Goal: Use online tool/utility: Utilize a website feature to perform a specific function

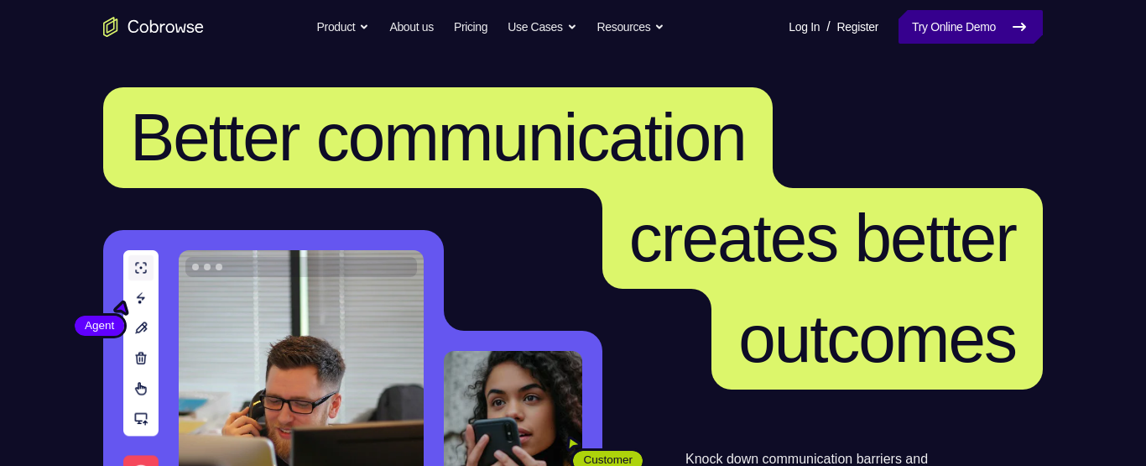
click at [958, 29] on link "Try Online Demo" at bounding box center [970, 27] width 144 height 34
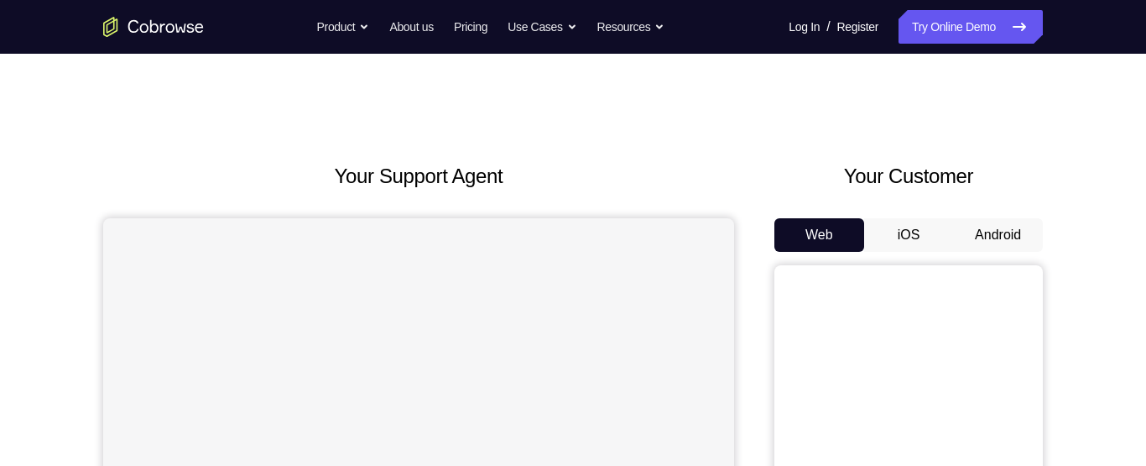
click at [1002, 233] on button "Android" at bounding box center [998, 235] width 90 height 34
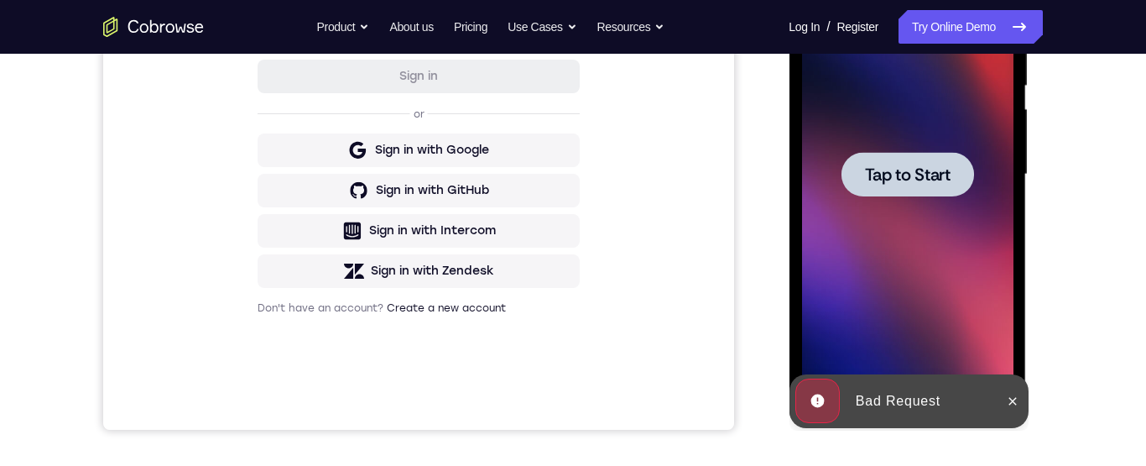
scroll to position [372, 0]
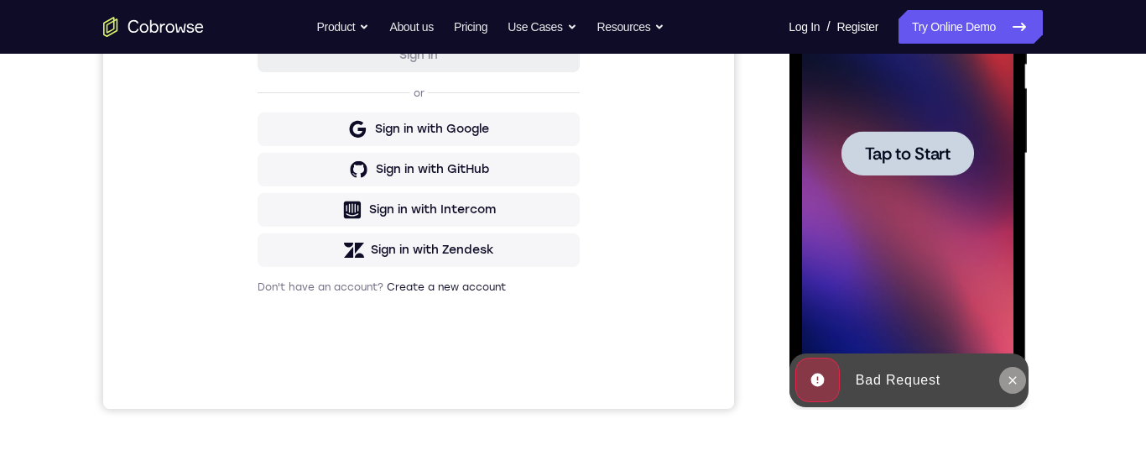
click at [1013, 382] on icon at bounding box center [1012, 380] width 8 height 8
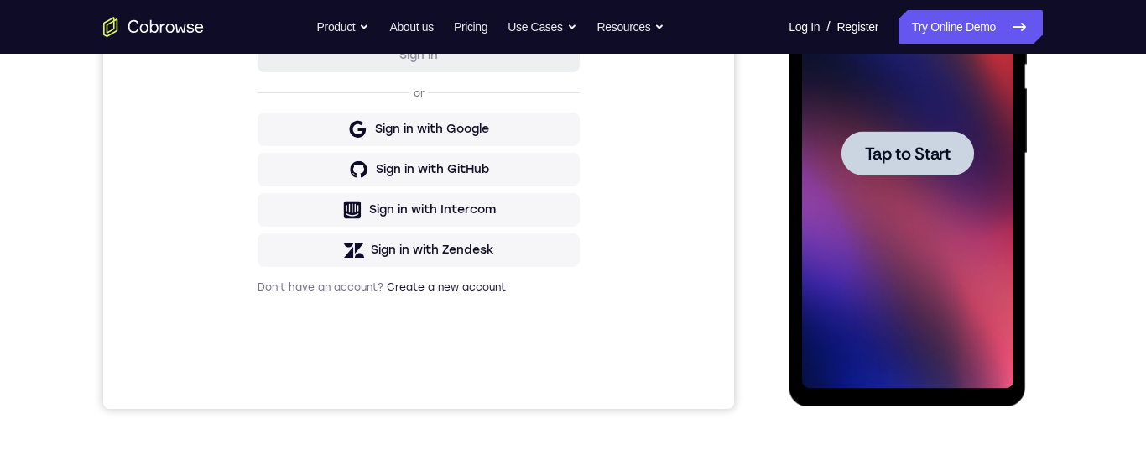
scroll to position [310, 0]
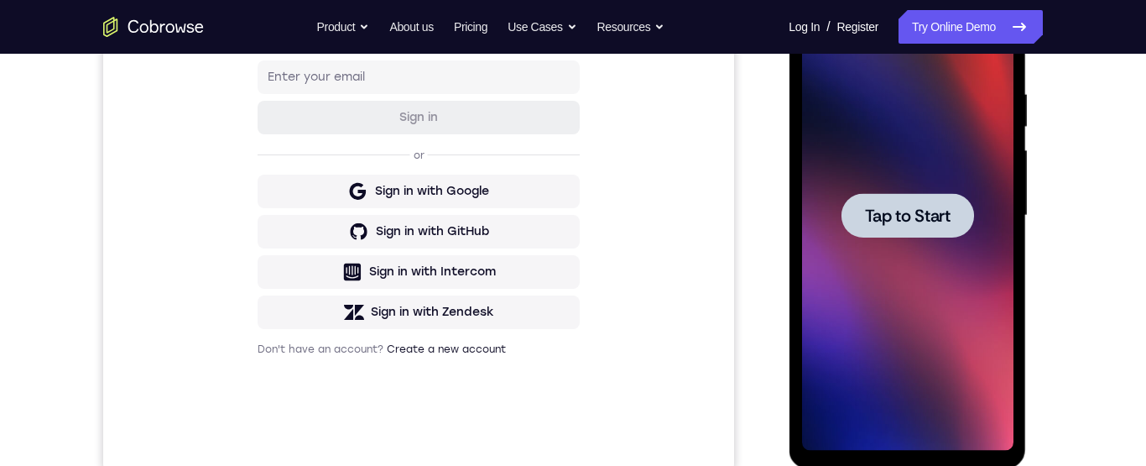
click at [917, 223] on span "Tap to Start" at bounding box center [907, 215] width 86 height 17
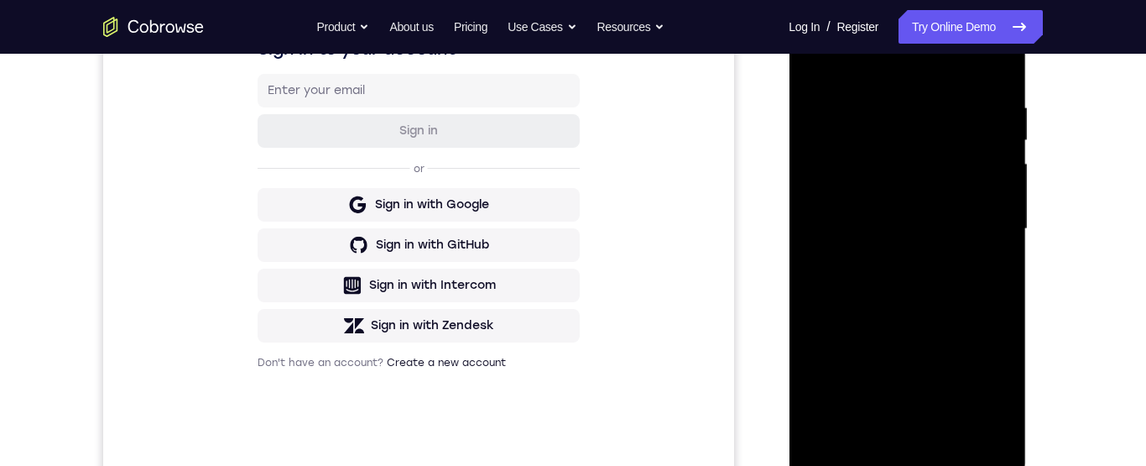
scroll to position [374, 0]
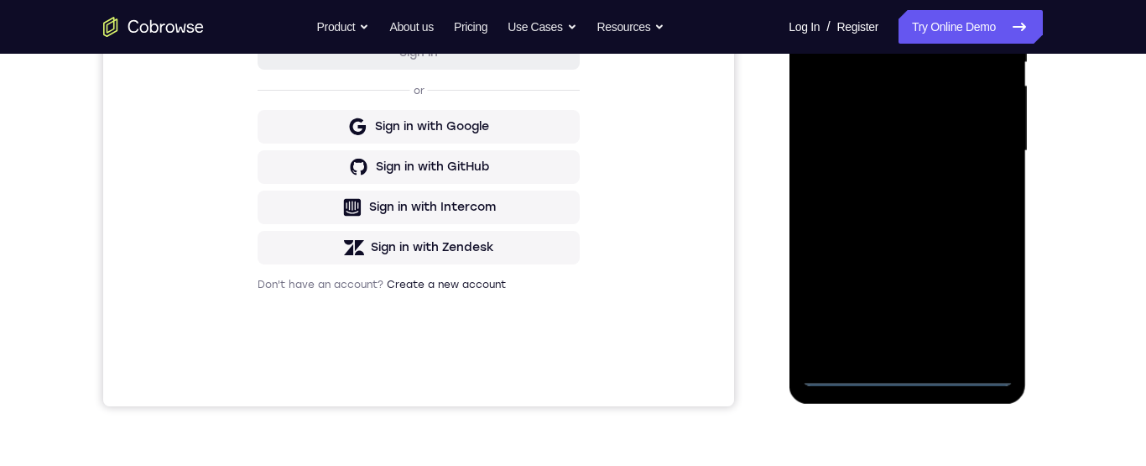
click at [898, 367] on div at bounding box center [906, 151] width 211 height 470
click at [907, 373] on div at bounding box center [906, 151] width 211 height 470
click at [982, 296] on div at bounding box center [906, 151] width 211 height 470
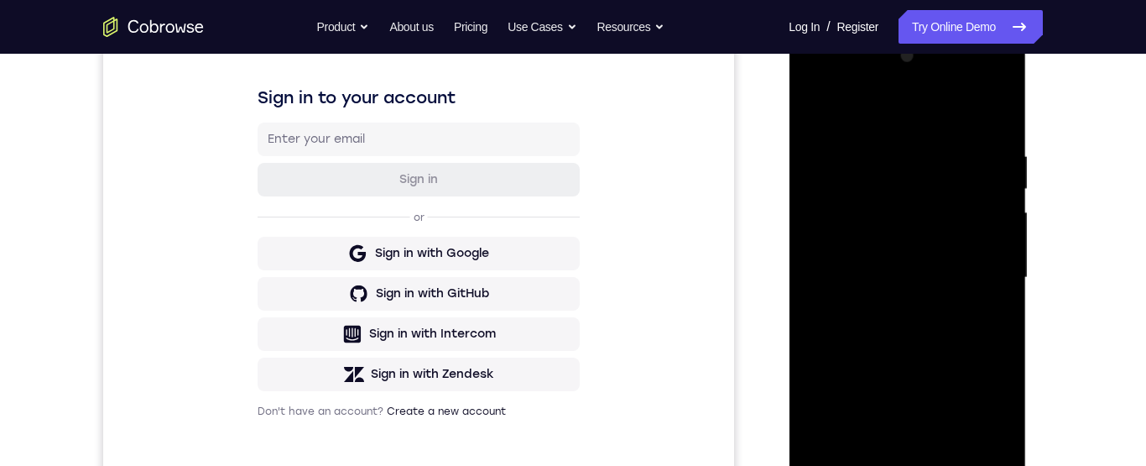
click at [914, 115] on div at bounding box center [906, 278] width 211 height 470
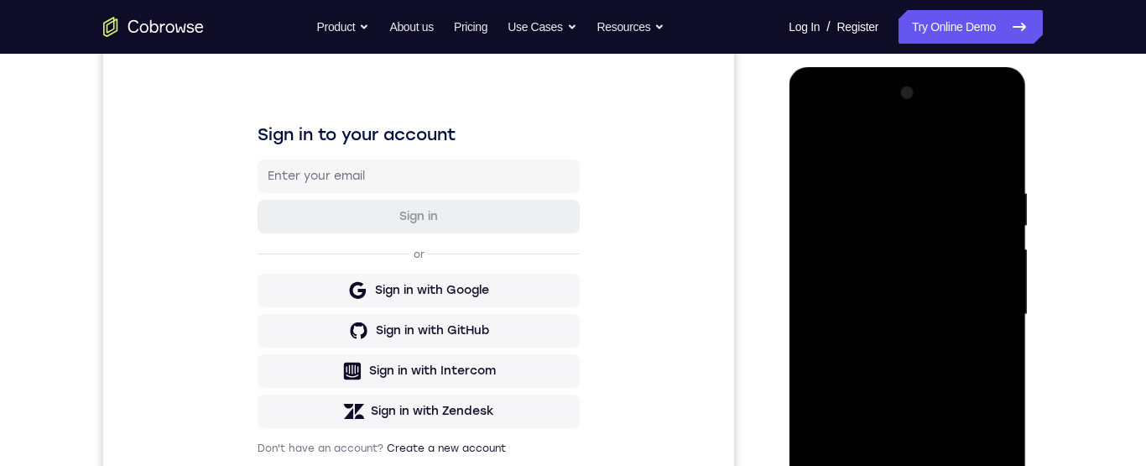
scroll to position [268, 0]
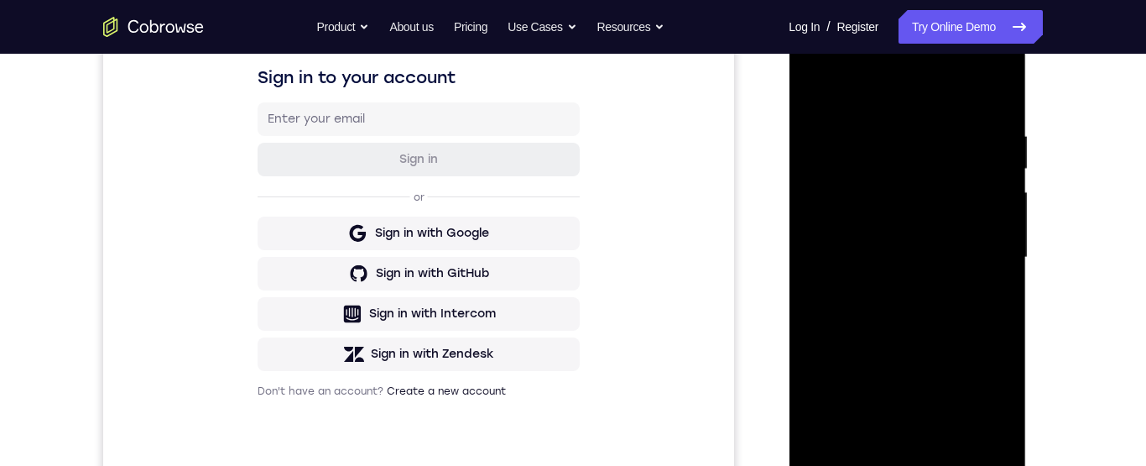
click at [890, 207] on div at bounding box center [906, 258] width 211 height 470
click at [902, 170] on div at bounding box center [906, 258] width 211 height 470
click at [836, 166] on div at bounding box center [906, 258] width 211 height 470
click at [872, 174] on div at bounding box center [906, 258] width 211 height 470
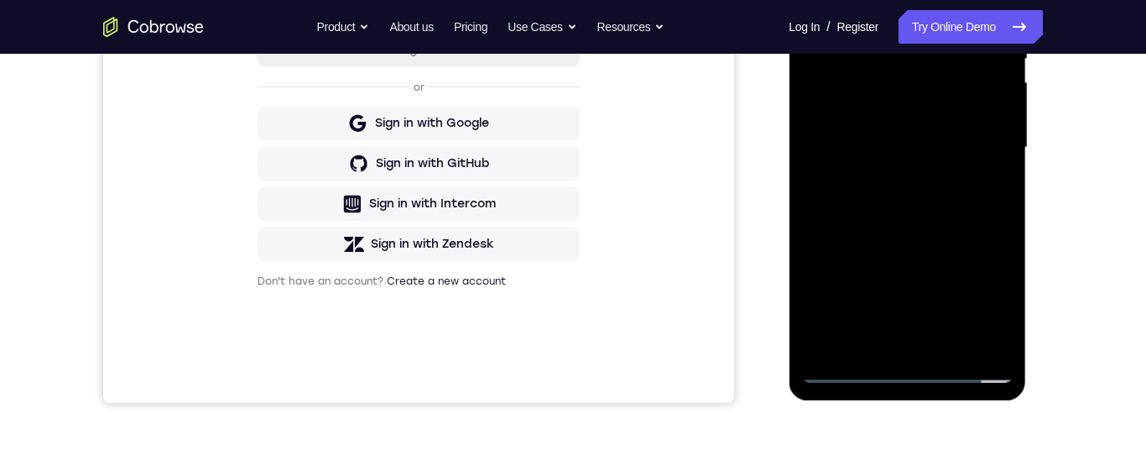
scroll to position [288, 0]
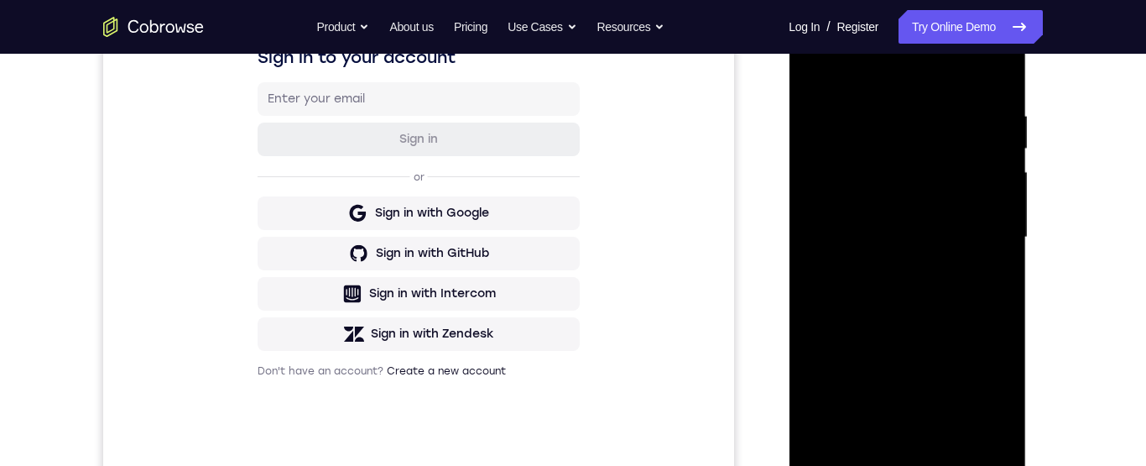
click at [904, 153] on div at bounding box center [906, 238] width 211 height 470
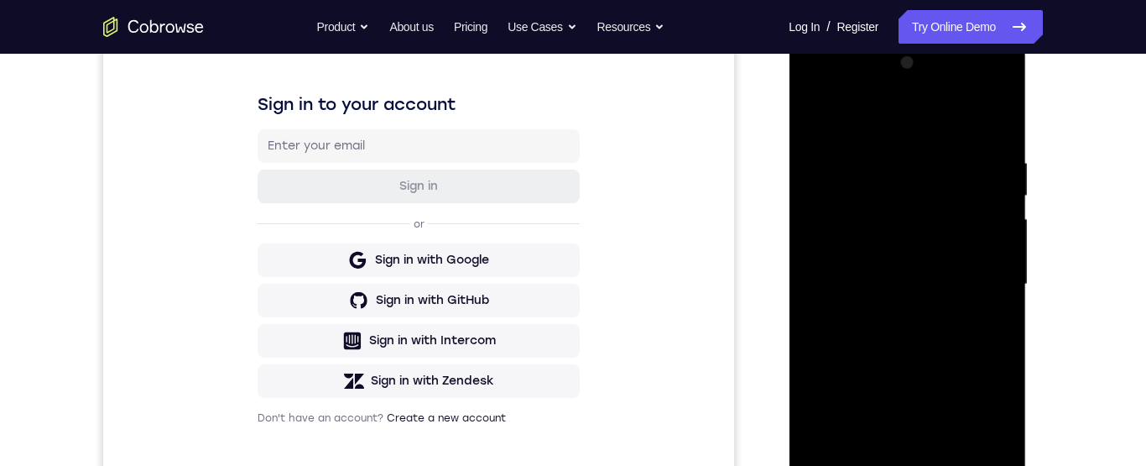
scroll to position [236, 0]
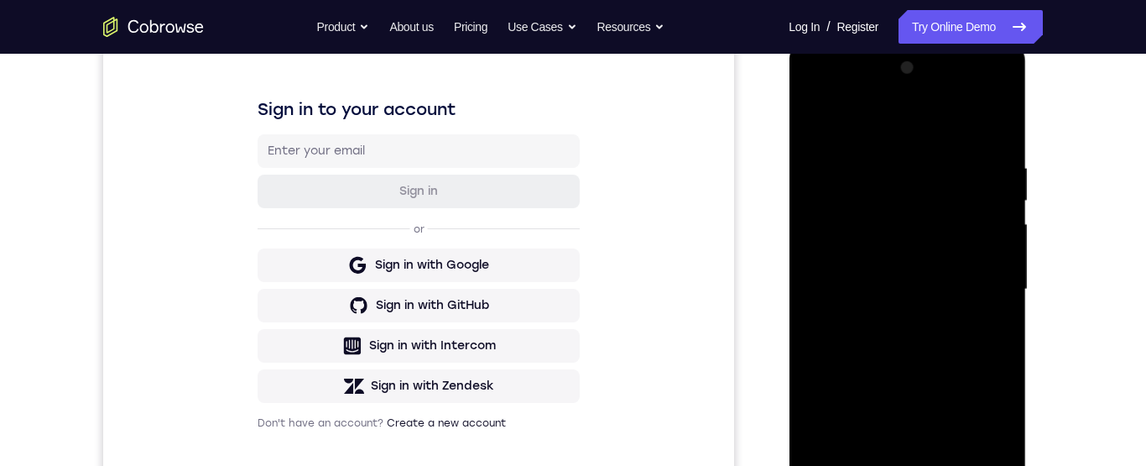
click at [973, 340] on div at bounding box center [906, 290] width 211 height 470
click at [818, 150] on div at bounding box center [906, 290] width 211 height 470
click at [894, 165] on div at bounding box center [906, 290] width 211 height 470
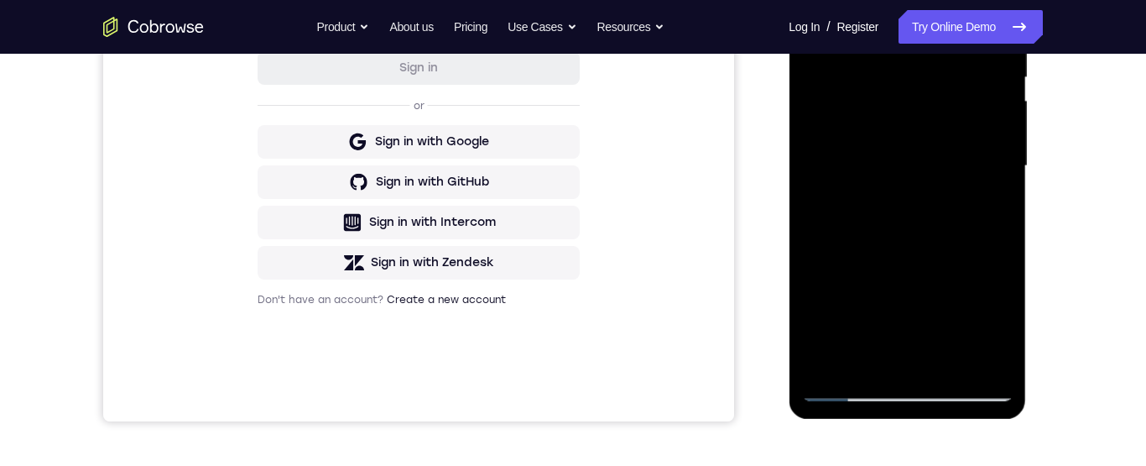
scroll to position [247, 0]
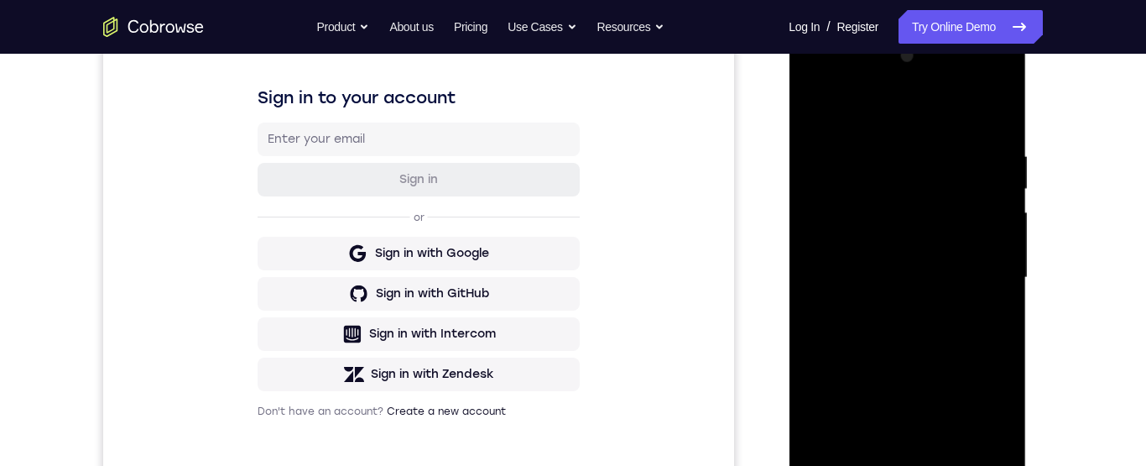
click at [932, 182] on div at bounding box center [906, 278] width 211 height 470
click at [987, 226] on div at bounding box center [906, 278] width 211 height 470
click at [934, 203] on div at bounding box center [906, 278] width 211 height 470
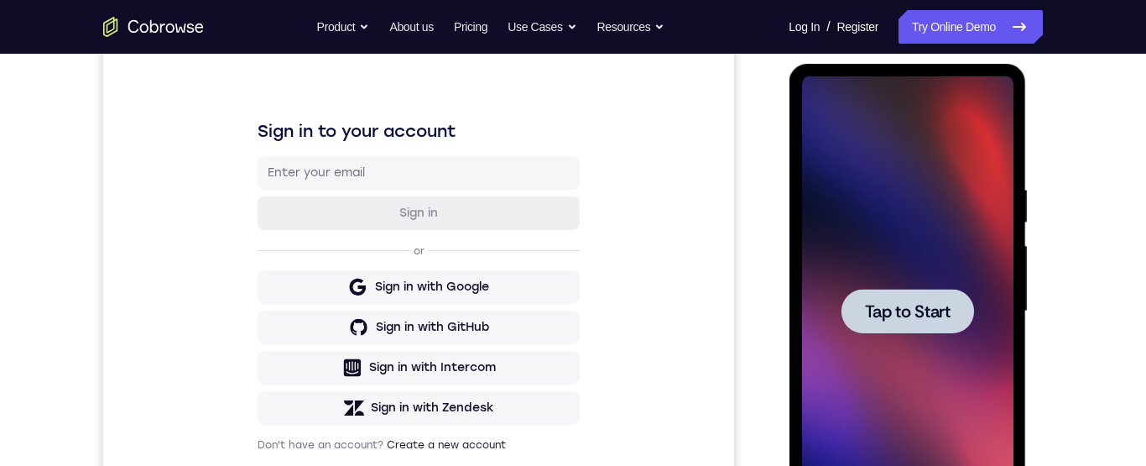
scroll to position [255, 0]
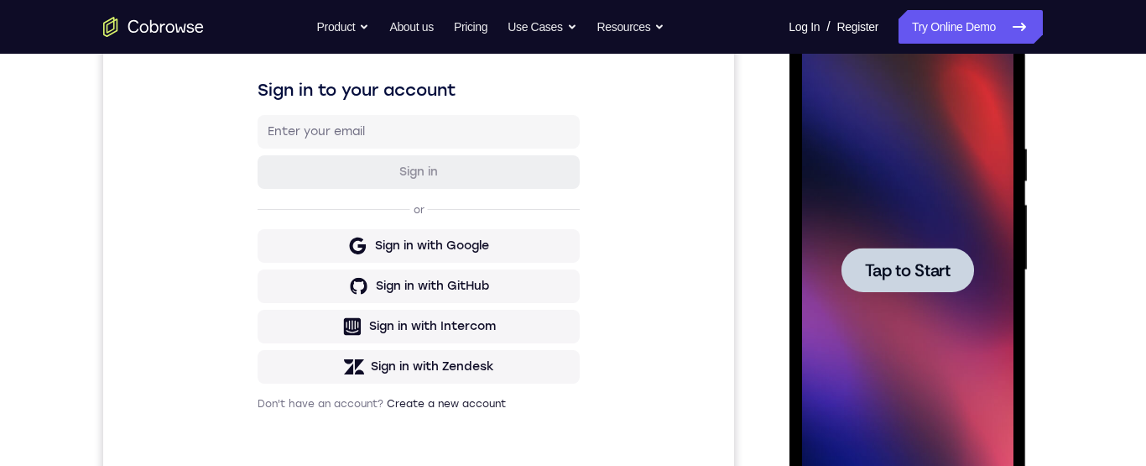
click at [896, 262] on span "Tap to Start" at bounding box center [907, 270] width 86 height 17
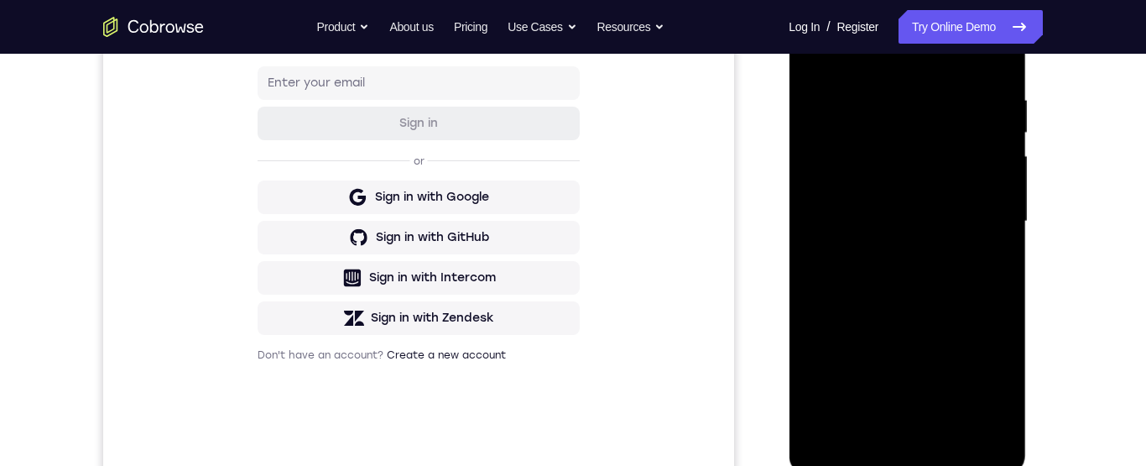
scroll to position [376, 0]
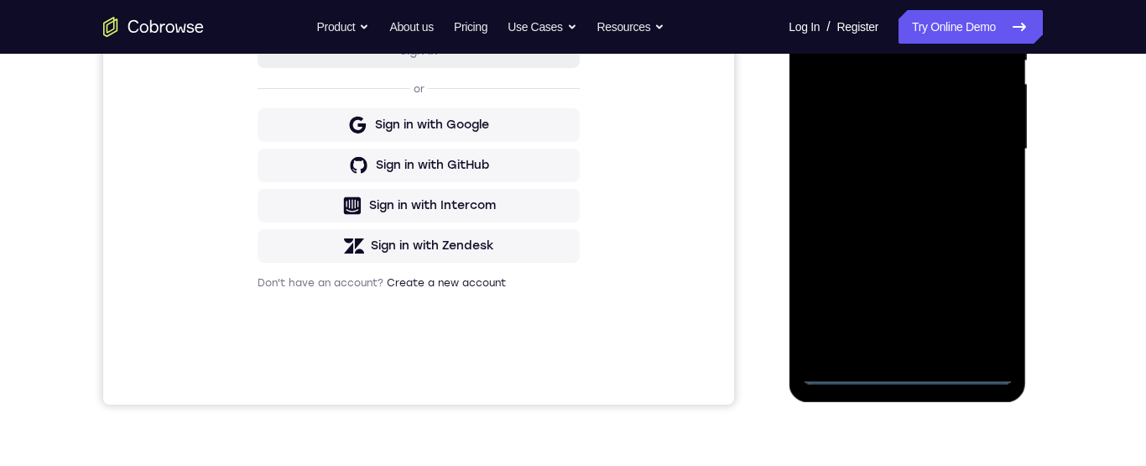
click at [905, 374] on div at bounding box center [906, 149] width 211 height 470
click at [982, 303] on div at bounding box center [906, 149] width 211 height 470
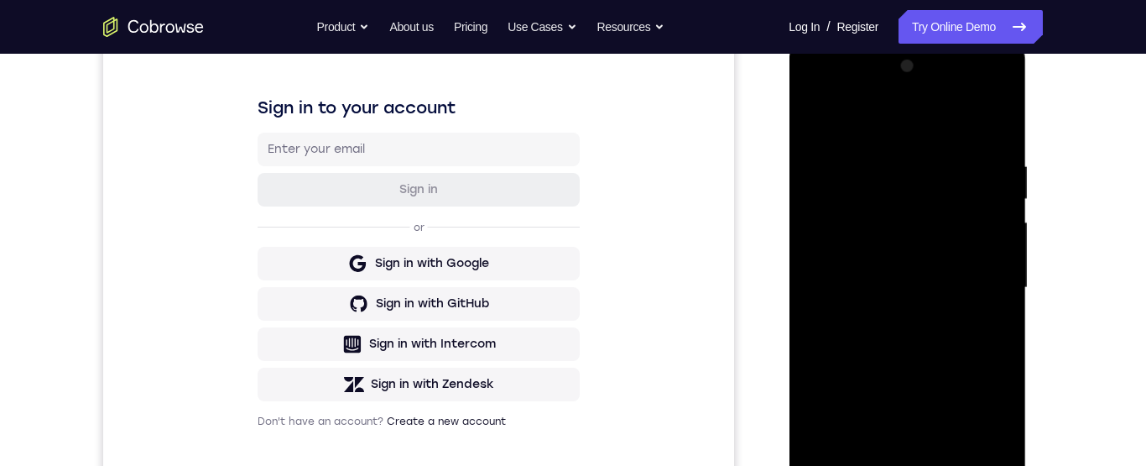
click at [888, 118] on div at bounding box center [906, 288] width 211 height 470
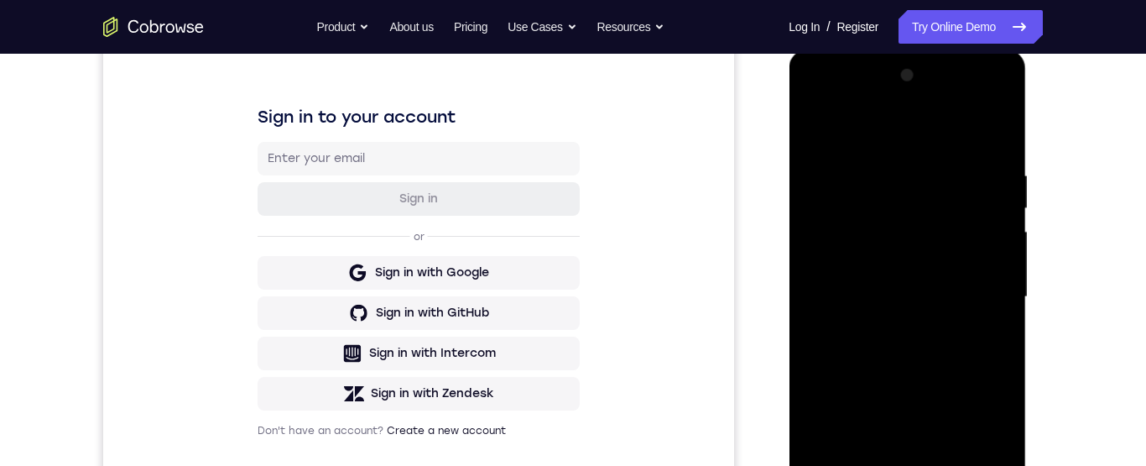
click at [973, 289] on div at bounding box center [906, 297] width 211 height 470
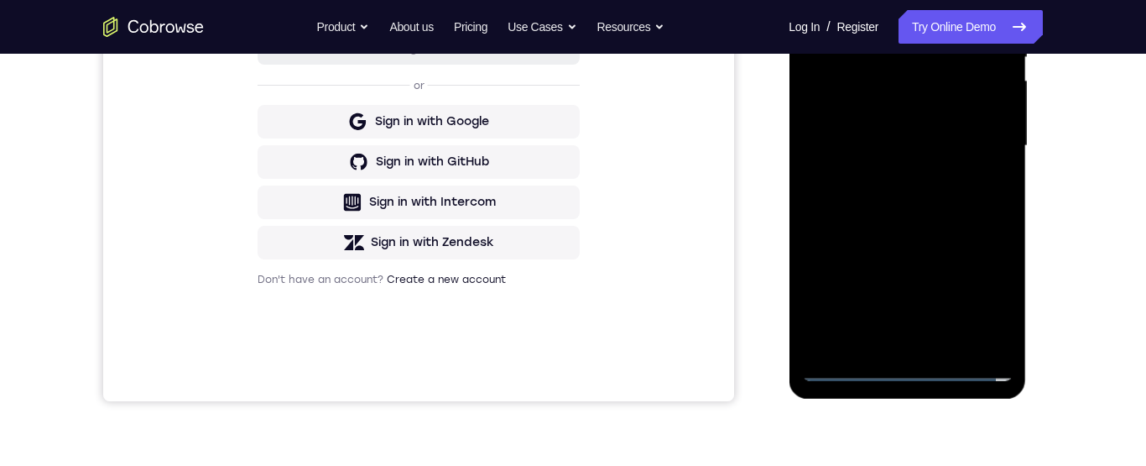
click at [913, 336] on div at bounding box center [906, 146] width 211 height 470
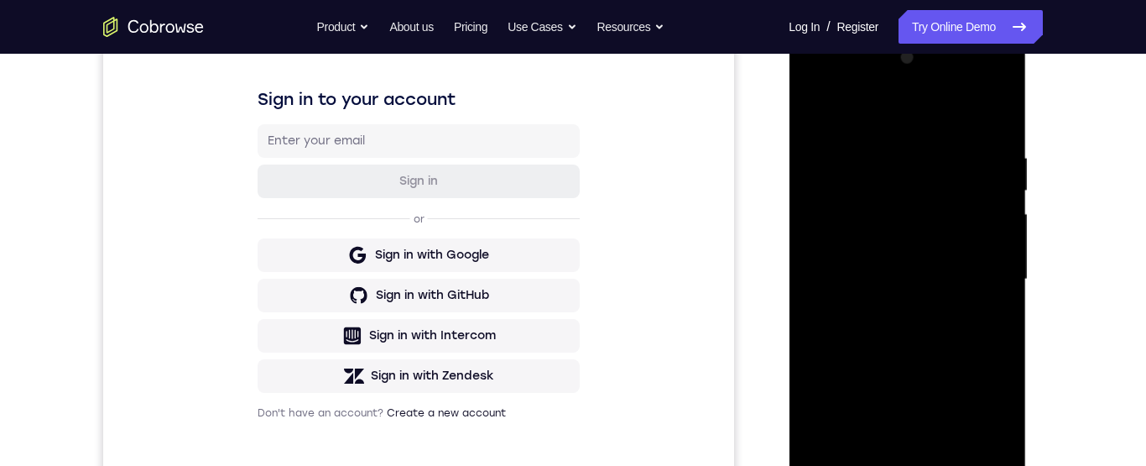
scroll to position [242, 0]
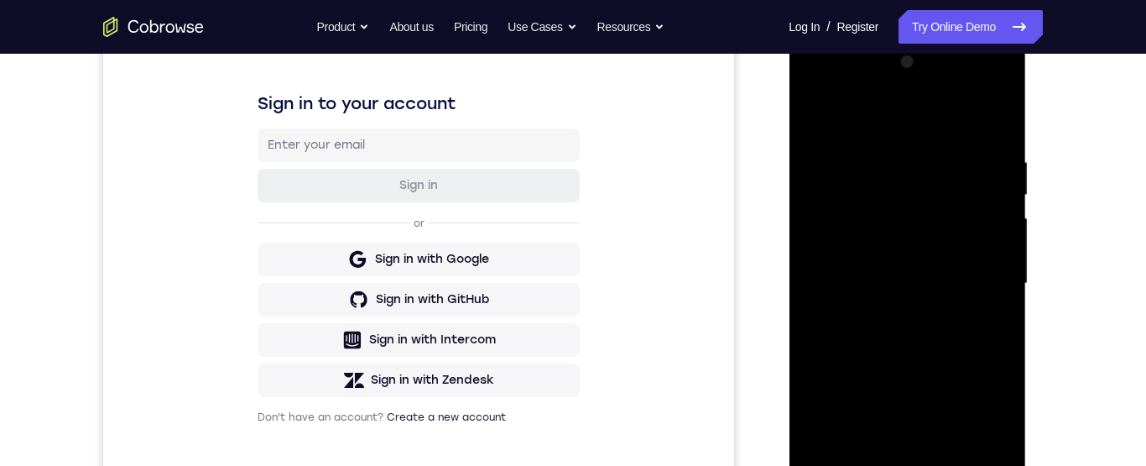
click at [923, 263] on div at bounding box center [906, 284] width 211 height 470
click at [883, 214] on div at bounding box center [906, 284] width 211 height 470
click at [924, 250] on div at bounding box center [906, 284] width 211 height 470
click at [933, 234] on div at bounding box center [906, 284] width 211 height 470
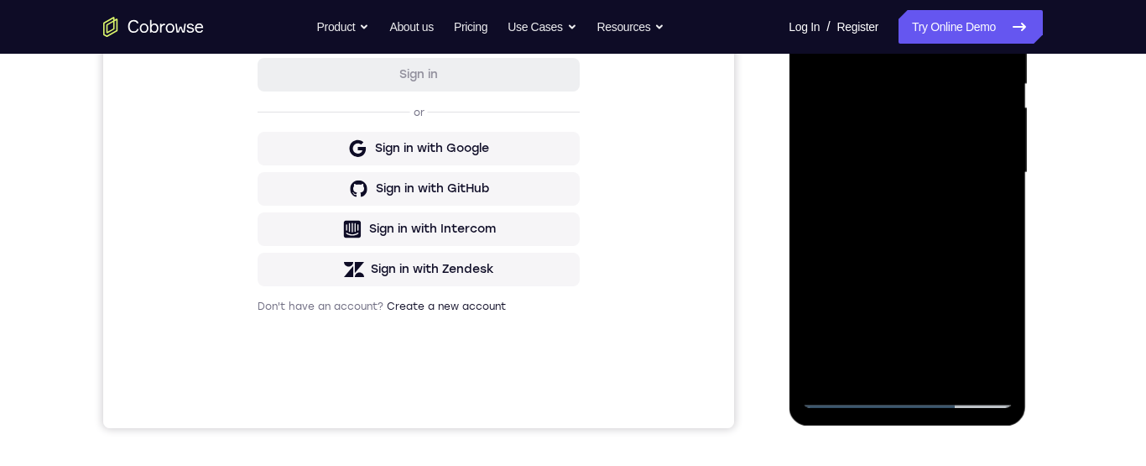
scroll to position [393, 0]
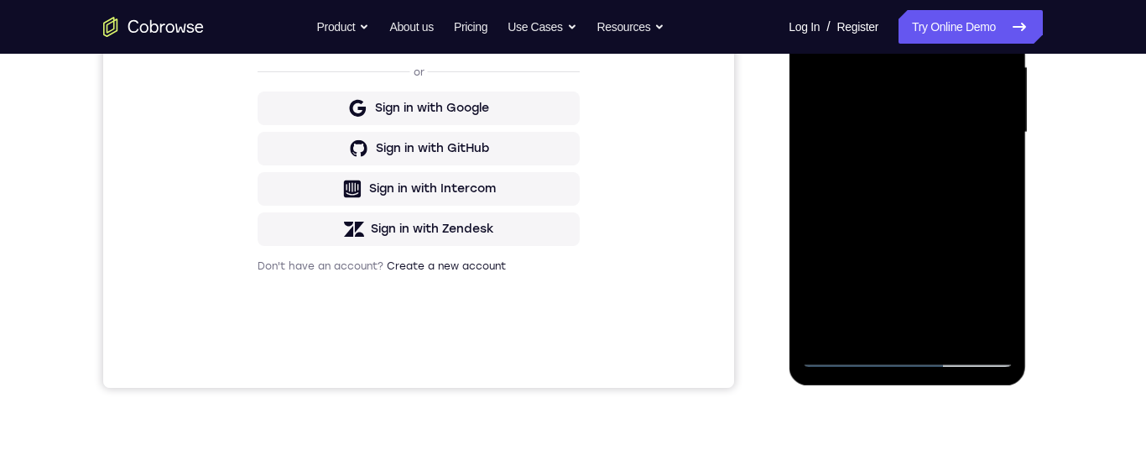
click at [898, 354] on div at bounding box center [906, 133] width 211 height 470
click at [830, 114] on div at bounding box center [906, 133] width 211 height 470
click at [920, 138] on div at bounding box center [906, 133] width 211 height 470
click at [919, 325] on div at bounding box center [906, 133] width 211 height 470
click at [877, 70] on div at bounding box center [906, 133] width 211 height 470
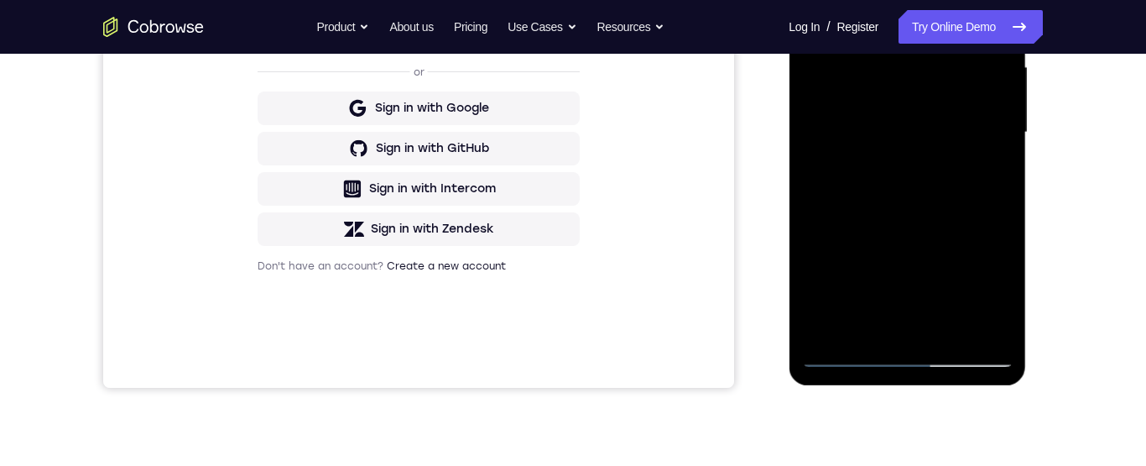
scroll to position [291, 0]
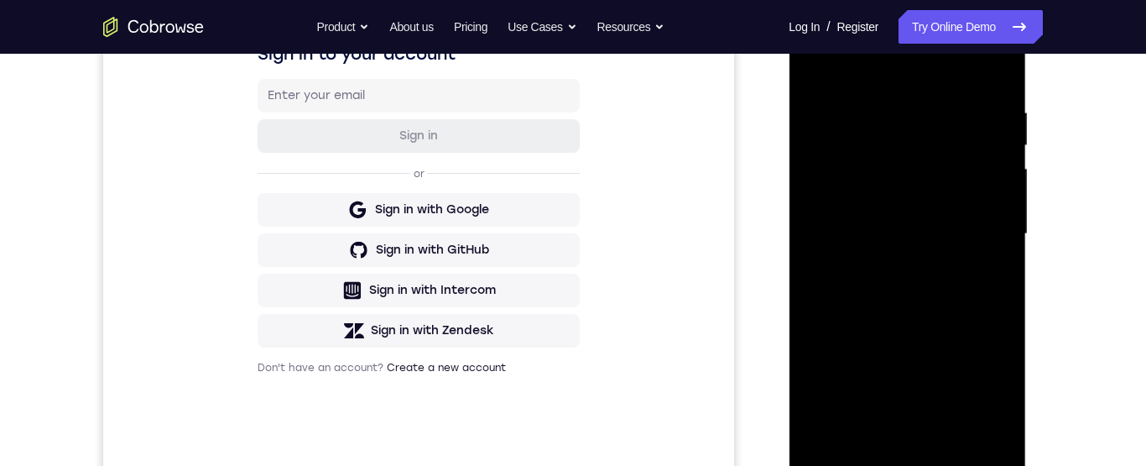
click at [882, 130] on div at bounding box center [906, 234] width 211 height 470
click at [853, 173] on div at bounding box center [906, 235] width 211 height 470
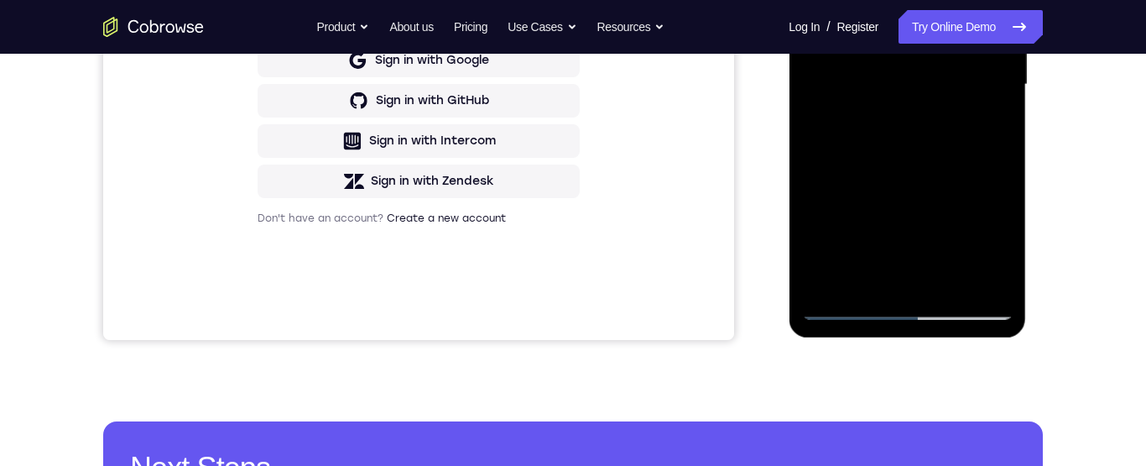
click at [961, 302] on div at bounding box center [906, 85] width 211 height 470
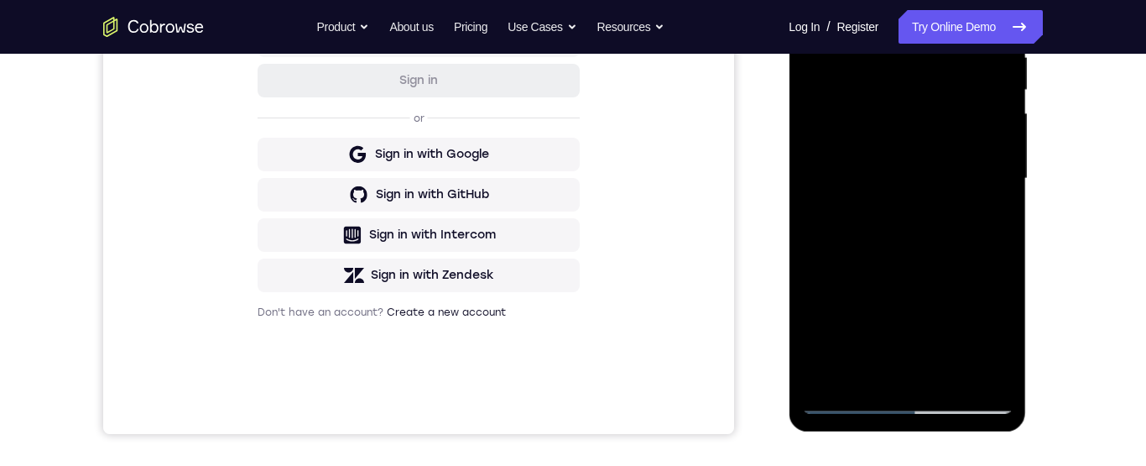
scroll to position [332, 0]
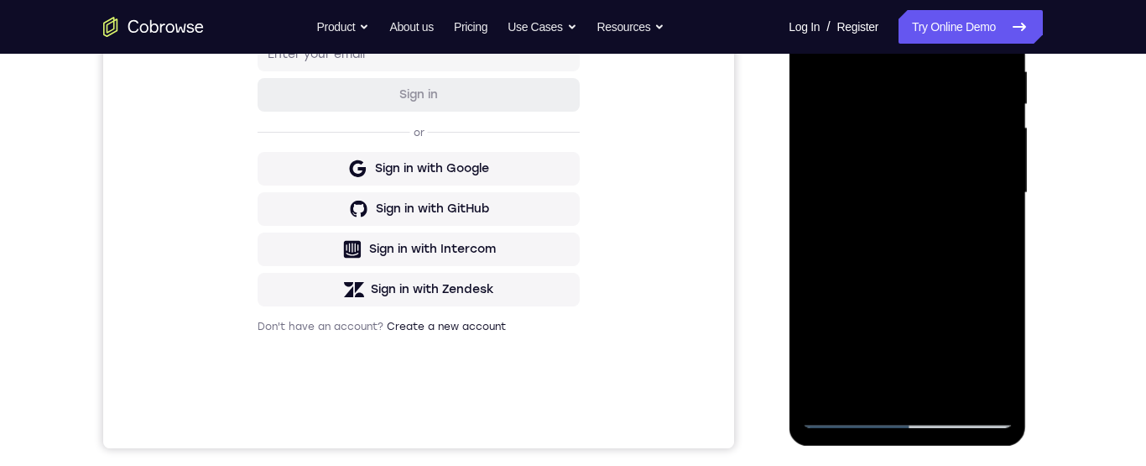
click at [920, 200] on div at bounding box center [906, 193] width 211 height 470
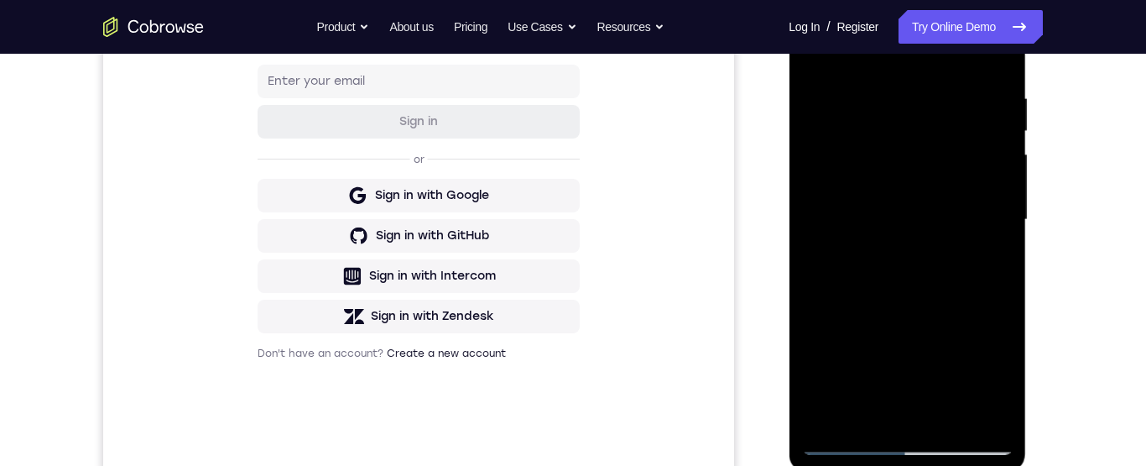
scroll to position [209, 0]
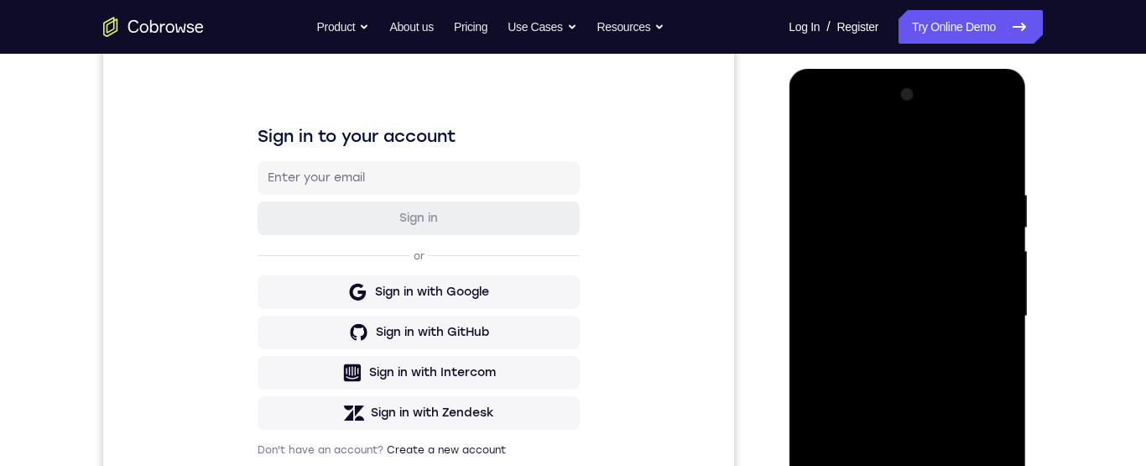
click at [925, 231] on div at bounding box center [906, 316] width 211 height 470
click at [930, 262] on div at bounding box center [906, 316] width 211 height 470
click at [892, 226] on div at bounding box center [906, 316] width 211 height 470
click at [913, 267] on div at bounding box center [906, 316] width 211 height 470
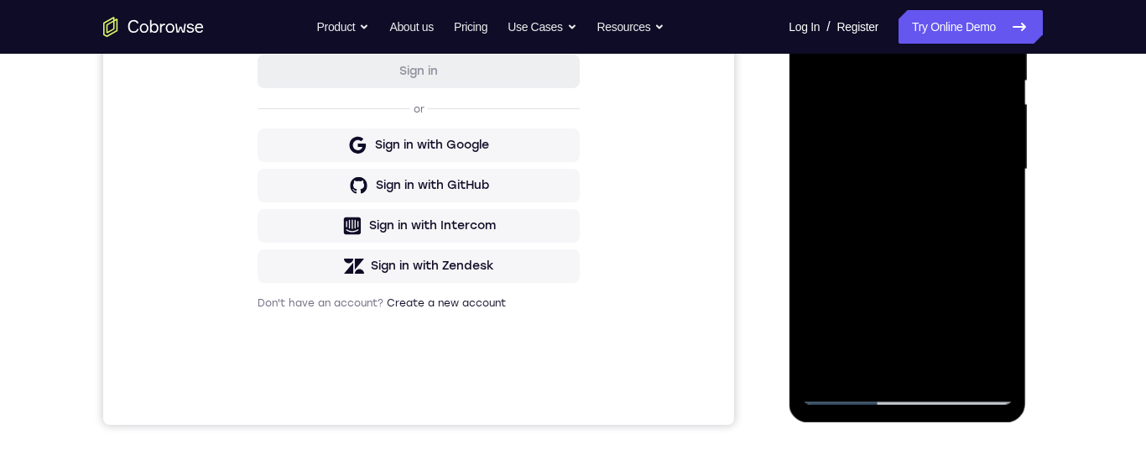
scroll to position [433, 0]
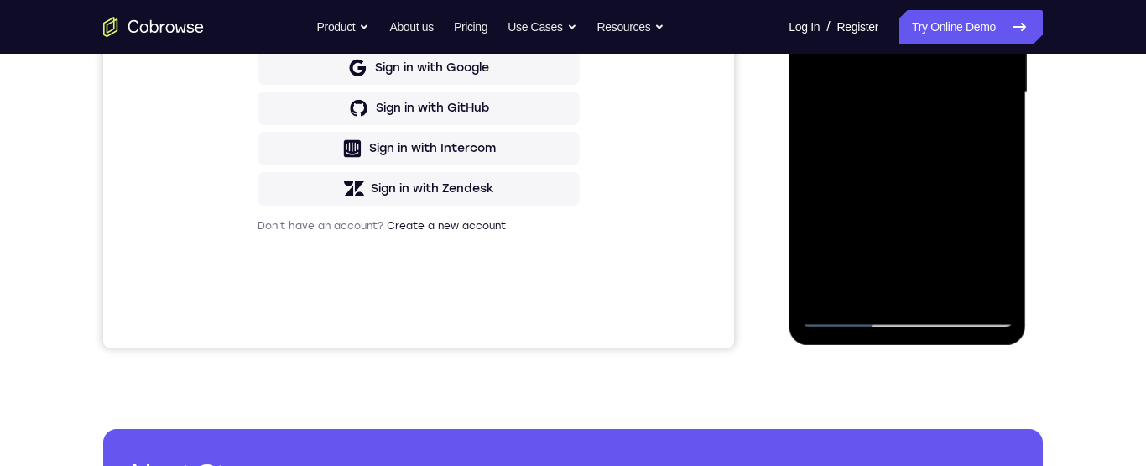
click at [902, 316] on div at bounding box center [906, 92] width 211 height 470
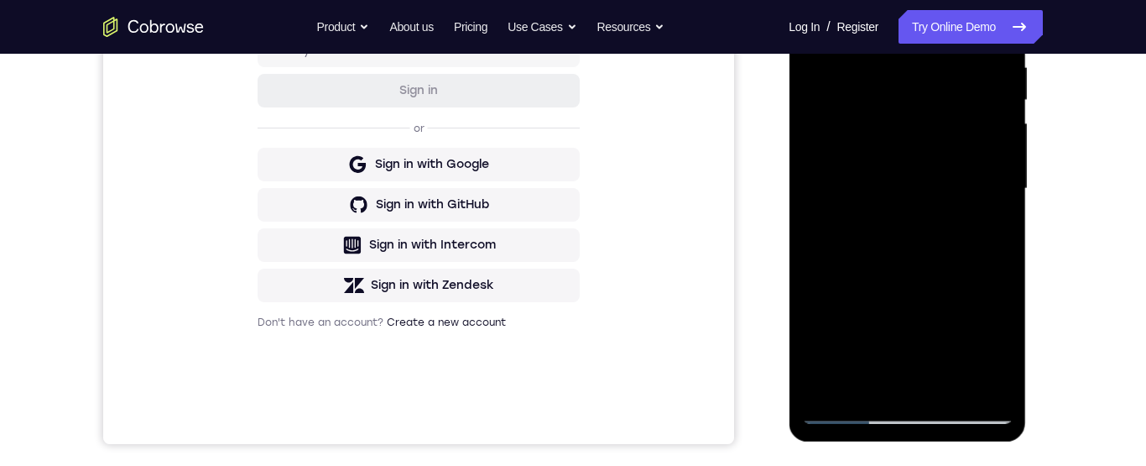
click at [841, 172] on div at bounding box center [906, 189] width 211 height 470
click at [877, 133] on div at bounding box center [906, 189] width 211 height 470
click at [873, 80] on div at bounding box center [906, 189] width 211 height 470
click at [884, 128] on div at bounding box center [906, 189] width 211 height 470
click at [975, 230] on div at bounding box center [906, 189] width 211 height 470
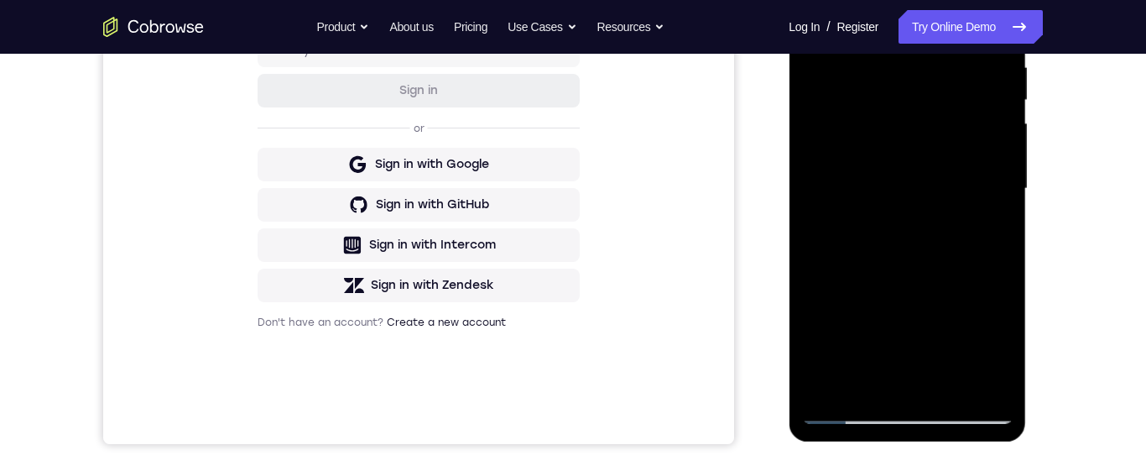
click at [975, 219] on div at bounding box center [906, 189] width 211 height 470
click at [961, 378] on div at bounding box center [906, 189] width 211 height 470
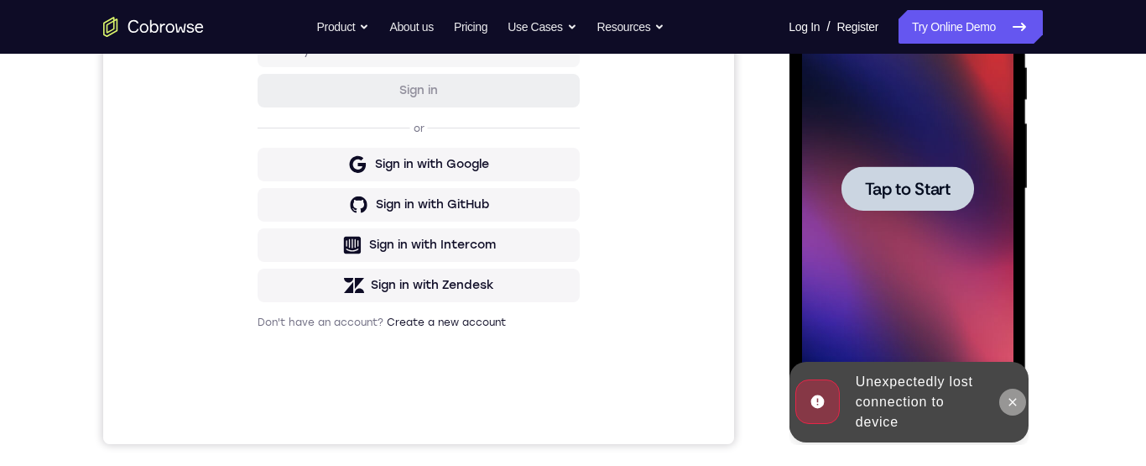
click at [1012, 402] on icon at bounding box center [1011, 401] width 13 height 13
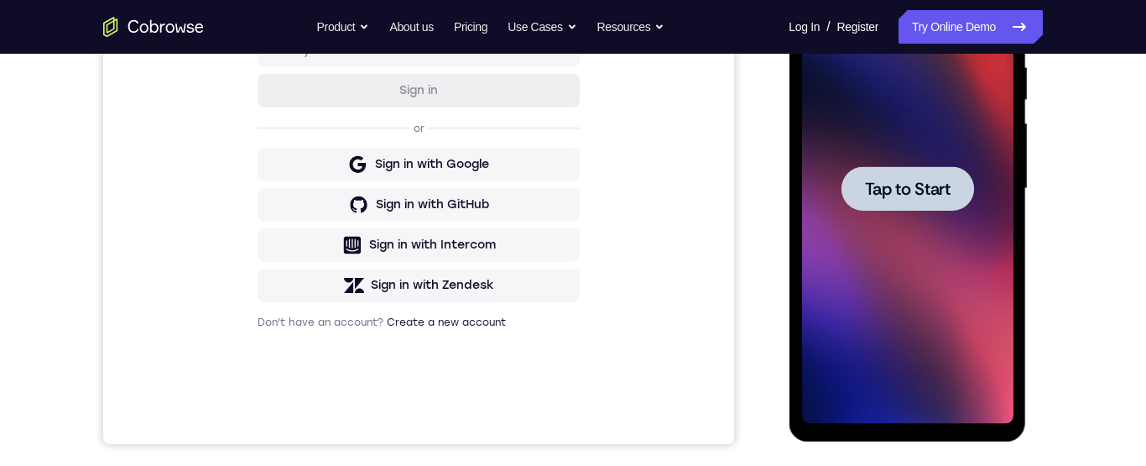
click at [909, 187] on span "Tap to Start" at bounding box center [907, 188] width 86 height 17
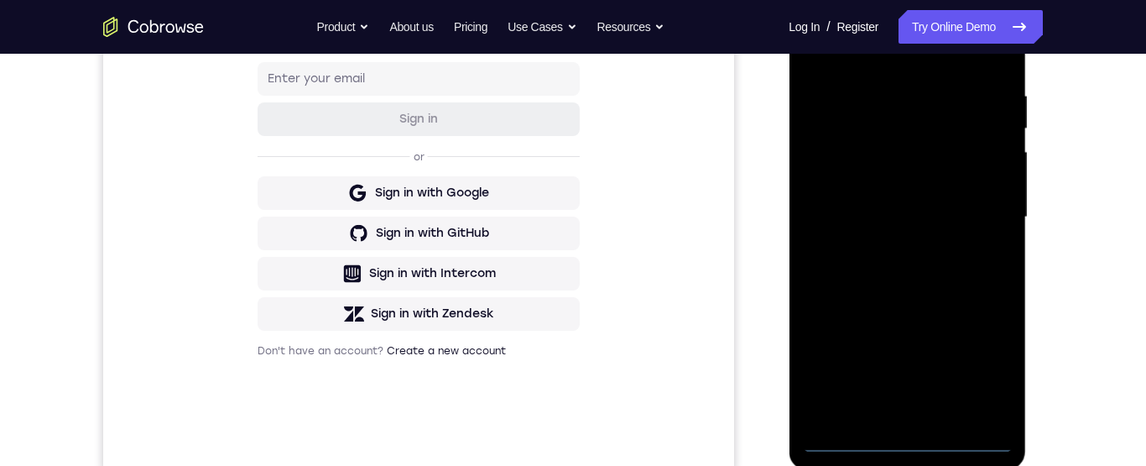
scroll to position [393, 0]
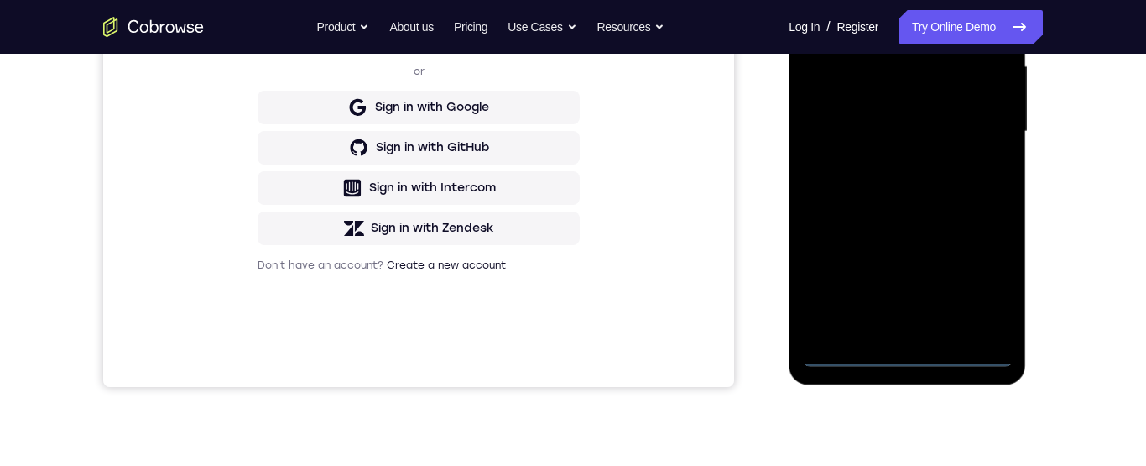
click at [892, 355] on div at bounding box center [906, 132] width 211 height 470
click at [829, 121] on div at bounding box center [906, 132] width 211 height 470
click at [919, 143] on div at bounding box center [906, 132] width 211 height 470
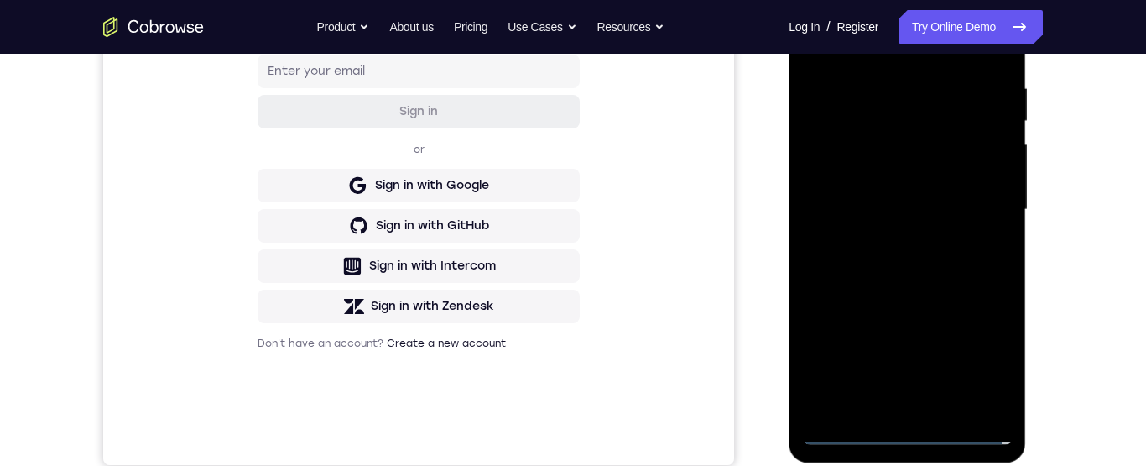
scroll to position [302, 0]
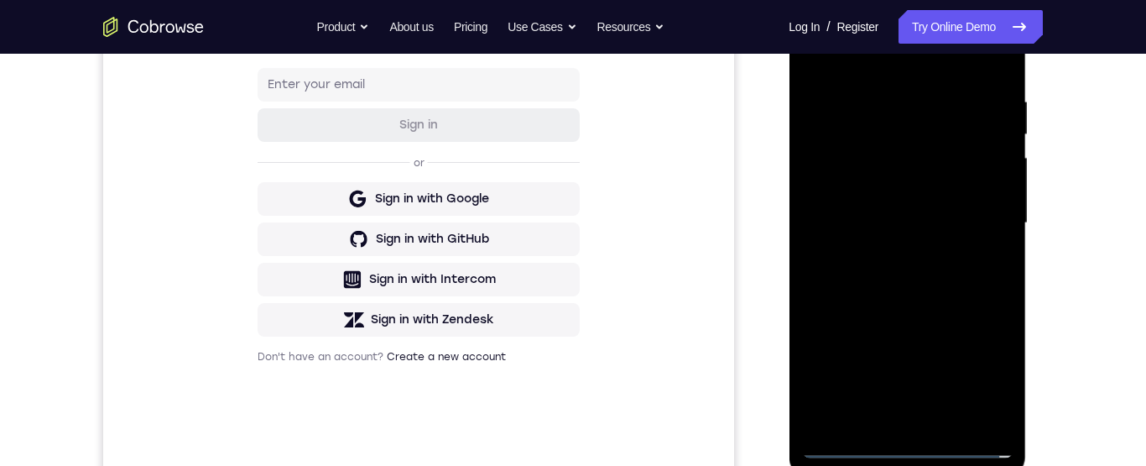
click at [929, 414] on div at bounding box center [906, 223] width 211 height 470
click at [877, 164] on div at bounding box center [906, 223] width 211 height 470
click at [903, 102] on div at bounding box center [906, 223] width 211 height 470
click at [909, 155] on div at bounding box center [906, 223] width 211 height 470
click at [980, 257] on div at bounding box center [906, 223] width 211 height 470
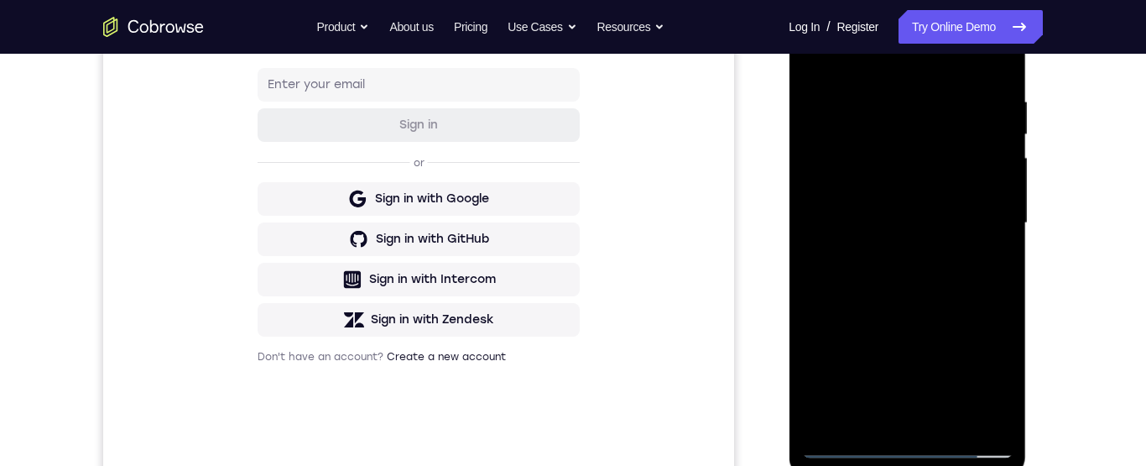
click at [972, 422] on div at bounding box center [906, 223] width 211 height 470
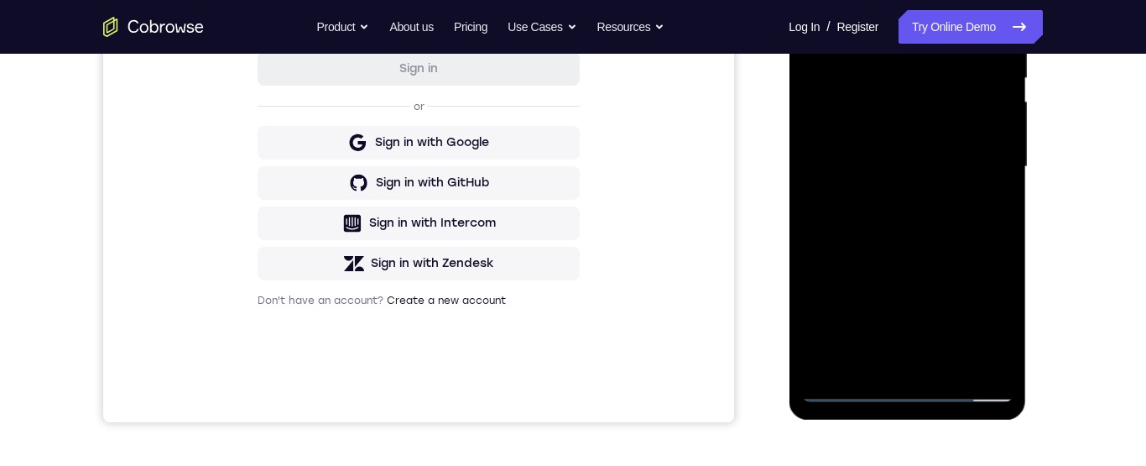
click at [968, 351] on div at bounding box center [906, 167] width 211 height 470
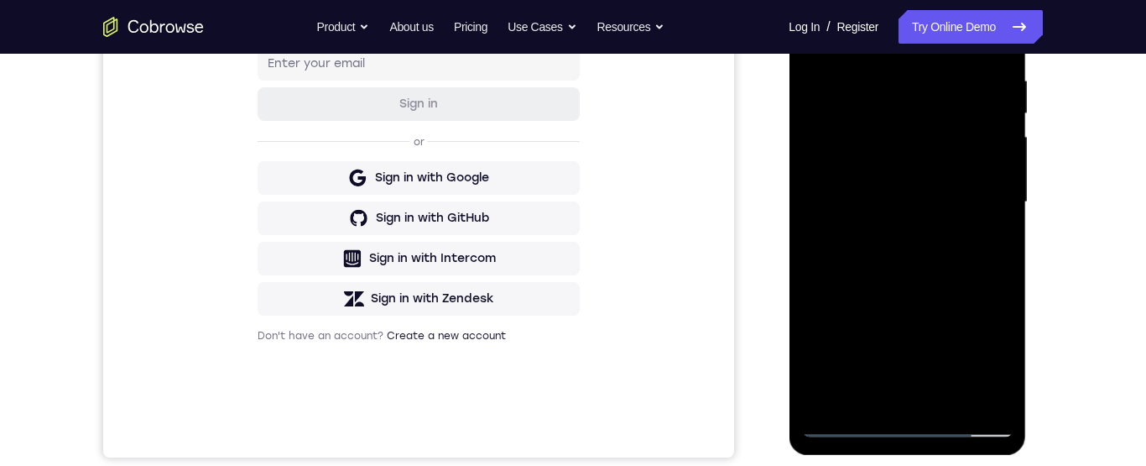
click at [917, 404] on div at bounding box center [906, 202] width 211 height 470
click at [986, 193] on div at bounding box center [906, 202] width 211 height 470
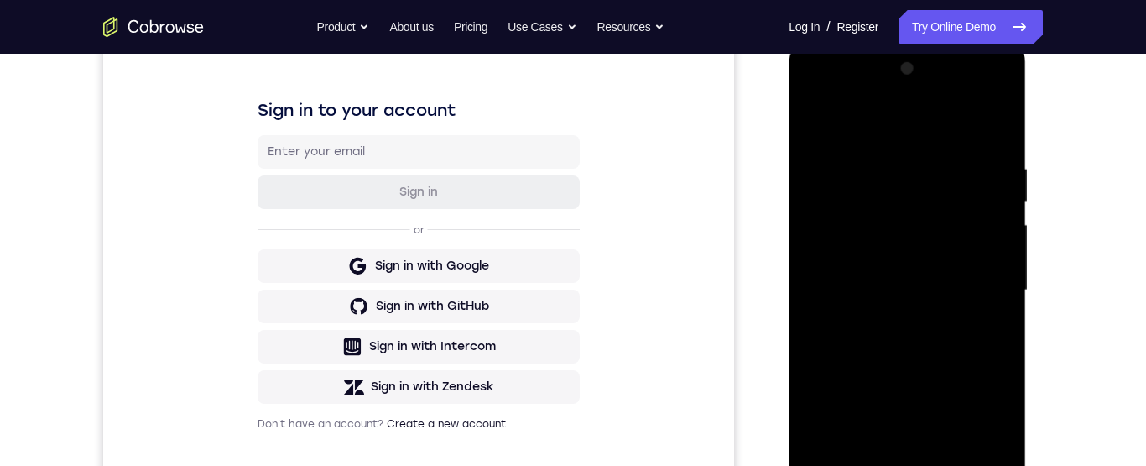
scroll to position [237, 0]
click at [879, 144] on div at bounding box center [906, 289] width 211 height 470
click at [818, 86] on div at bounding box center [906, 289] width 211 height 470
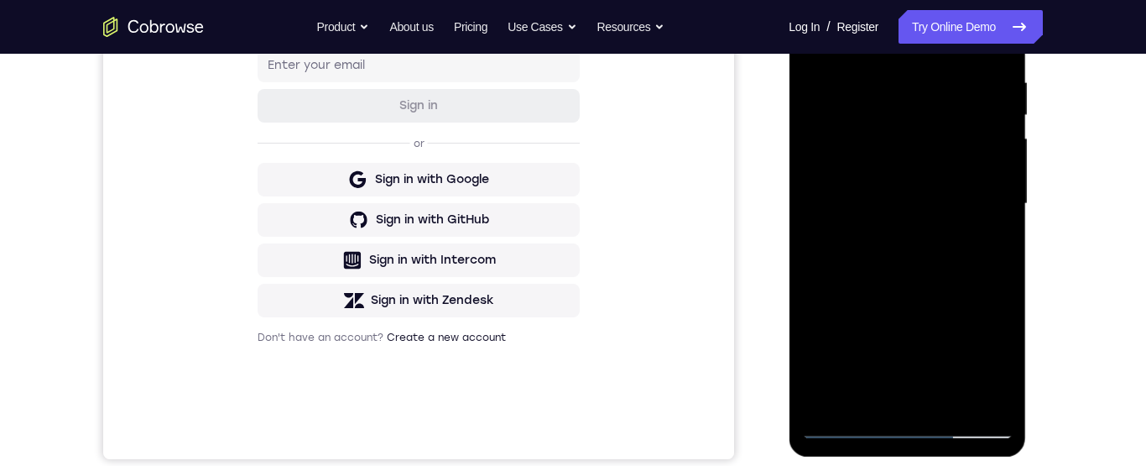
scroll to position [320, 0]
click at [846, 335] on div at bounding box center [906, 205] width 211 height 470
click at [894, 427] on div at bounding box center [906, 205] width 211 height 470
click at [964, 361] on div at bounding box center [906, 205] width 211 height 470
click at [975, 350] on div at bounding box center [906, 205] width 211 height 470
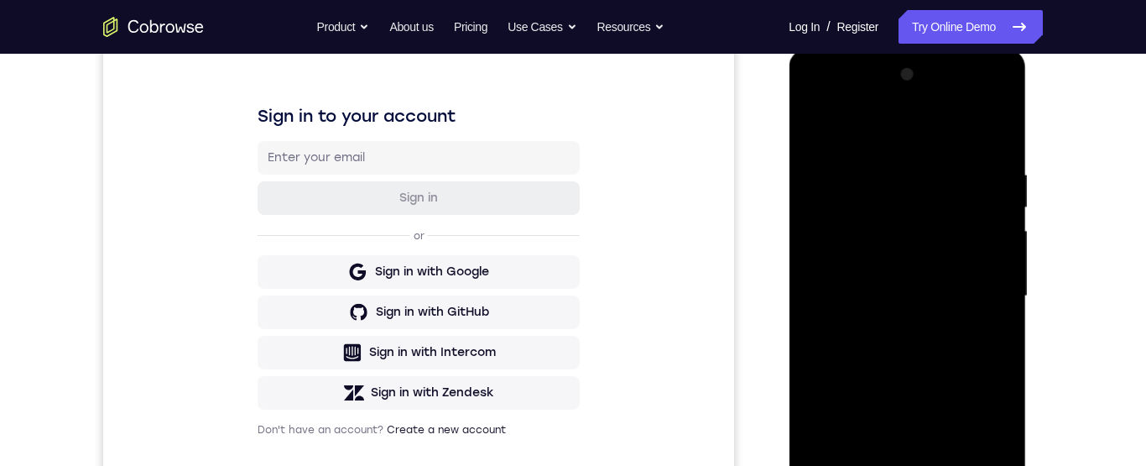
scroll to position [209, 0]
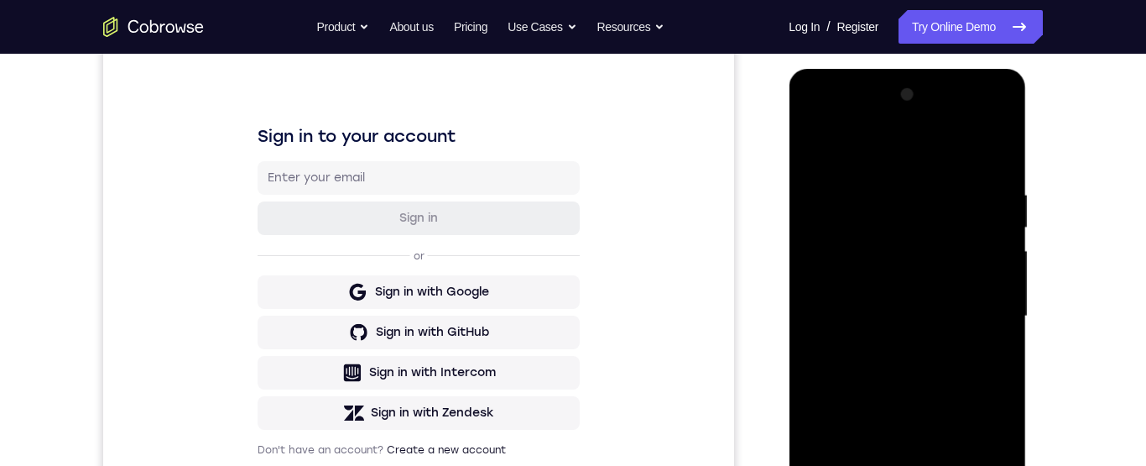
click at [913, 153] on div at bounding box center [906, 316] width 211 height 470
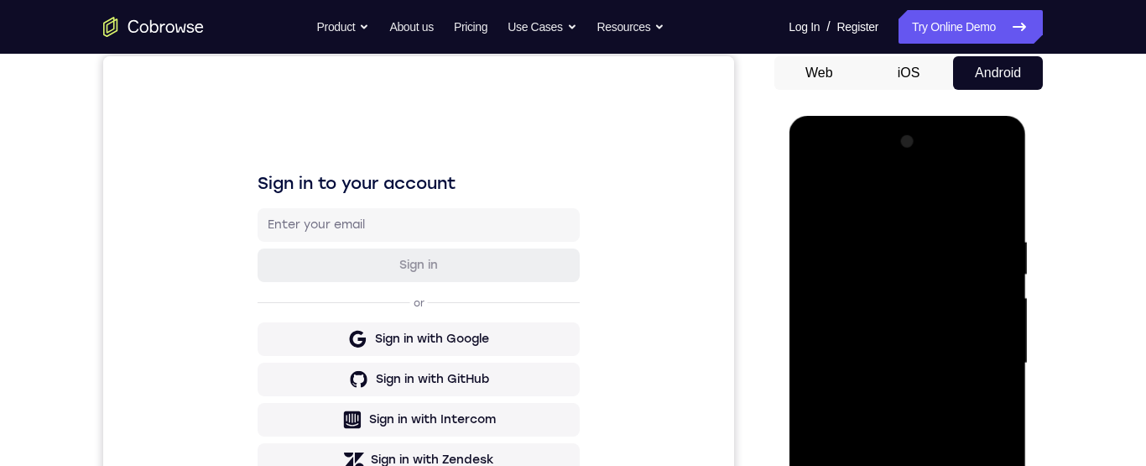
click at [972, 357] on div at bounding box center [906, 363] width 211 height 470
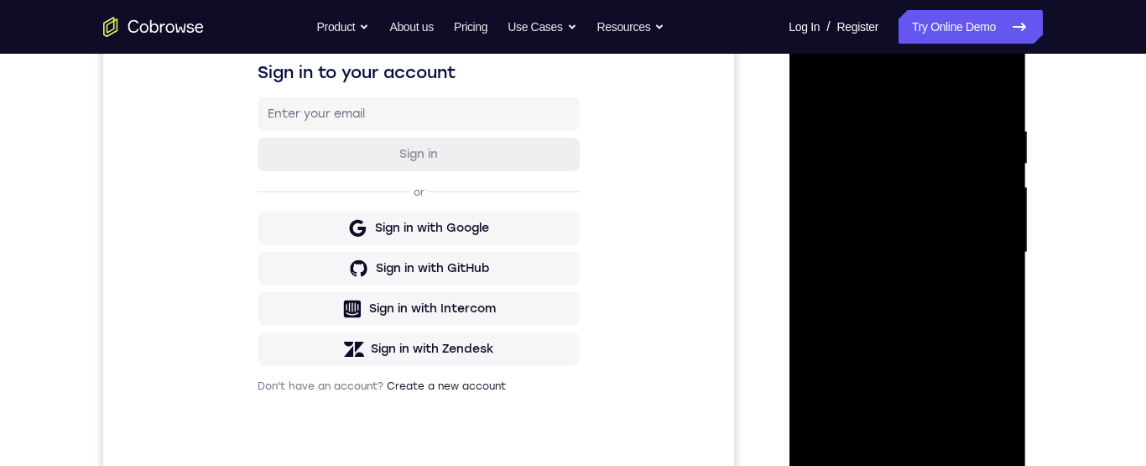
scroll to position [349, 0]
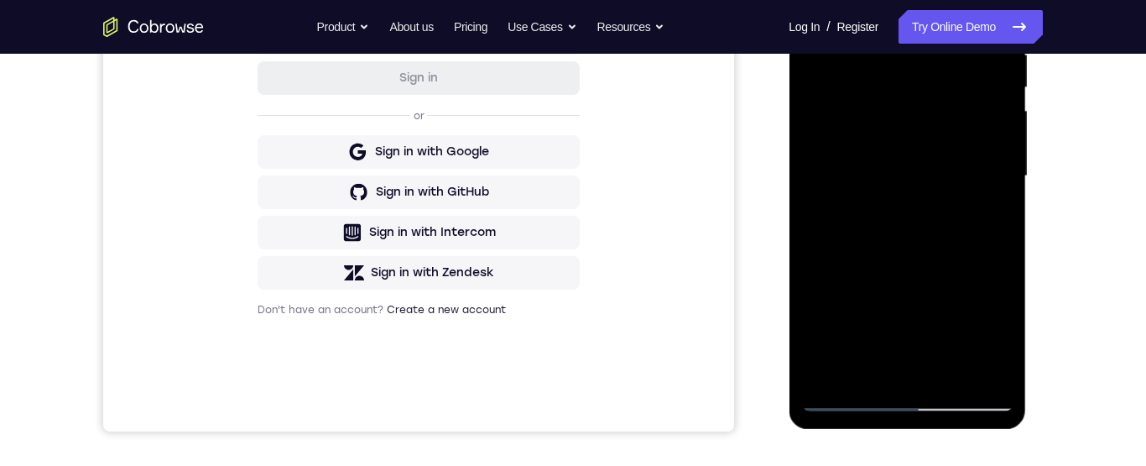
click at [921, 211] on div at bounding box center [906, 176] width 211 height 470
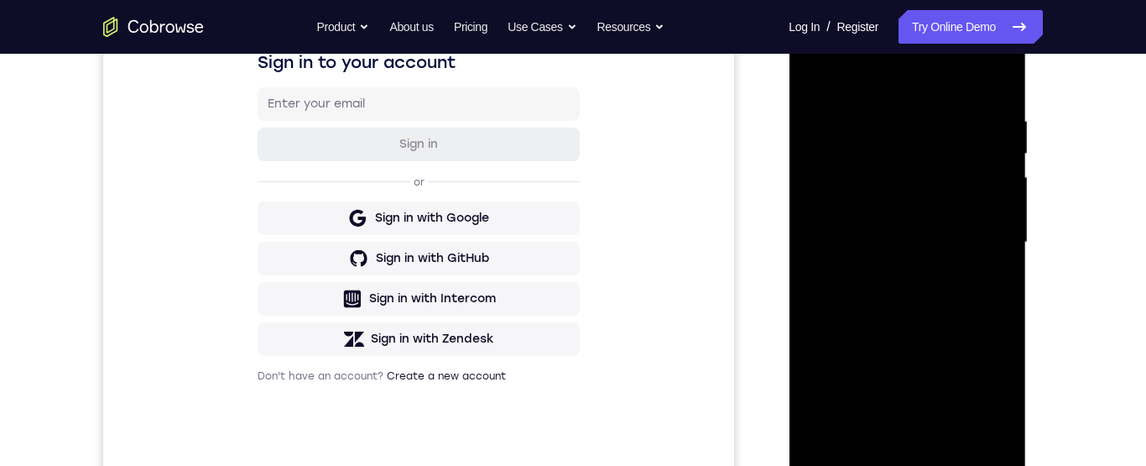
click at [925, 225] on div at bounding box center [906, 243] width 211 height 470
click at [906, 145] on div at bounding box center [906, 243] width 211 height 470
click at [960, 201] on div at bounding box center [906, 243] width 211 height 470
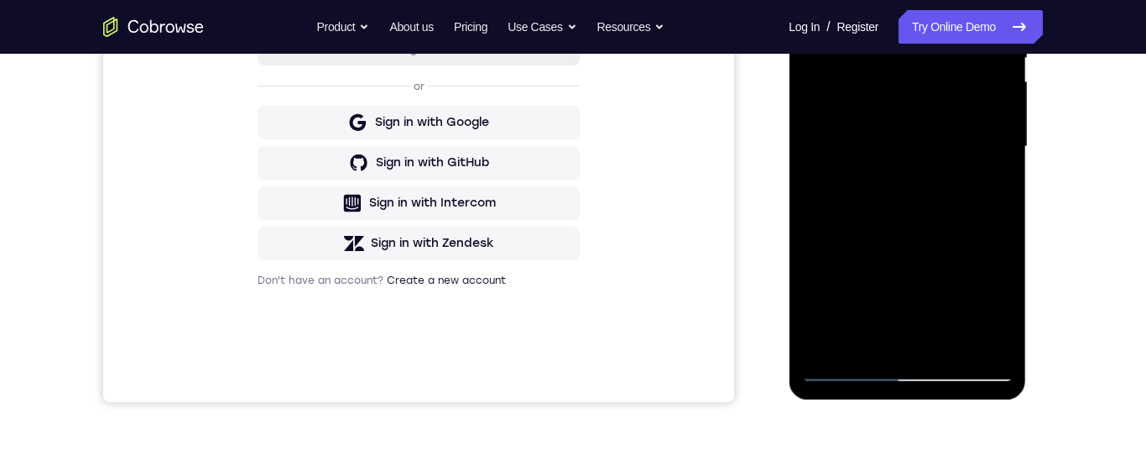
click at [902, 363] on div at bounding box center [906, 147] width 211 height 470
click at [901, 364] on div at bounding box center [906, 146] width 211 height 470
click at [957, 365] on div at bounding box center [906, 146] width 211 height 470
click at [901, 145] on div at bounding box center [906, 146] width 211 height 470
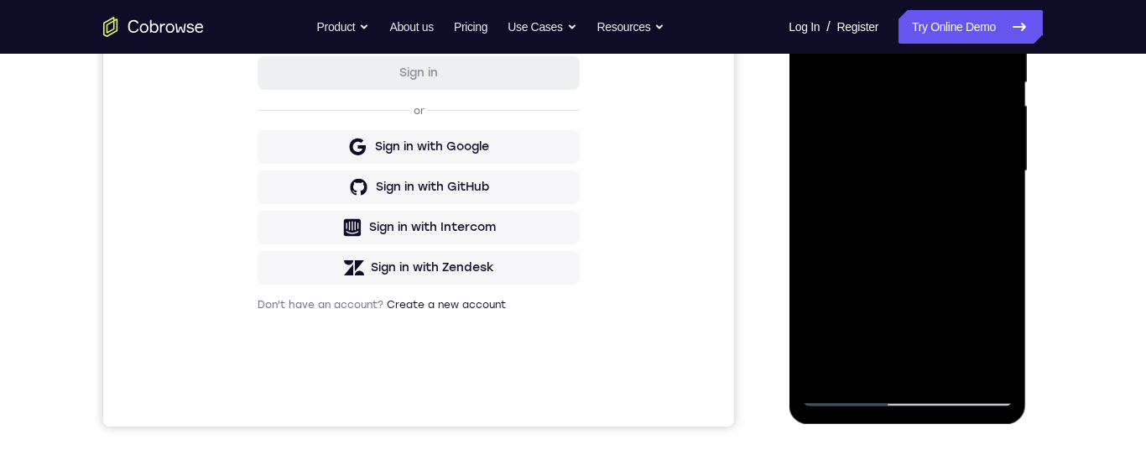
scroll to position [359, 0]
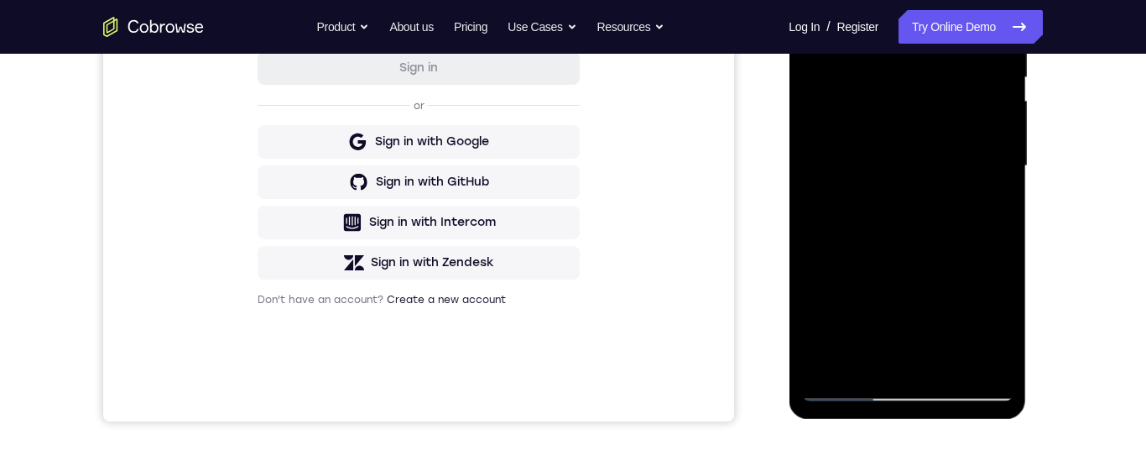
click at [955, 389] on div at bounding box center [906, 166] width 211 height 470
click at [899, 175] on div at bounding box center [906, 166] width 211 height 470
click at [933, 120] on div at bounding box center [906, 166] width 211 height 470
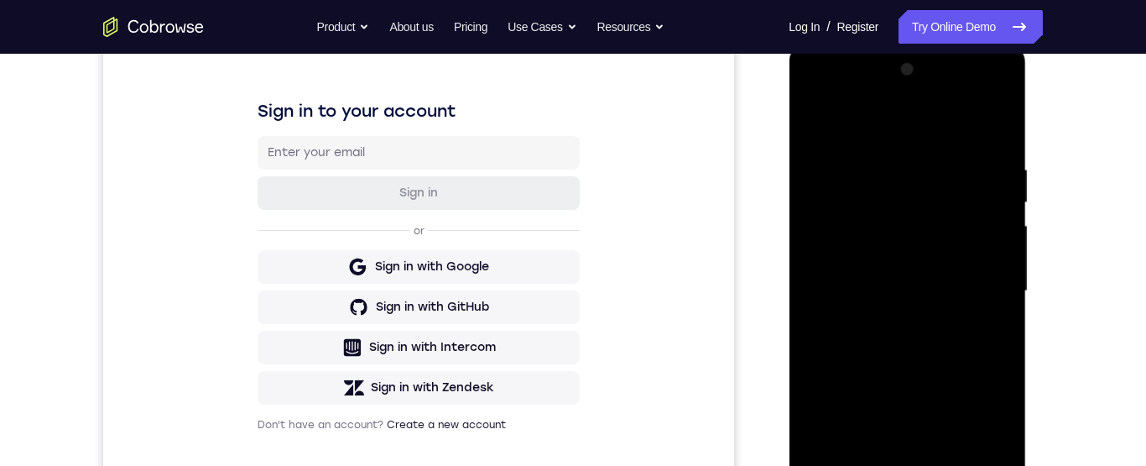
scroll to position [195, 0]
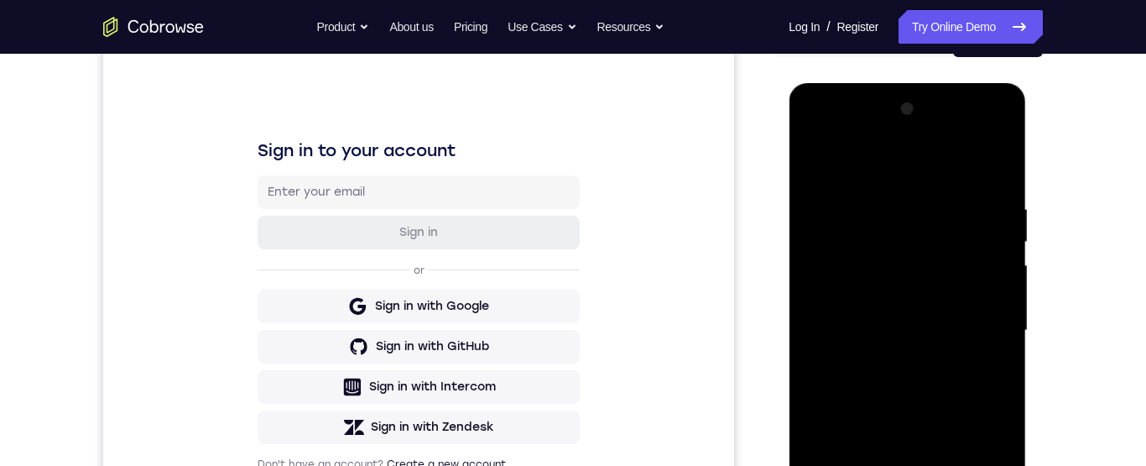
click at [884, 237] on div at bounding box center [906, 331] width 211 height 470
click at [908, 281] on div at bounding box center [906, 331] width 211 height 470
click at [886, 265] on div at bounding box center [906, 331] width 211 height 470
click at [953, 237] on div at bounding box center [906, 331] width 211 height 470
click at [852, 233] on div at bounding box center [906, 331] width 211 height 470
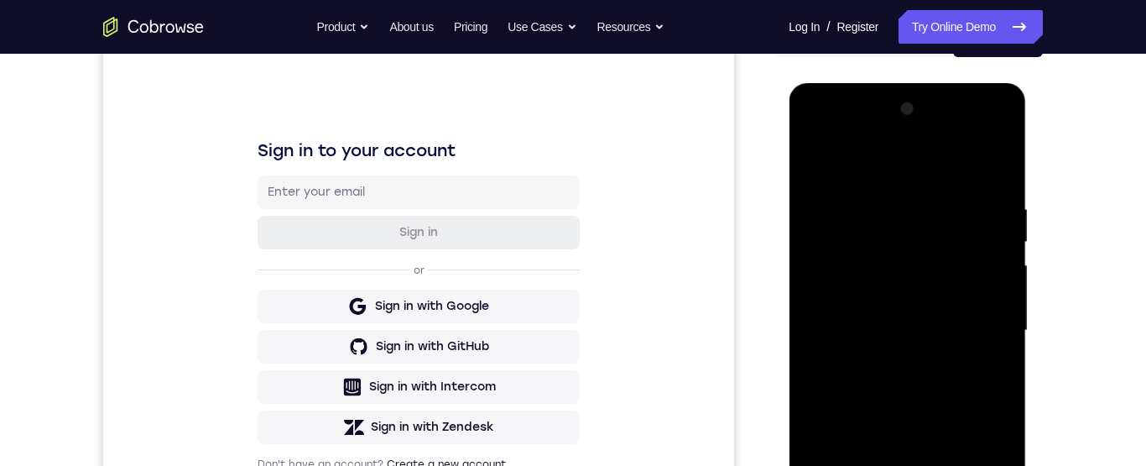
click at [851, 230] on div at bounding box center [906, 331] width 211 height 470
click at [857, 228] on div at bounding box center [906, 331] width 211 height 470
click at [862, 228] on div at bounding box center [906, 331] width 211 height 470
click at [857, 235] on div at bounding box center [906, 331] width 211 height 470
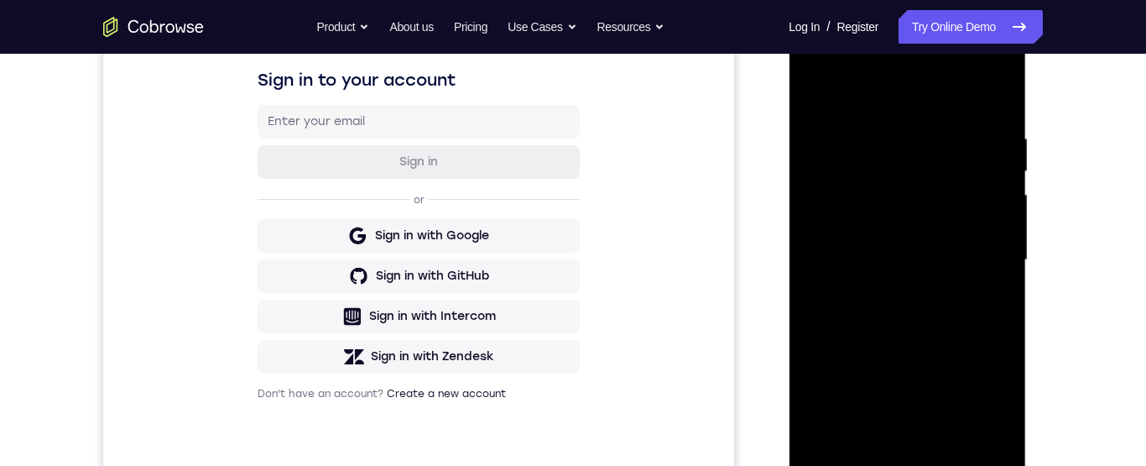
scroll to position [199, 0]
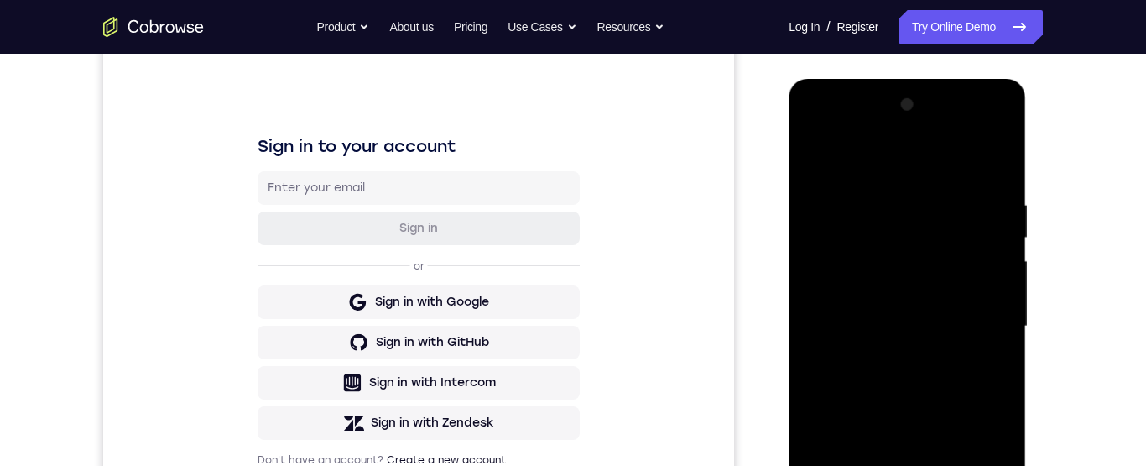
click at [853, 232] on div at bounding box center [906, 326] width 211 height 470
click at [843, 237] on div at bounding box center [906, 326] width 211 height 470
click at [904, 319] on div at bounding box center [906, 326] width 211 height 470
click at [903, 310] on div at bounding box center [906, 326] width 211 height 470
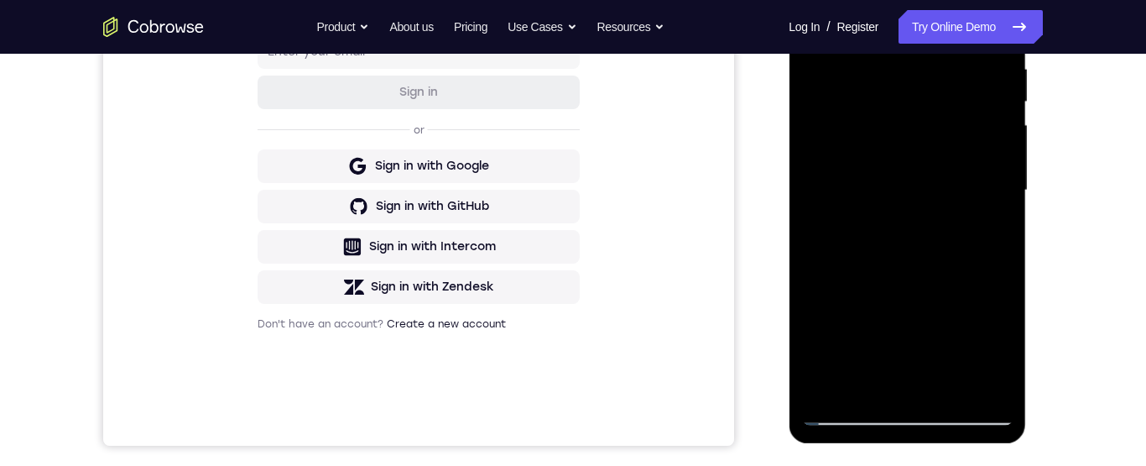
scroll to position [300, 0]
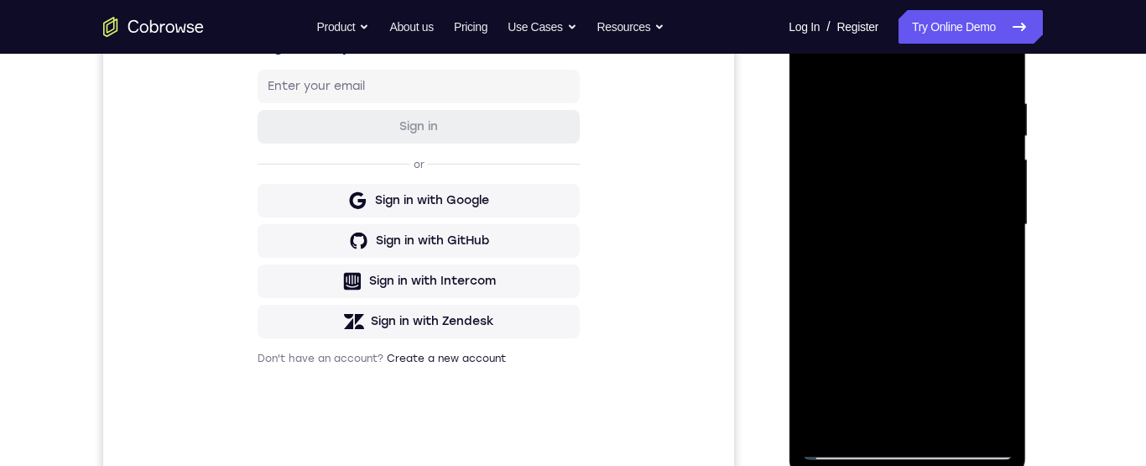
click at [942, 306] on div at bounding box center [906, 225] width 211 height 470
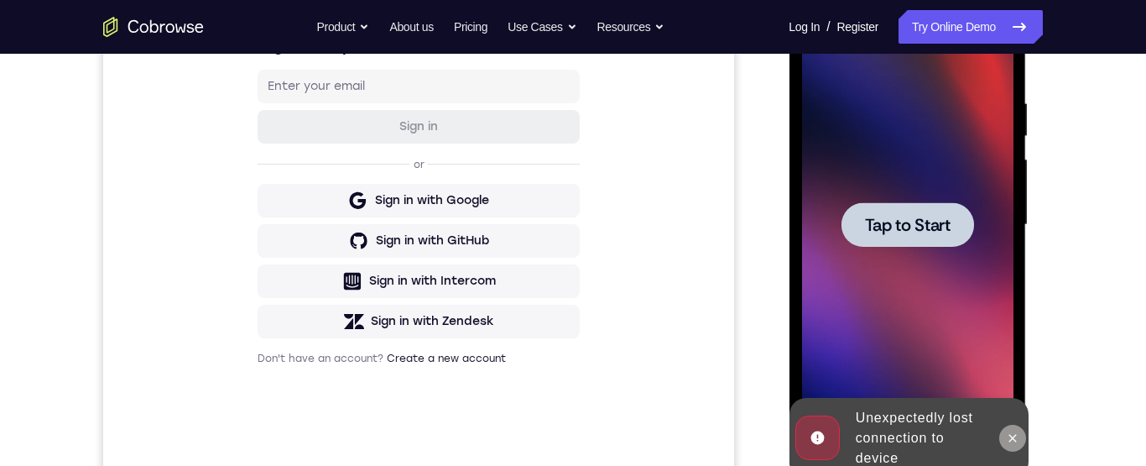
click at [1008, 437] on icon at bounding box center [1011, 437] width 13 height 13
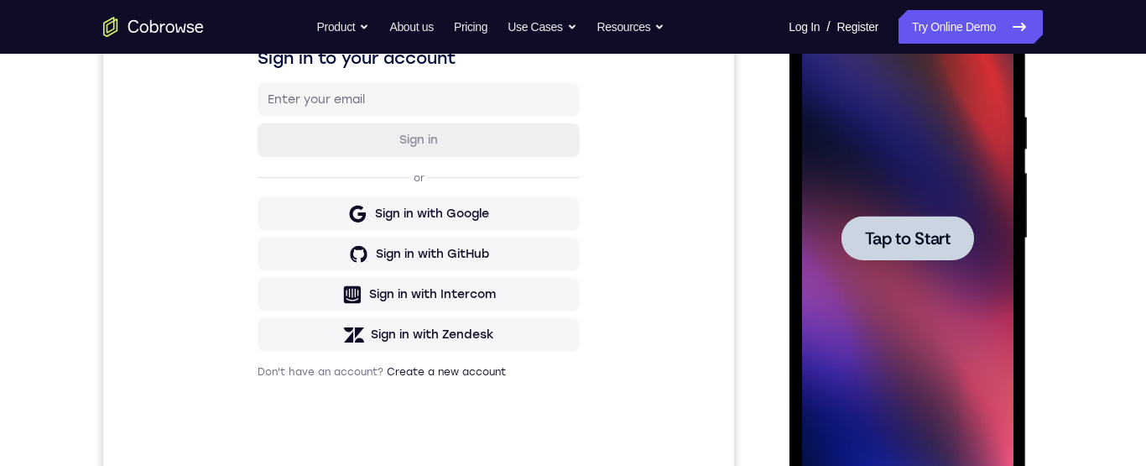
scroll to position [260, 0]
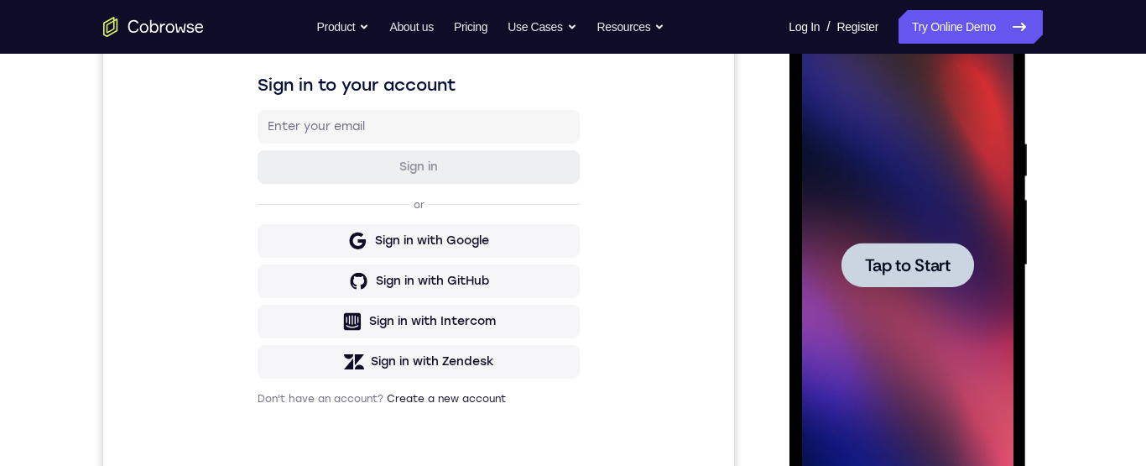
click at [922, 253] on div at bounding box center [907, 264] width 133 height 44
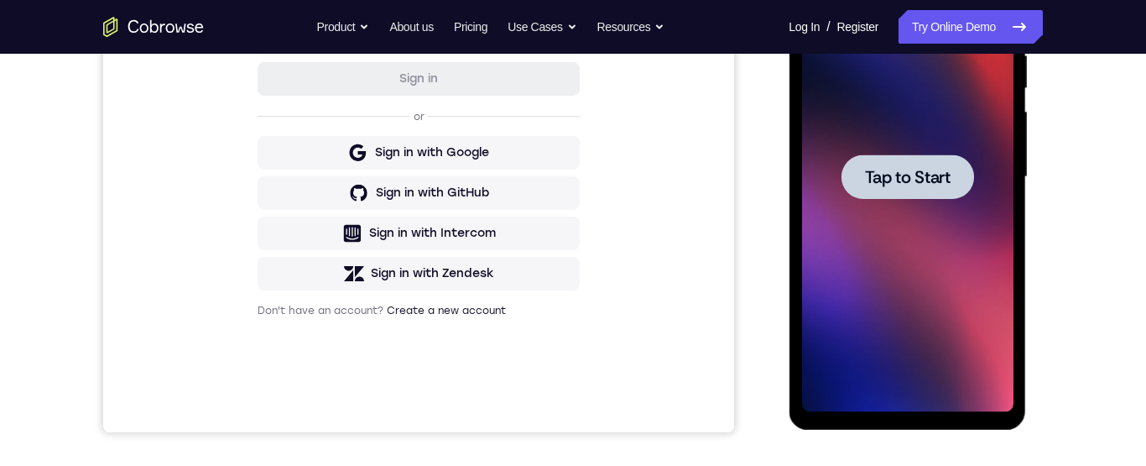
scroll to position [344, 0]
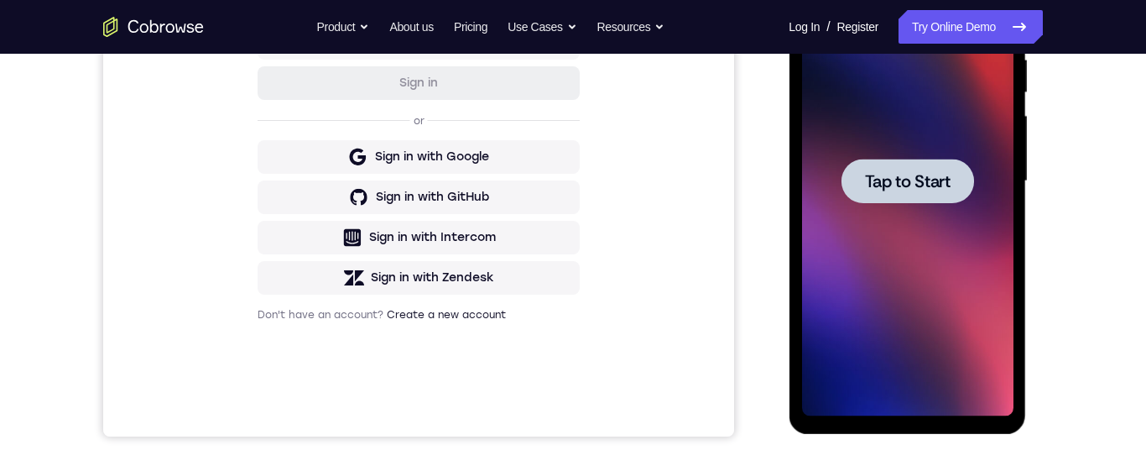
click at [909, 181] on span "Tap to Start" at bounding box center [907, 181] width 86 height 17
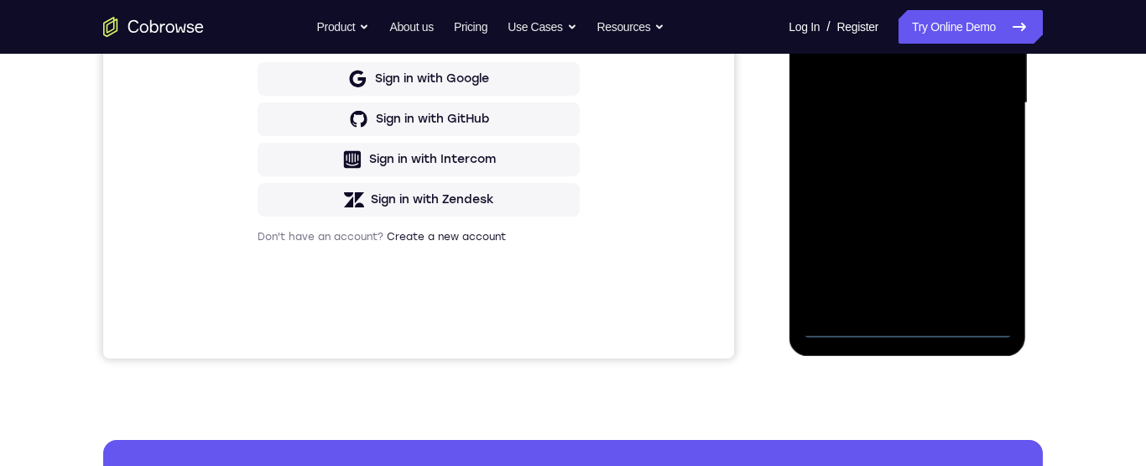
scroll to position [443, 0]
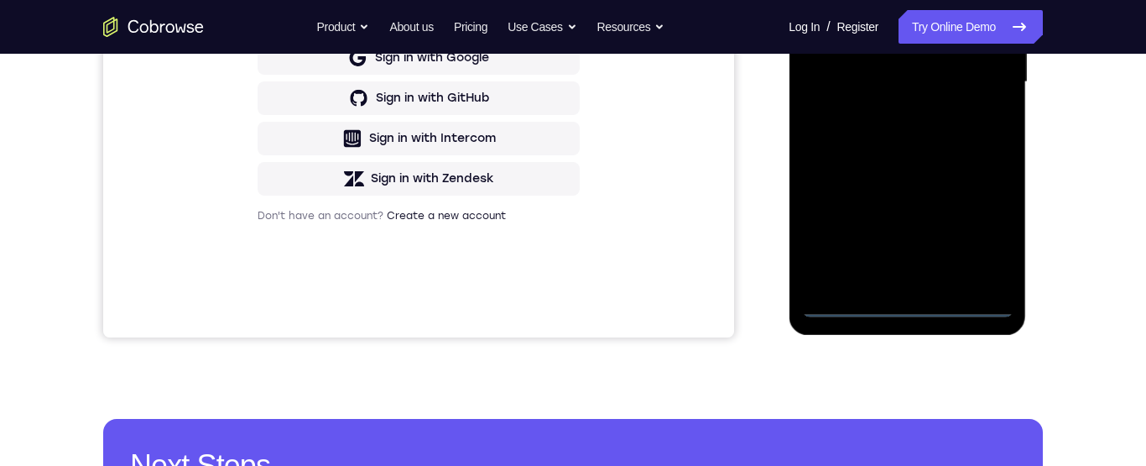
click at [896, 302] on div at bounding box center [906, 82] width 211 height 470
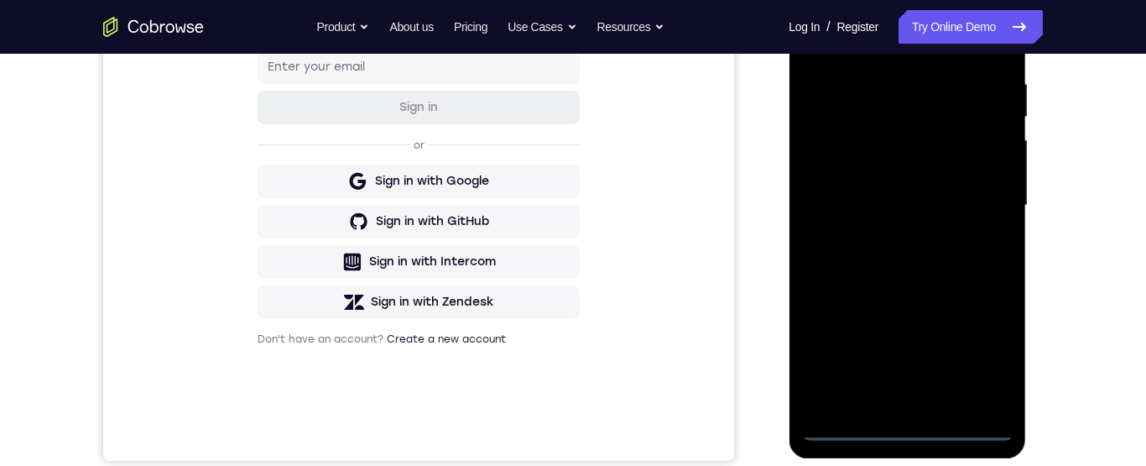
scroll to position [268, 0]
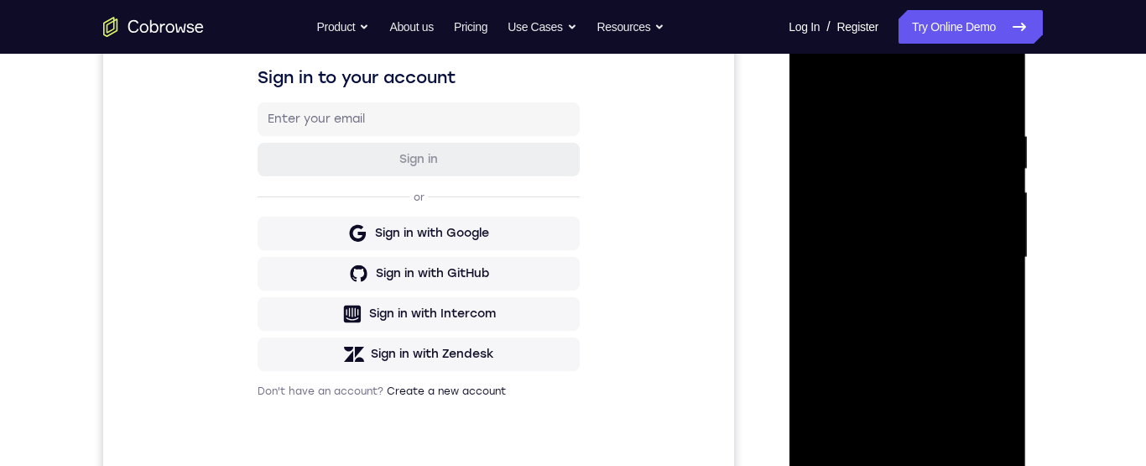
click at [948, 273] on div at bounding box center [906, 258] width 211 height 470
click at [831, 240] on div at bounding box center [906, 258] width 211 height 470
click at [934, 280] on div at bounding box center [906, 258] width 211 height 470
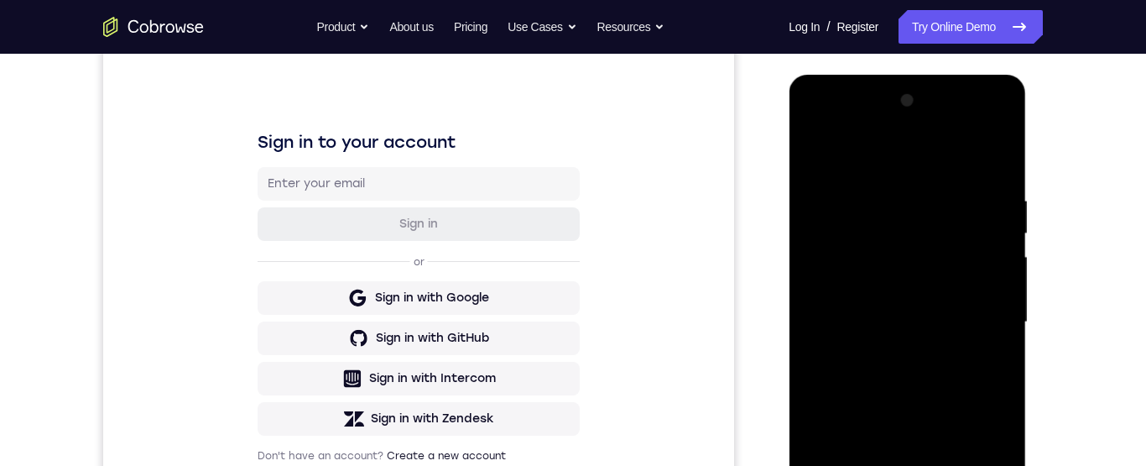
click at [942, 465] on div at bounding box center [906, 322] width 211 height 470
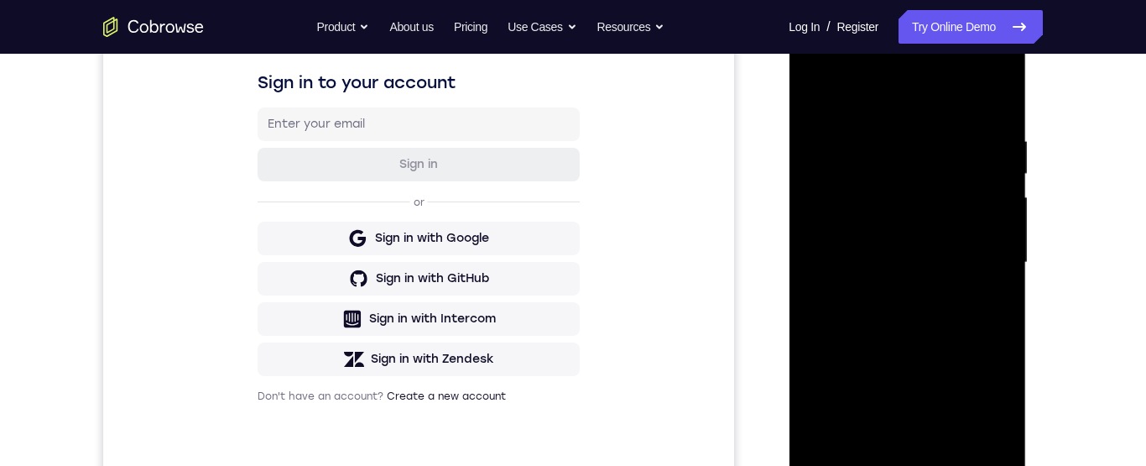
click at [910, 209] on div at bounding box center [906, 263] width 211 height 470
click at [901, 149] on div at bounding box center [906, 263] width 211 height 470
click at [901, 202] on div at bounding box center [906, 263] width 211 height 470
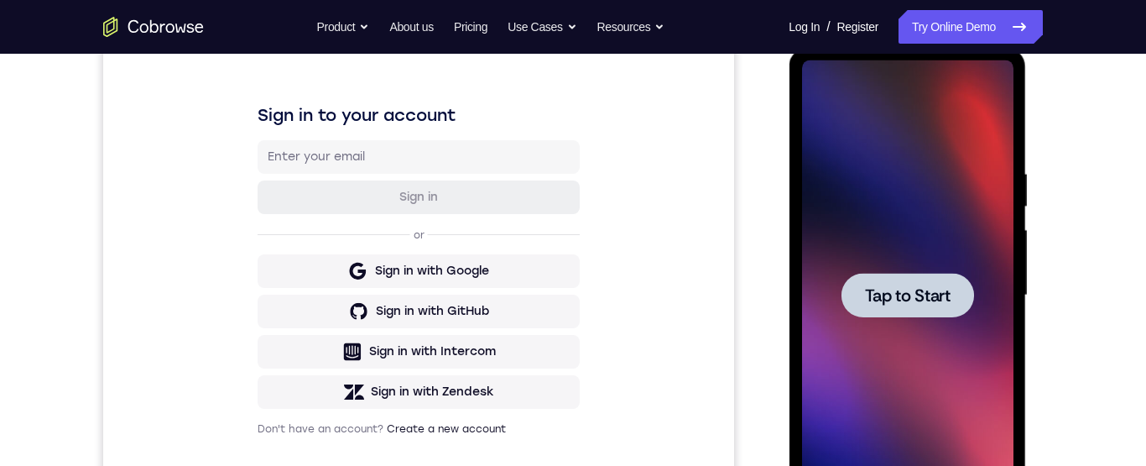
scroll to position [269, 0]
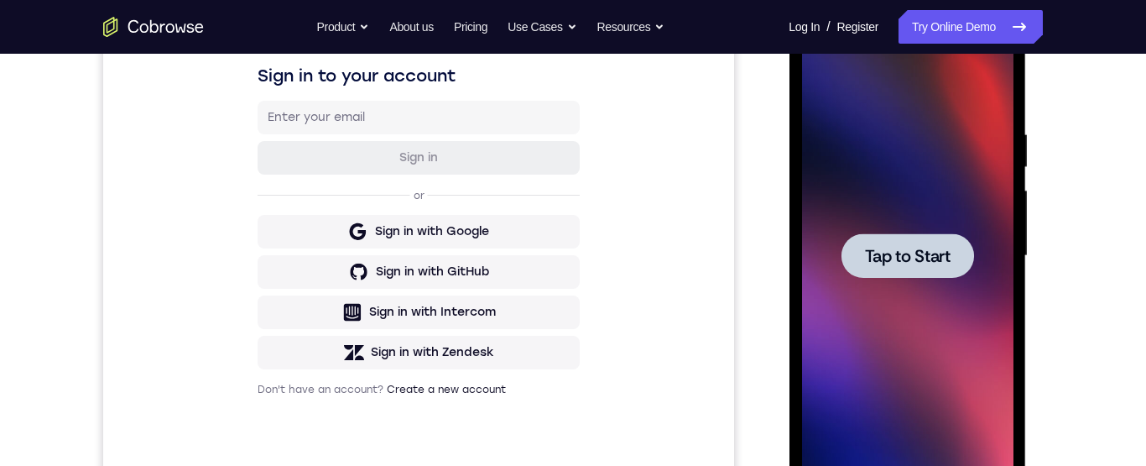
click at [903, 262] on span "Tap to Start" at bounding box center [907, 255] width 86 height 17
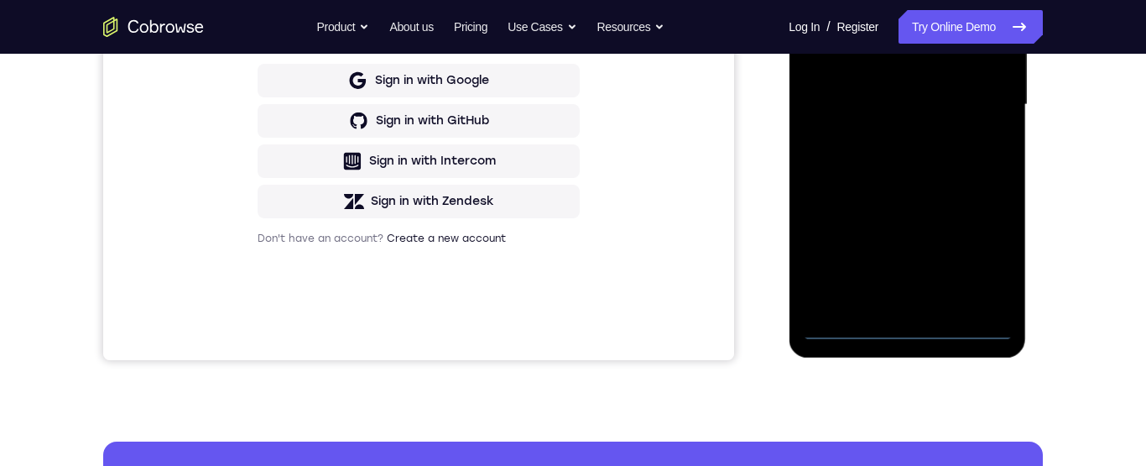
scroll to position [493, 0]
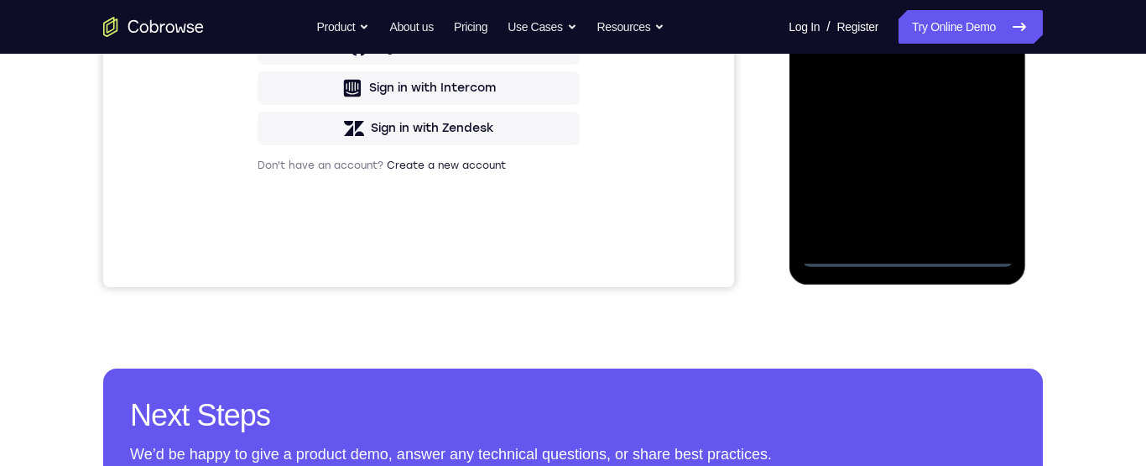
click at [896, 253] on div at bounding box center [906, 32] width 211 height 470
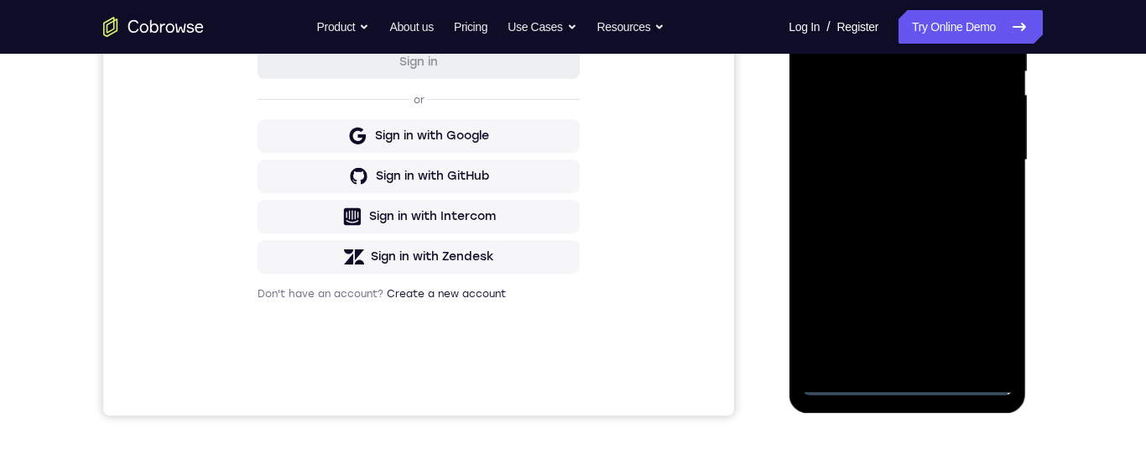
click at [832, 143] on div at bounding box center [906, 160] width 211 height 470
click at [929, 170] on div at bounding box center [906, 160] width 211 height 470
click at [919, 353] on div at bounding box center [906, 160] width 211 height 470
click at [938, 98] on div at bounding box center [906, 160] width 211 height 470
click at [915, 45] on div at bounding box center [906, 160] width 211 height 470
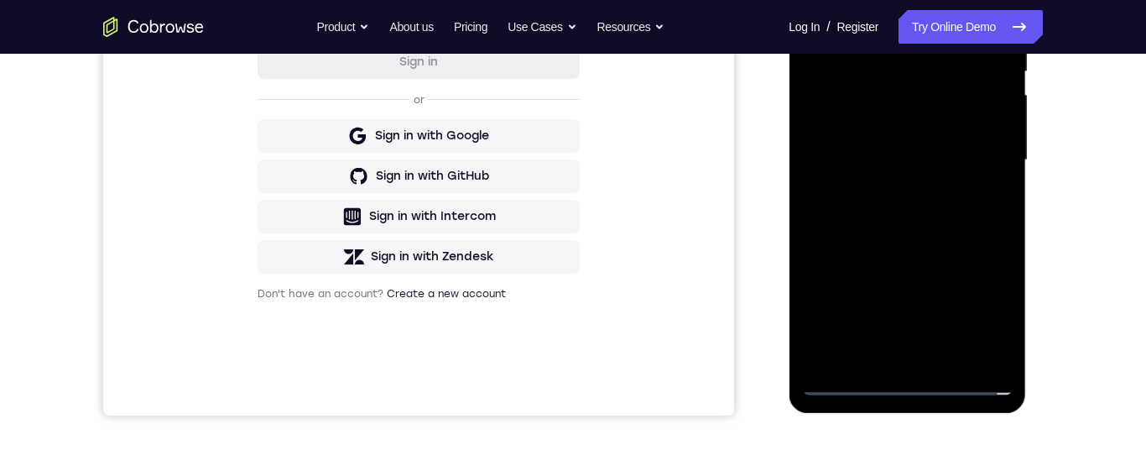
click at [933, 97] on div at bounding box center [906, 160] width 211 height 470
click at [978, 336] on div at bounding box center [906, 160] width 211 height 470
click at [974, 347] on div at bounding box center [906, 160] width 211 height 470
click at [930, 352] on div at bounding box center [906, 160] width 211 height 470
click at [902, 375] on div at bounding box center [906, 160] width 211 height 470
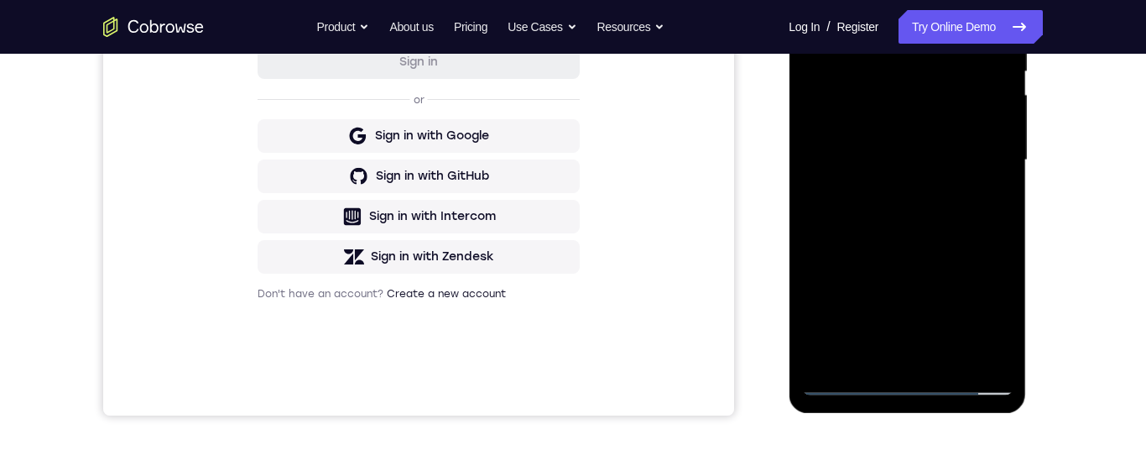
click at [984, 140] on div at bounding box center [906, 160] width 211 height 470
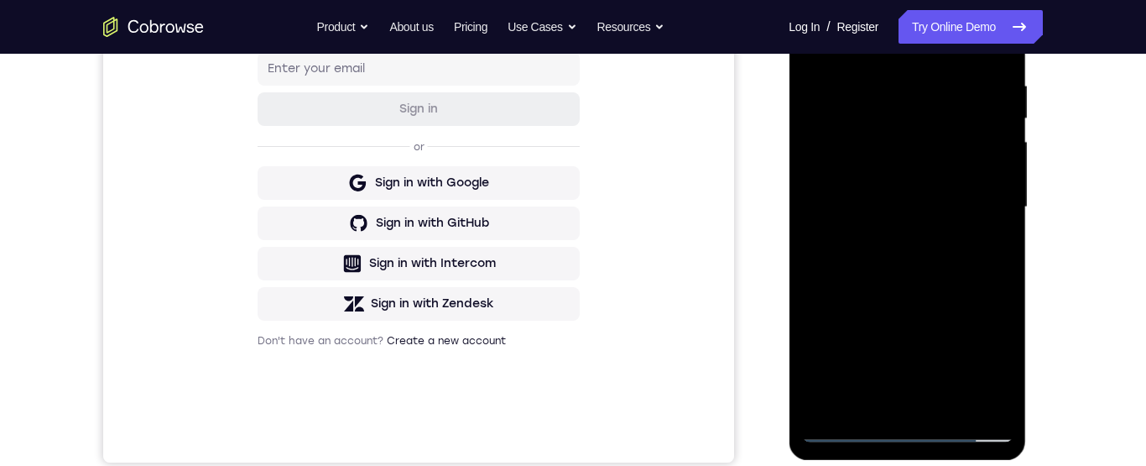
click at [893, 435] on div at bounding box center [906, 207] width 211 height 470
click at [985, 365] on div at bounding box center [906, 207] width 211 height 470
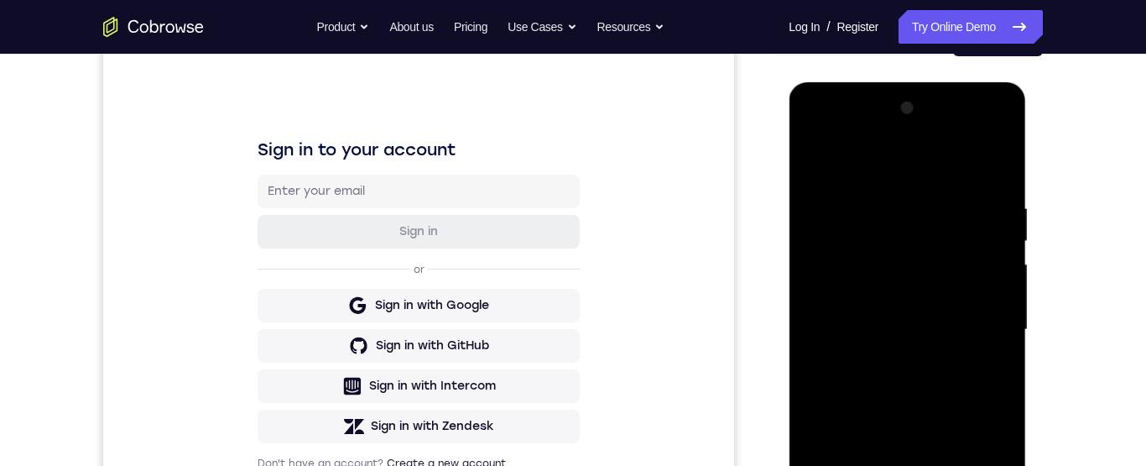
click at [885, 165] on div at bounding box center [906, 330] width 211 height 470
click at [968, 324] on div at bounding box center [906, 330] width 211 height 470
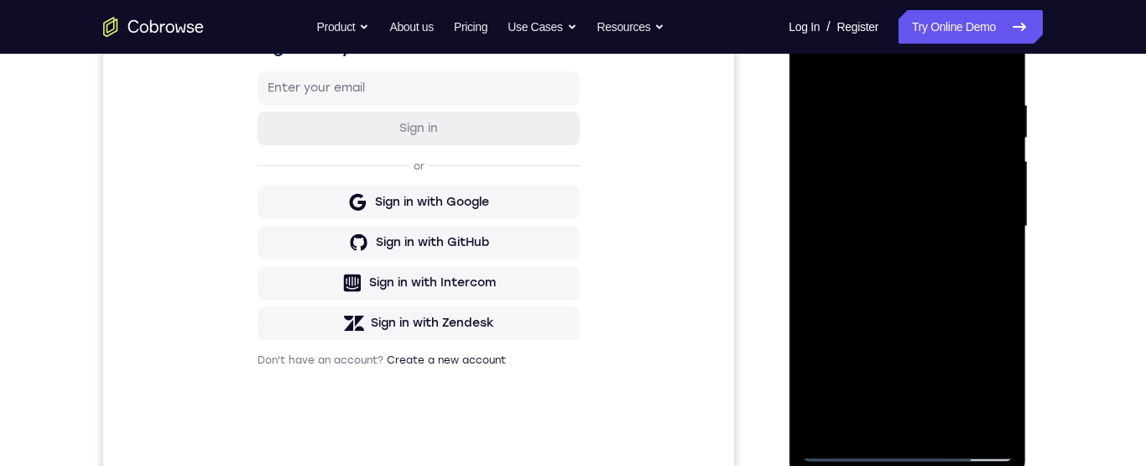
scroll to position [376, 0]
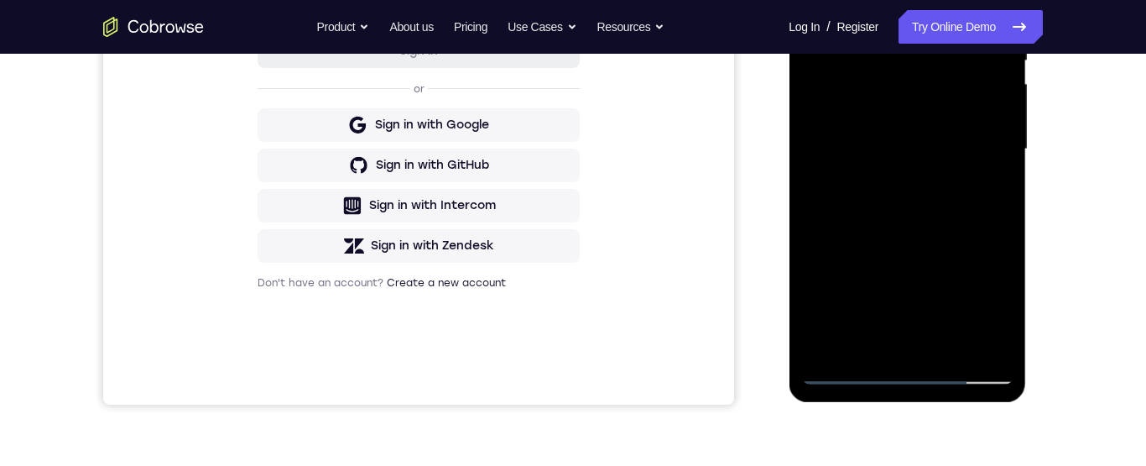
click at [881, 341] on div at bounding box center [906, 149] width 211 height 470
click at [923, 134] on div at bounding box center [906, 149] width 211 height 470
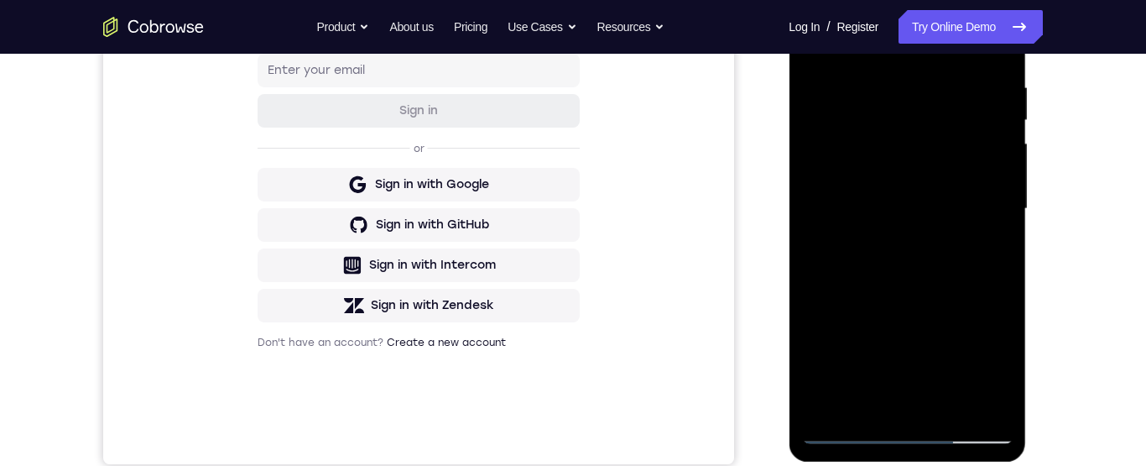
click at [862, 164] on div at bounding box center [906, 209] width 211 height 470
click at [940, 204] on div at bounding box center [906, 209] width 211 height 470
click at [922, 251] on div at bounding box center [906, 209] width 211 height 470
click at [910, 183] on div at bounding box center [906, 209] width 211 height 470
click at [879, 124] on div at bounding box center [906, 209] width 211 height 470
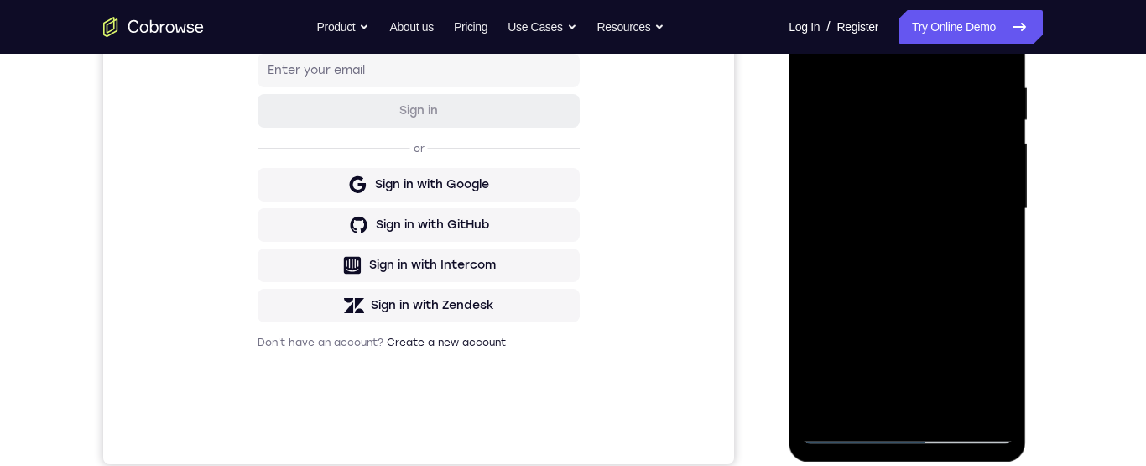
click at [939, 158] on div at bounding box center [906, 209] width 211 height 470
click at [903, 124] on div at bounding box center [906, 209] width 211 height 470
click at [927, 162] on div at bounding box center [906, 209] width 211 height 470
click at [956, 439] on div at bounding box center [906, 209] width 211 height 470
click at [927, 177] on div at bounding box center [906, 209] width 211 height 470
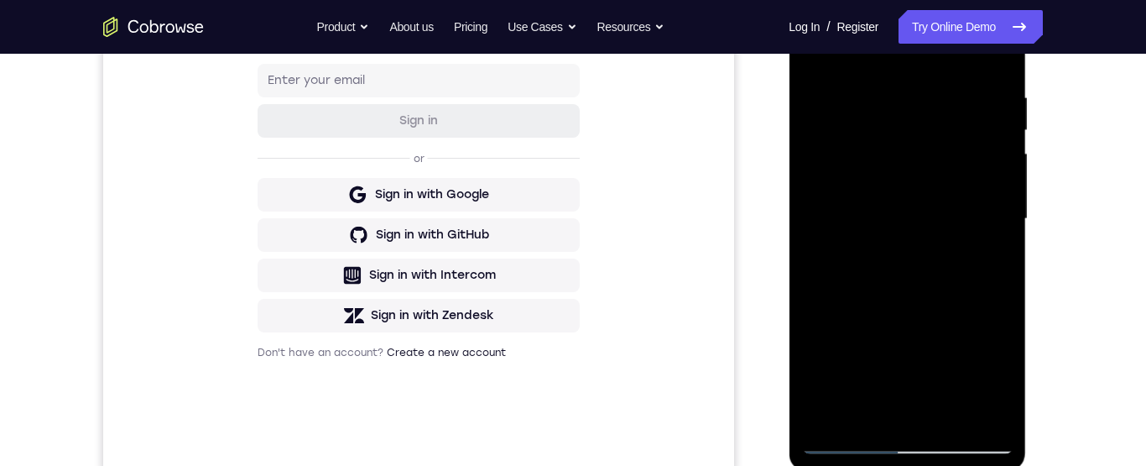
scroll to position [361, 0]
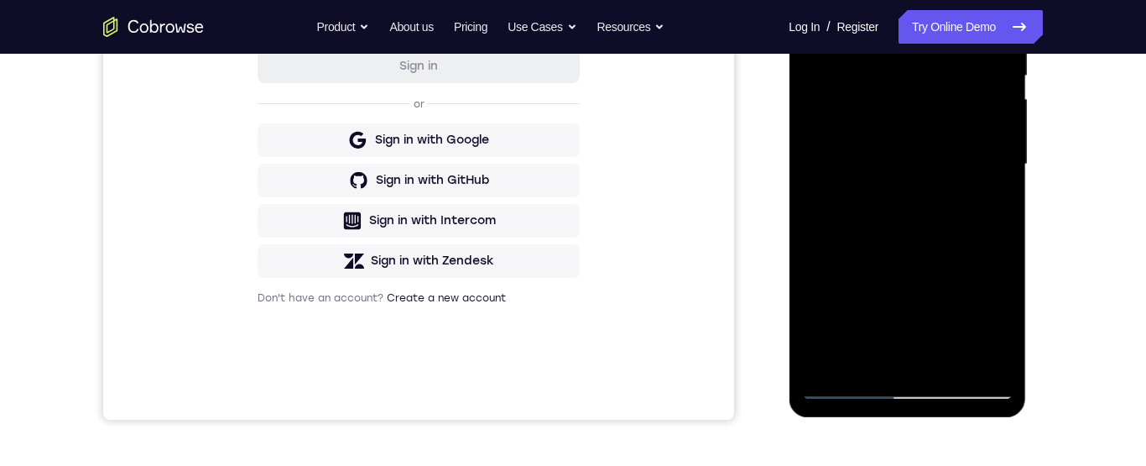
click at [862, 346] on div at bounding box center [906, 165] width 211 height 470
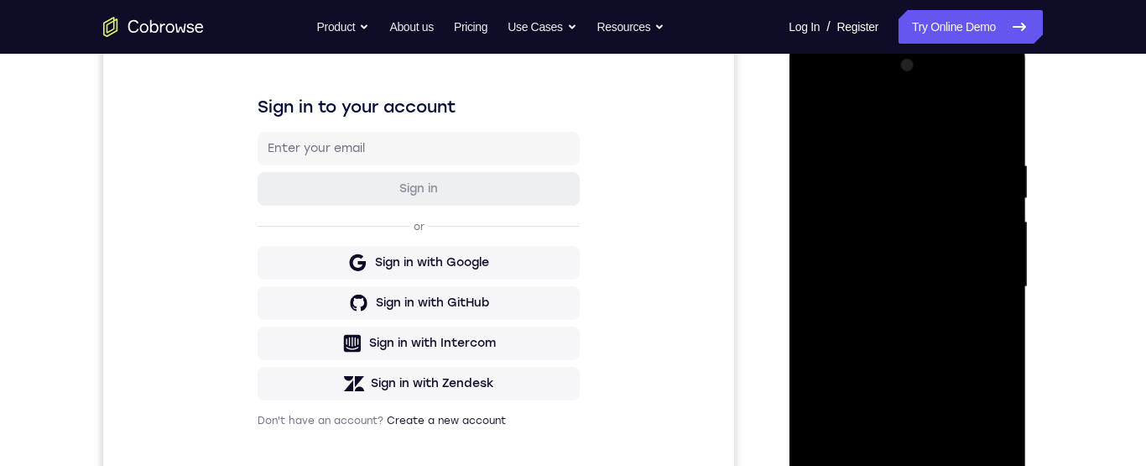
click at [817, 96] on div at bounding box center [906, 287] width 211 height 470
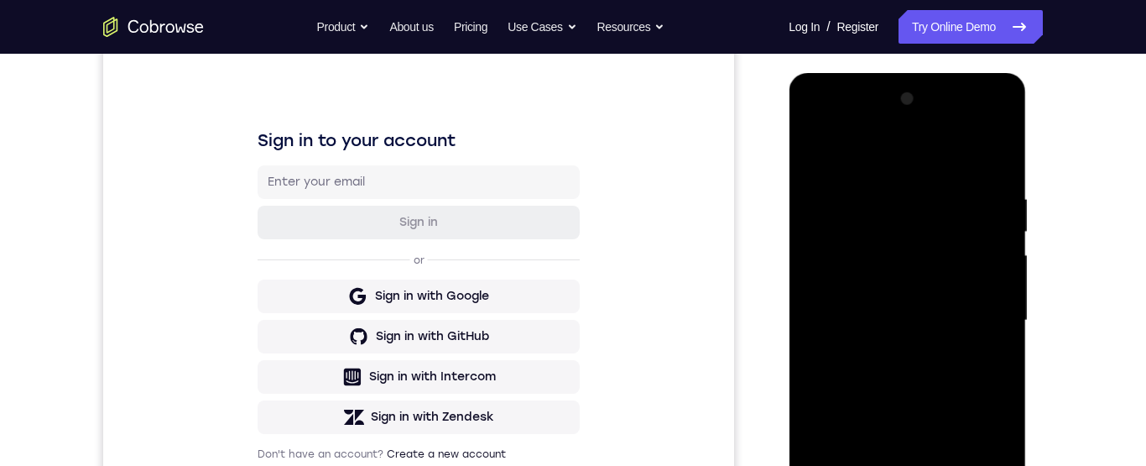
scroll to position [302, 0]
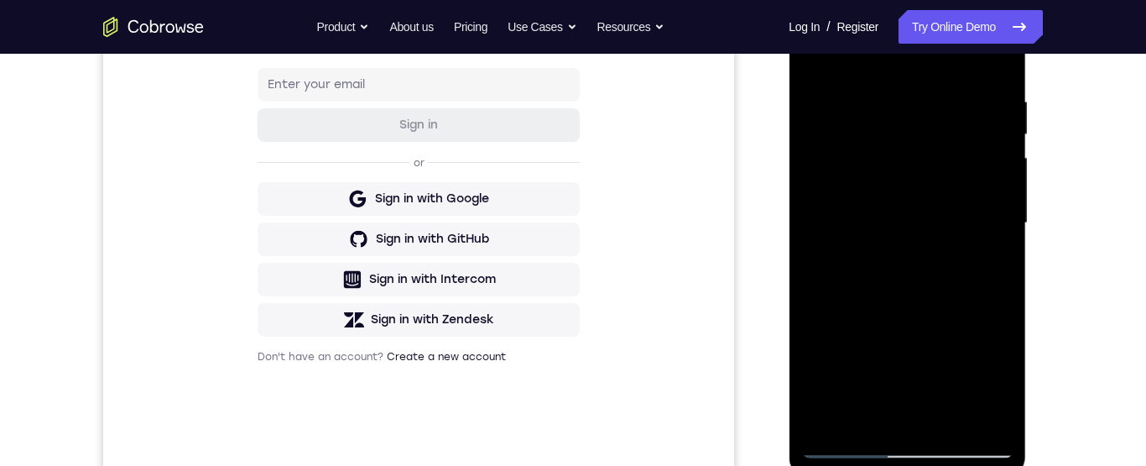
click at [840, 358] on div at bounding box center [906, 223] width 211 height 470
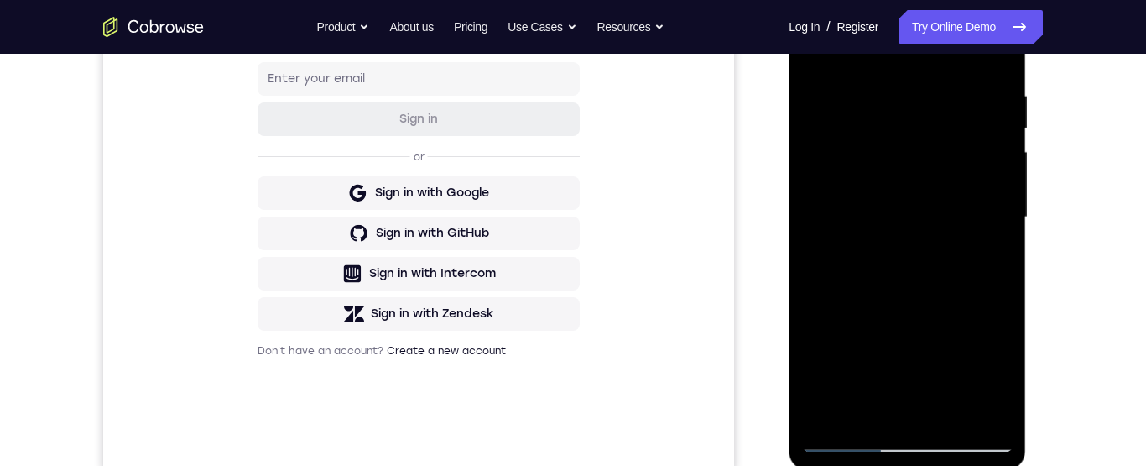
click at [960, 436] on div at bounding box center [906, 217] width 211 height 470
click at [906, 136] on div at bounding box center [906, 217] width 211 height 470
click at [922, 165] on div at bounding box center [906, 217] width 211 height 470
click at [986, 128] on div at bounding box center [906, 217] width 211 height 470
click at [924, 174] on div at bounding box center [906, 217] width 211 height 470
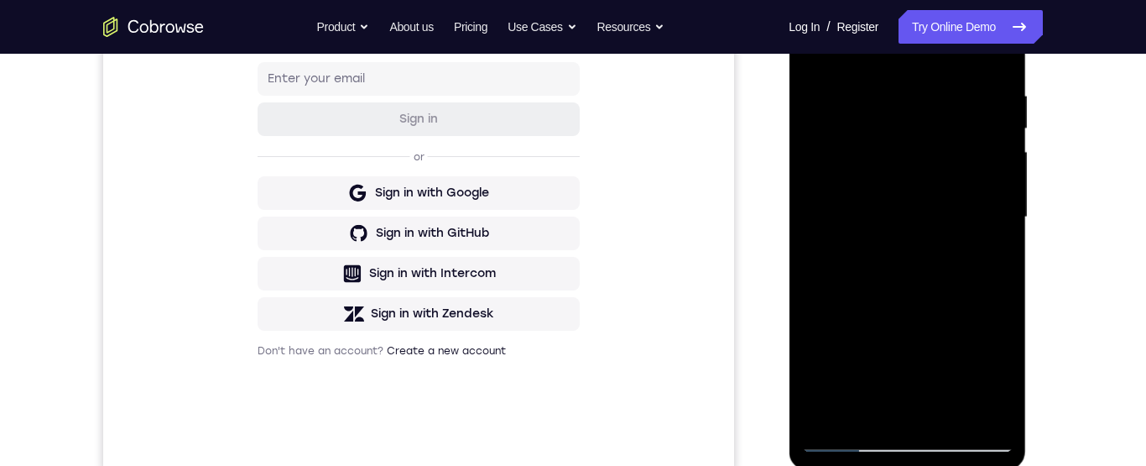
click at [877, 153] on div at bounding box center [906, 217] width 211 height 470
click at [851, 191] on div at bounding box center [906, 217] width 211 height 470
click at [949, 303] on div at bounding box center [906, 217] width 211 height 470
click at [961, 195] on div at bounding box center [906, 217] width 211 height 470
click at [920, 152] on div at bounding box center [906, 217] width 211 height 470
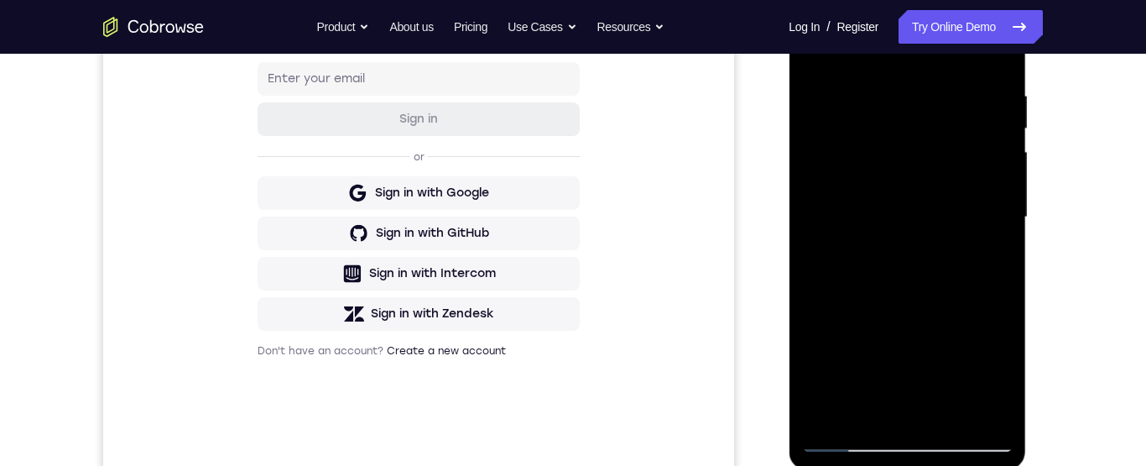
click at [948, 351] on div at bounding box center [906, 217] width 211 height 470
click at [907, 149] on div at bounding box center [906, 217] width 211 height 470
click at [964, 170] on div at bounding box center [906, 217] width 211 height 470
click at [946, 299] on div at bounding box center [906, 217] width 211 height 470
click at [950, 188] on div at bounding box center [906, 217] width 211 height 470
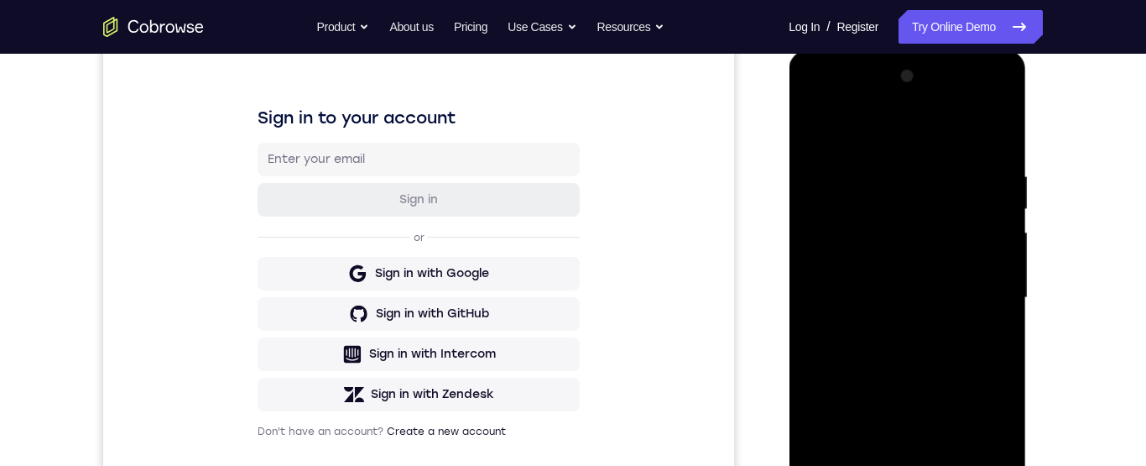
scroll to position [219, 0]
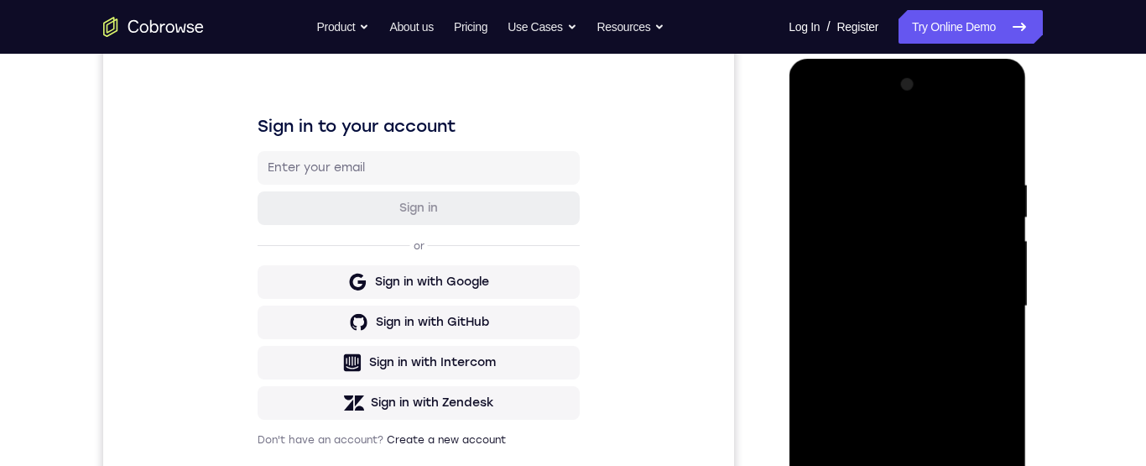
click at [947, 227] on div at bounding box center [906, 306] width 211 height 470
click at [921, 344] on div at bounding box center [906, 306] width 211 height 470
click at [921, 247] on div at bounding box center [906, 306] width 211 height 470
click at [904, 213] on div at bounding box center [906, 306] width 211 height 470
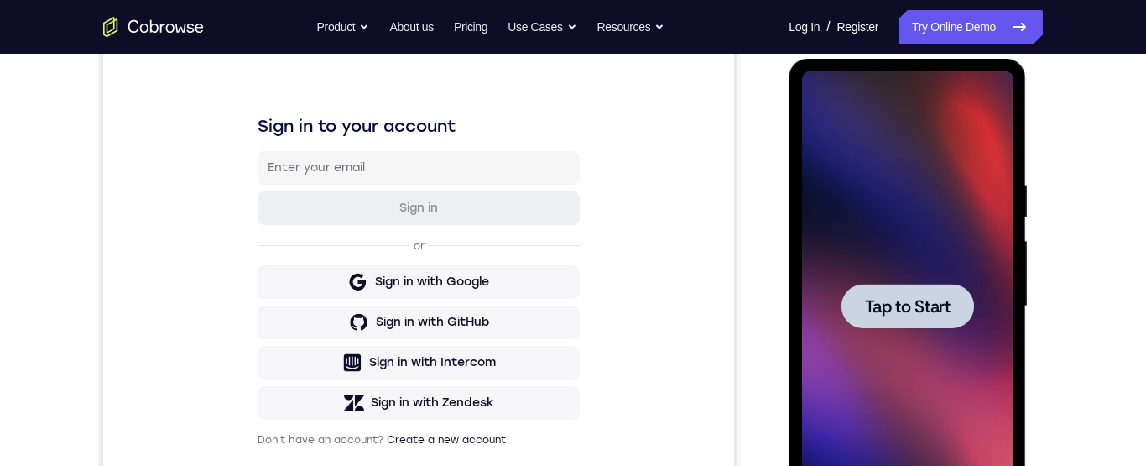
scroll to position [336, 0]
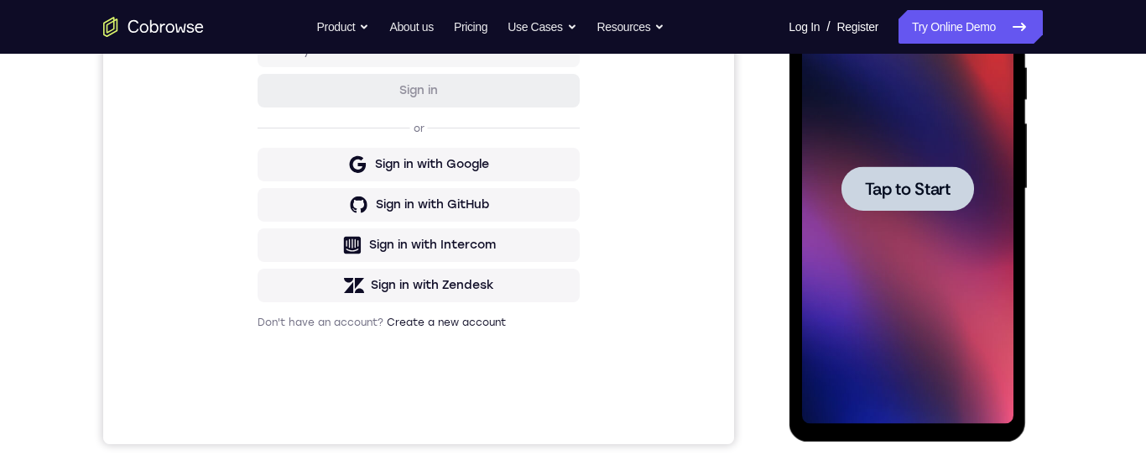
click at [929, 190] on span "Tap to Start" at bounding box center [907, 188] width 86 height 17
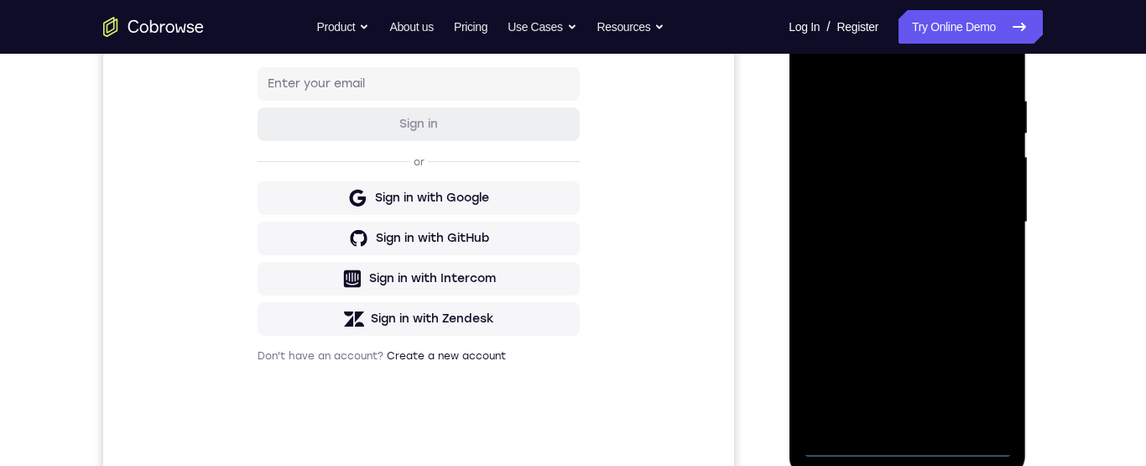
scroll to position [359, 0]
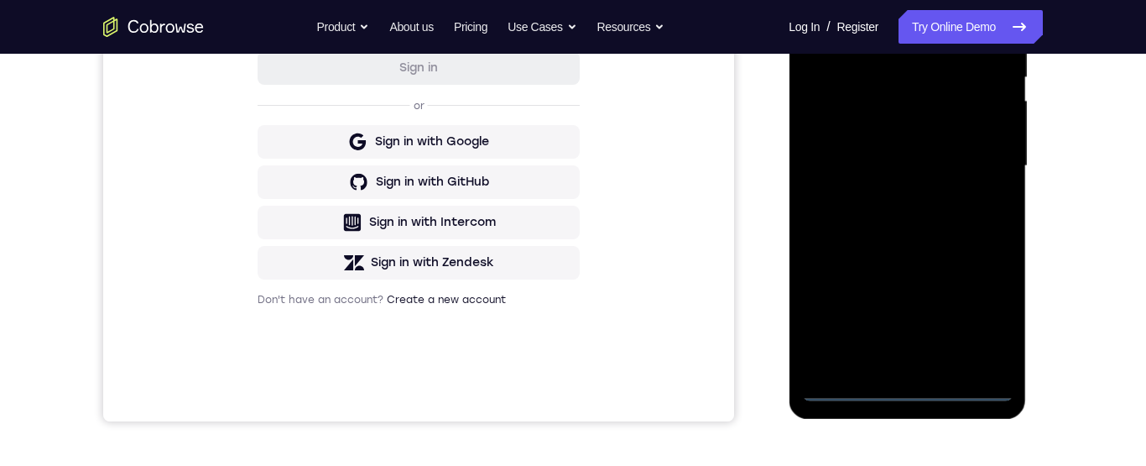
click at [898, 378] on div at bounding box center [906, 166] width 211 height 470
click at [908, 389] on div at bounding box center [906, 166] width 211 height 470
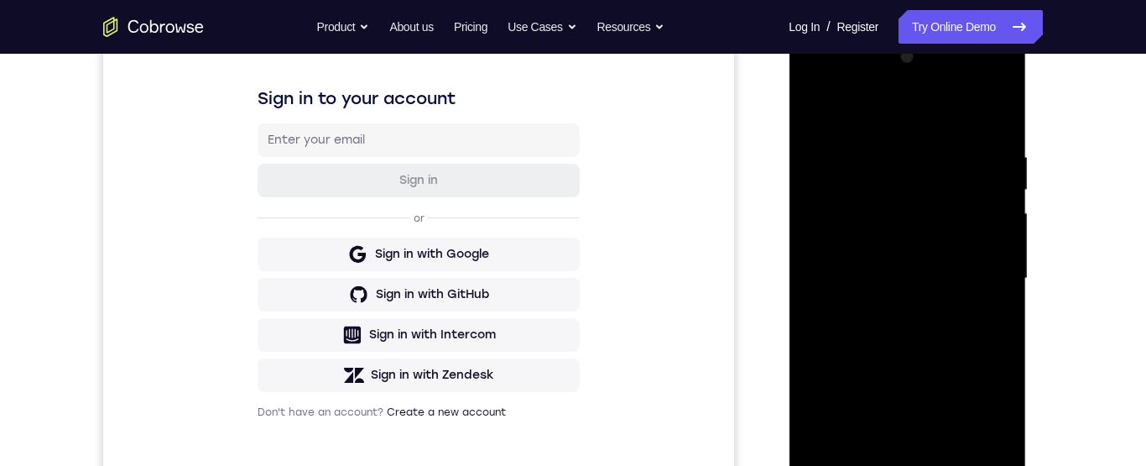
scroll to position [242, 0]
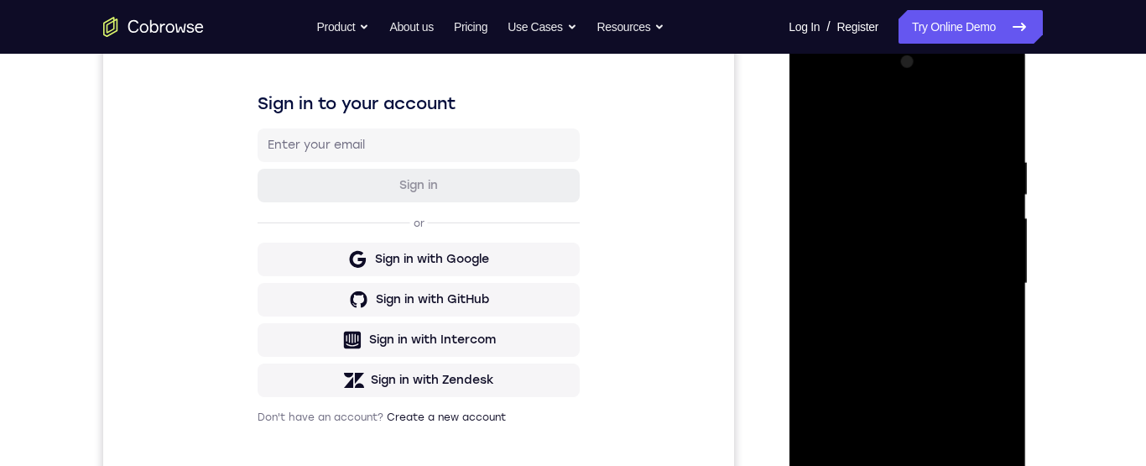
click at [831, 273] on div at bounding box center [906, 284] width 211 height 470
click at [914, 300] on div at bounding box center [906, 284] width 211 height 470
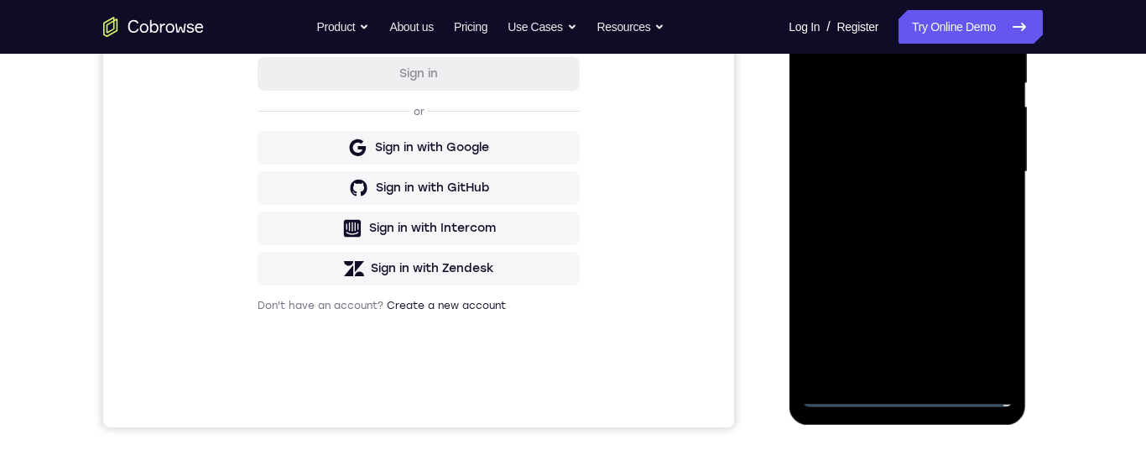
click at [926, 368] on div at bounding box center [906, 172] width 211 height 470
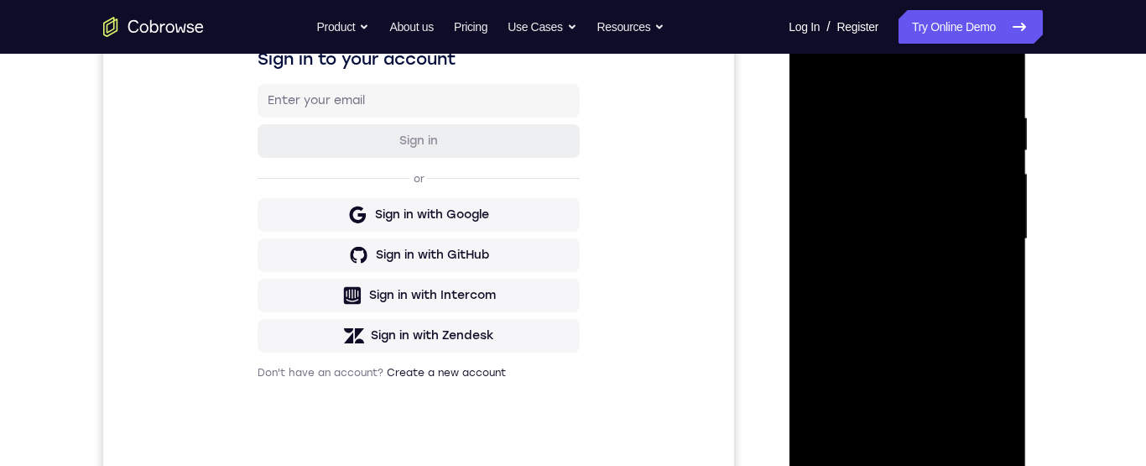
scroll to position [217, 0]
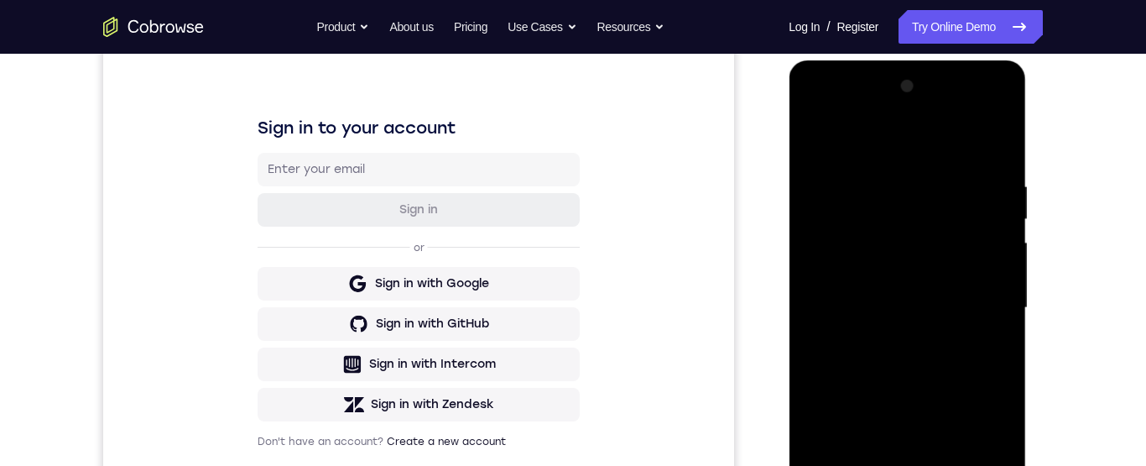
click at [928, 239] on div at bounding box center [906, 308] width 211 height 470
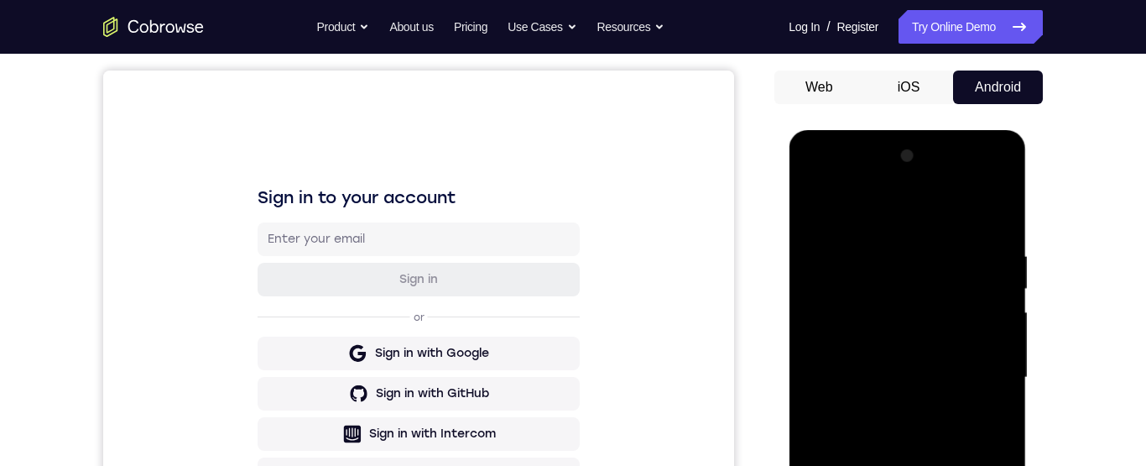
click at [896, 260] on div at bounding box center [906, 378] width 211 height 470
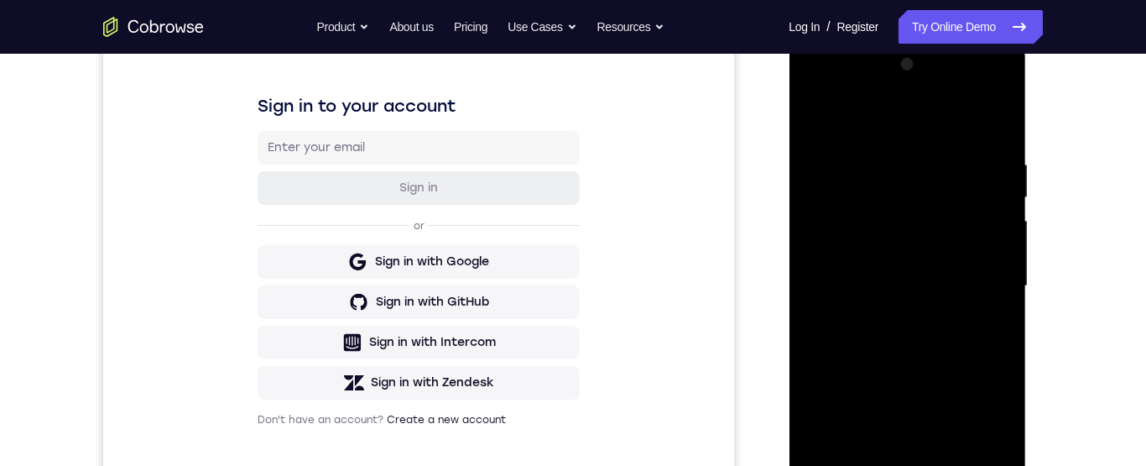
click at [894, 211] on div at bounding box center [906, 286] width 211 height 470
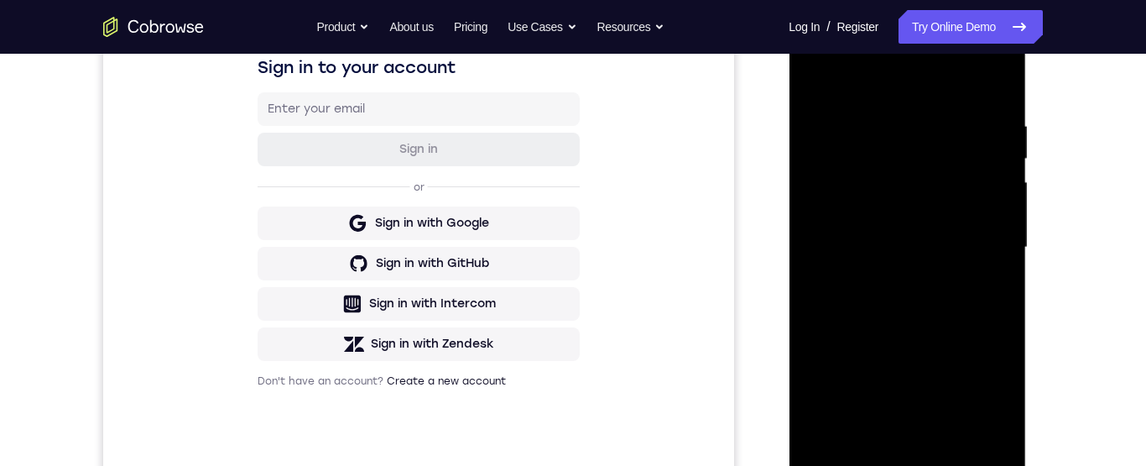
click at [987, 424] on div at bounding box center [906, 248] width 211 height 470
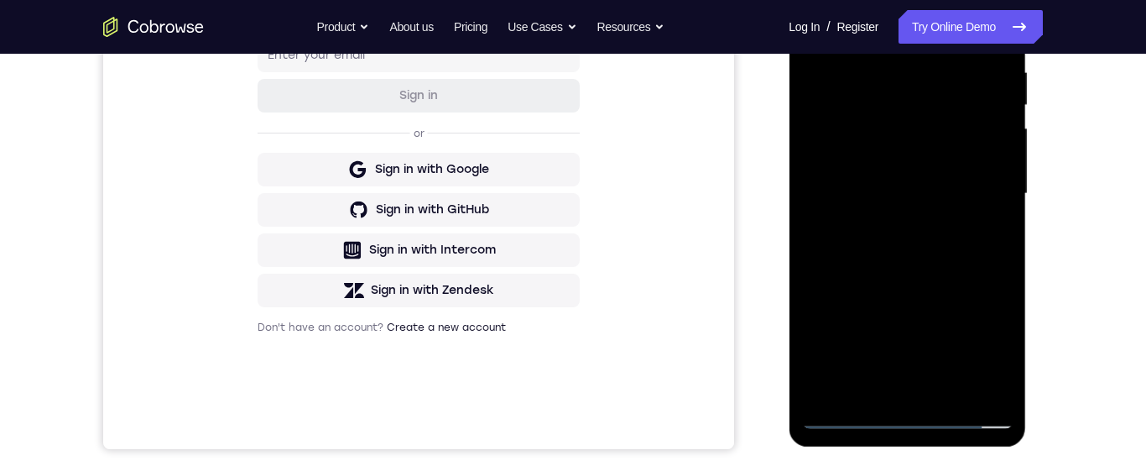
click at [971, 388] on div at bounding box center [906, 194] width 211 height 470
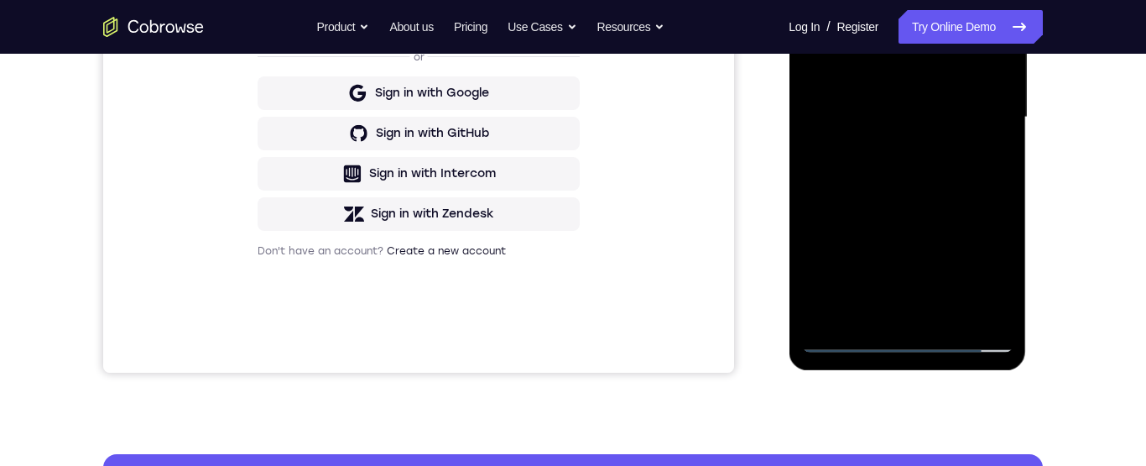
scroll to position [330, 0]
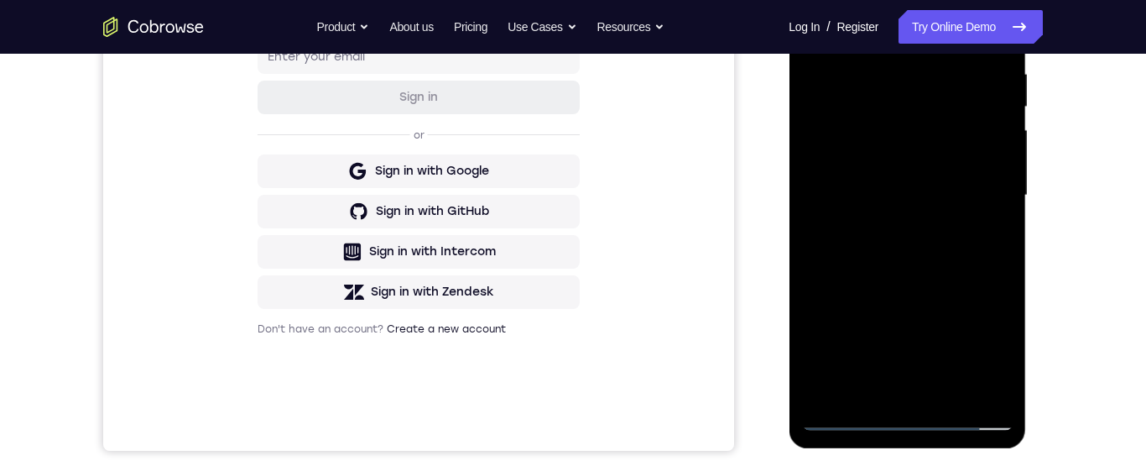
click at [920, 388] on div at bounding box center [906, 196] width 211 height 470
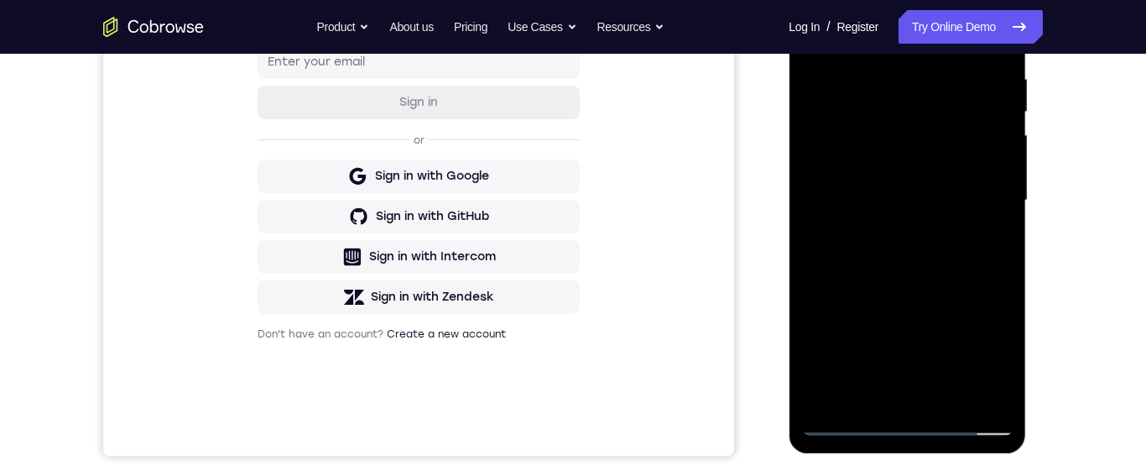
click at [905, 417] on div at bounding box center [906, 201] width 211 height 470
click at [982, 185] on div at bounding box center [906, 201] width 211 height 470
click at [900, 421] on div at bounding box center [906, 201] width 211 height 470
click at [977, 351] on div at bounding box center [906, 201] width 211 height 470
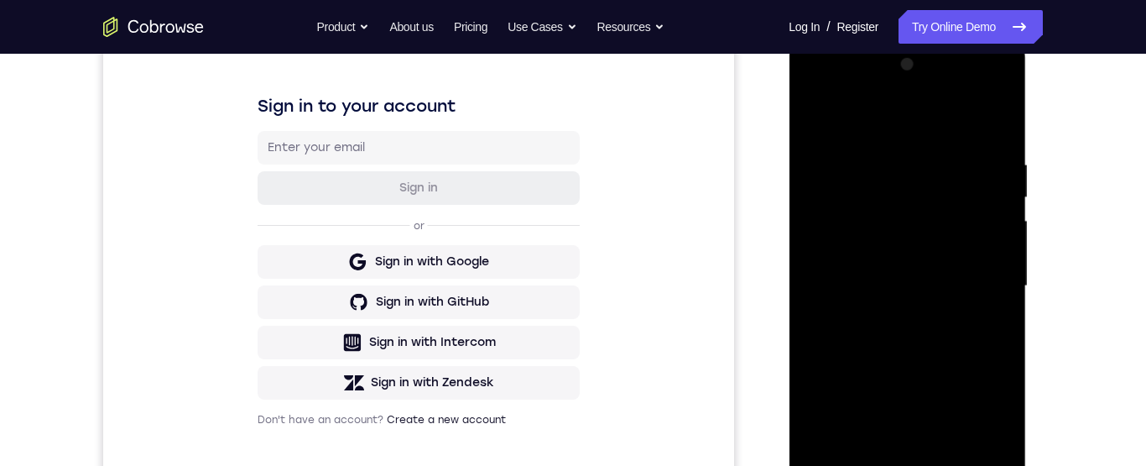
click at [939, 117] on div at bounding box center [906, 286] width 211 height 470
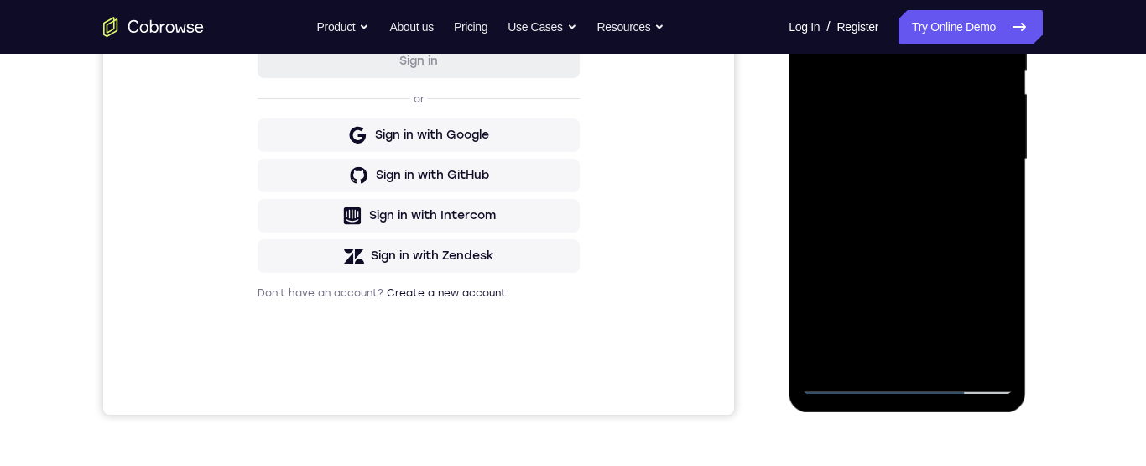
click at [973, 155] on div at bounding box center [906, 160] width 211 height 470
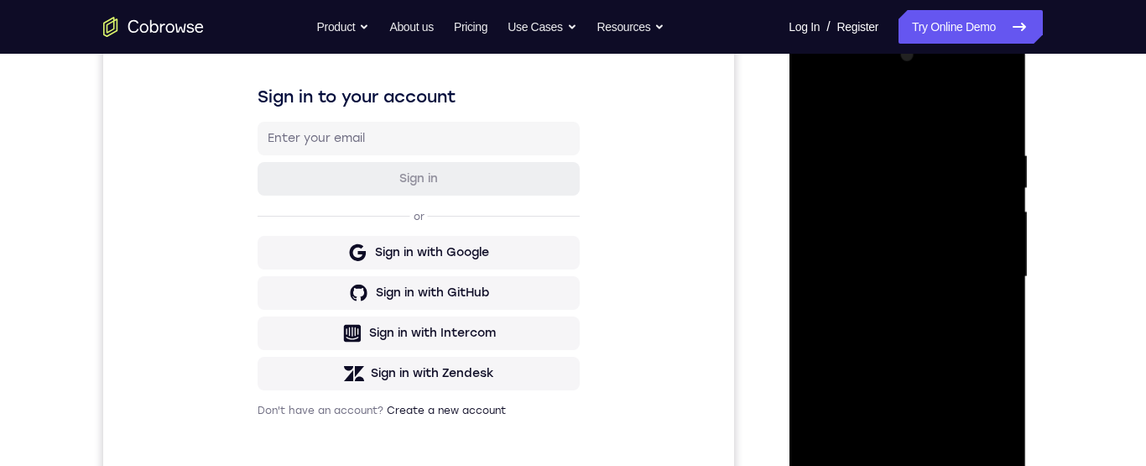
scroll to position [274, 0]
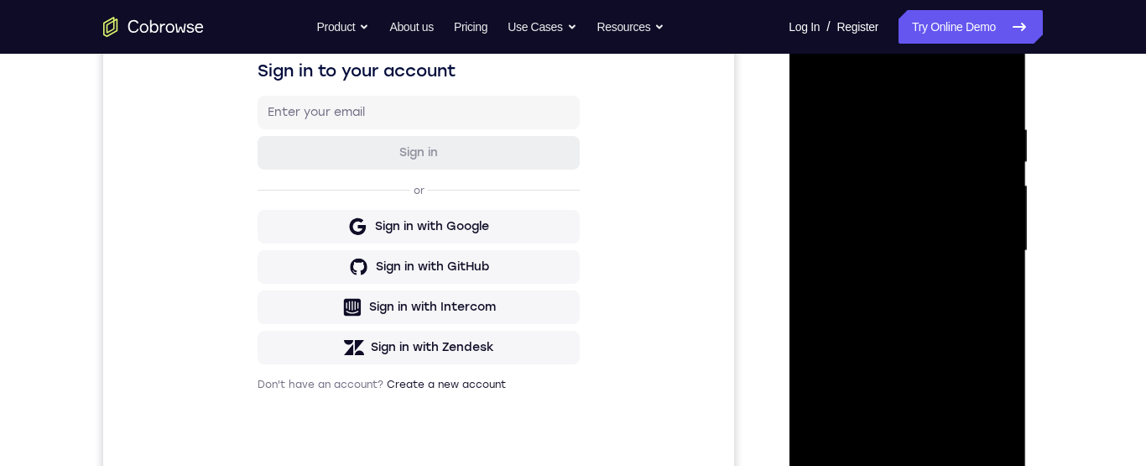
click at [919, 435] on div at bounding box center [906, 251] width 211 height 470
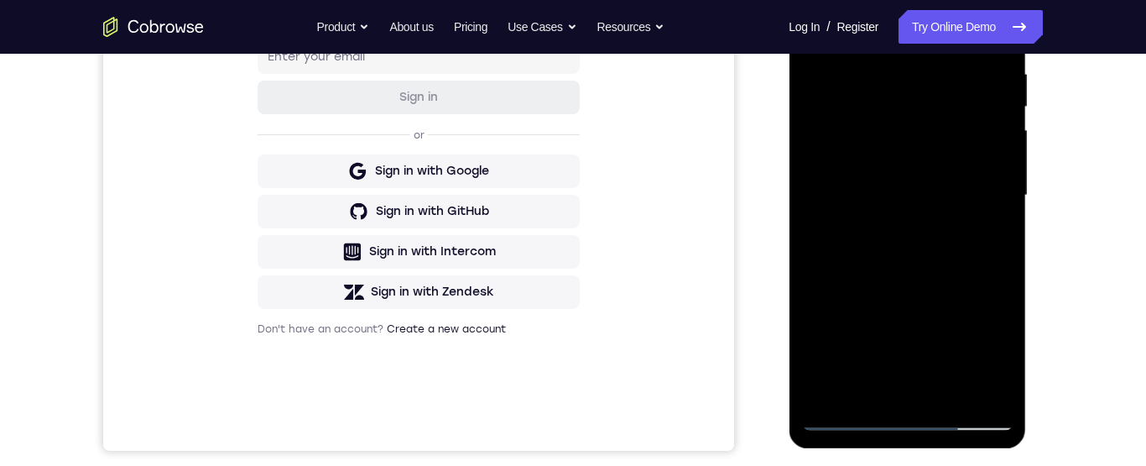
click at [920, 390] on div at bounding box center [906, 196] width 211 height 470
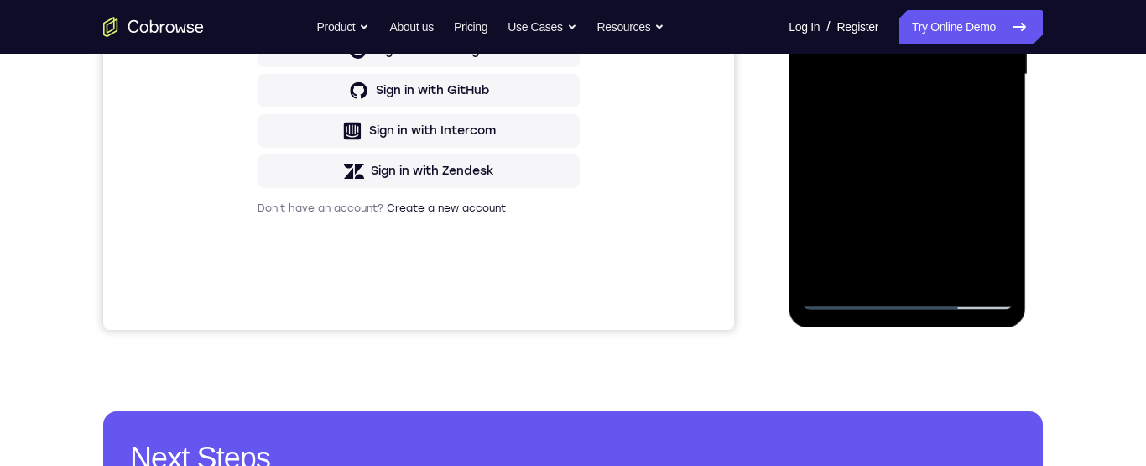
scroll to position [421, 0]
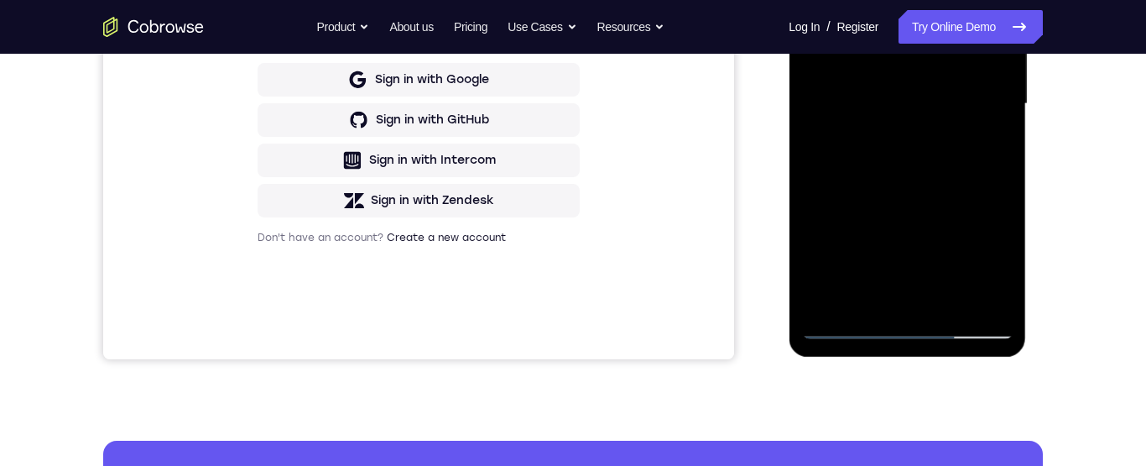
click at [860, 14] on div at bounding box center [906, 104] width 211 height 470
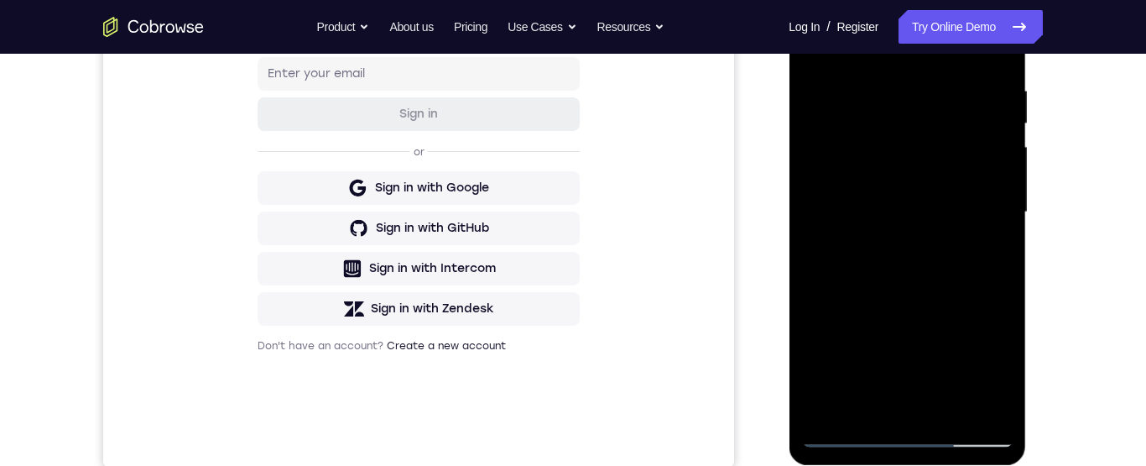
click at [905, 186] on div at bounding box center [906, 212] width 211 height 470
click at [903, 121] on div at bounding box center [906, 212] width 211 height 470
click at [936, 159] on div at bounding box center [906, 212] width 211 height 470
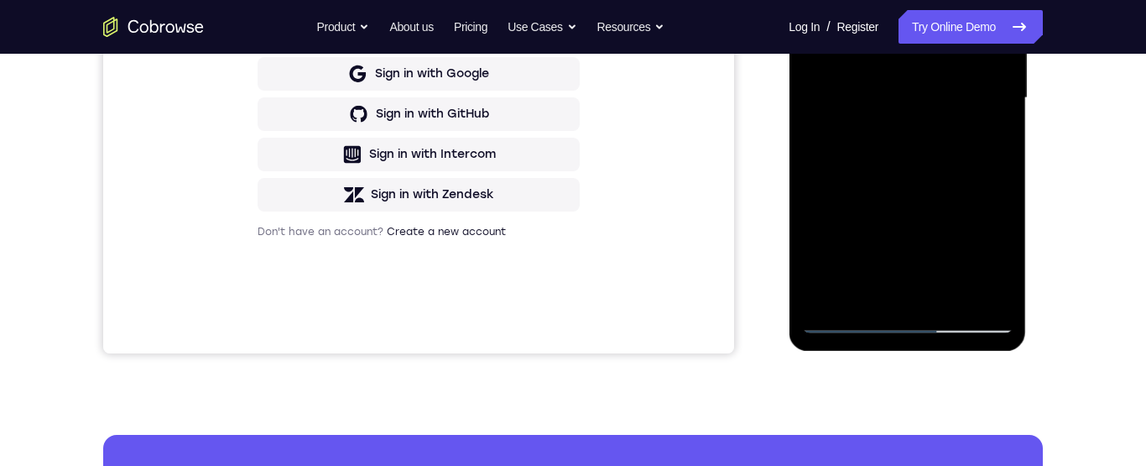
scroll to position [316, 0]
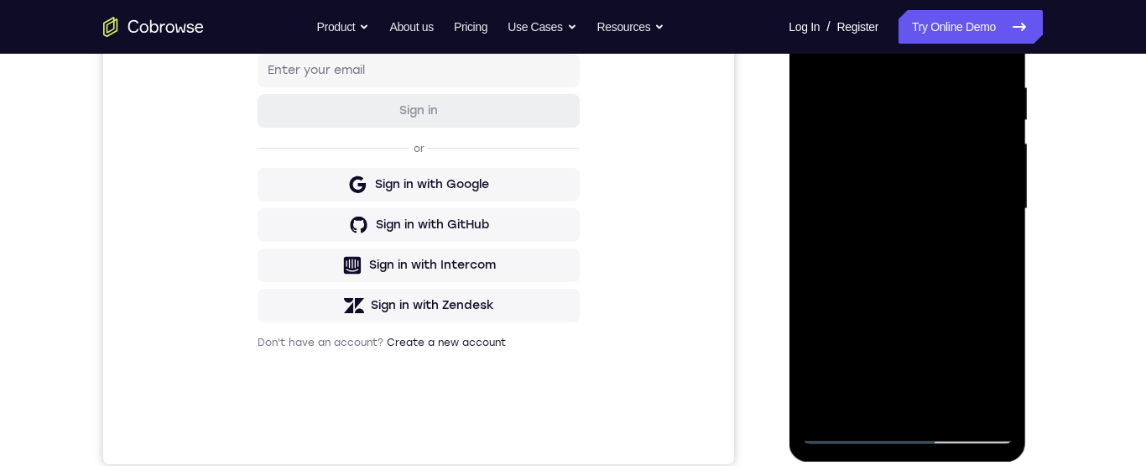
click at [922, 167] on div at bounding box center [906, 209] width 211 height 470
click at [961, 441] on div at bounding box center [906, 209] width 211 height 470
click at [907, 185] on div at bounding box center [906, 209] width 211 height 470
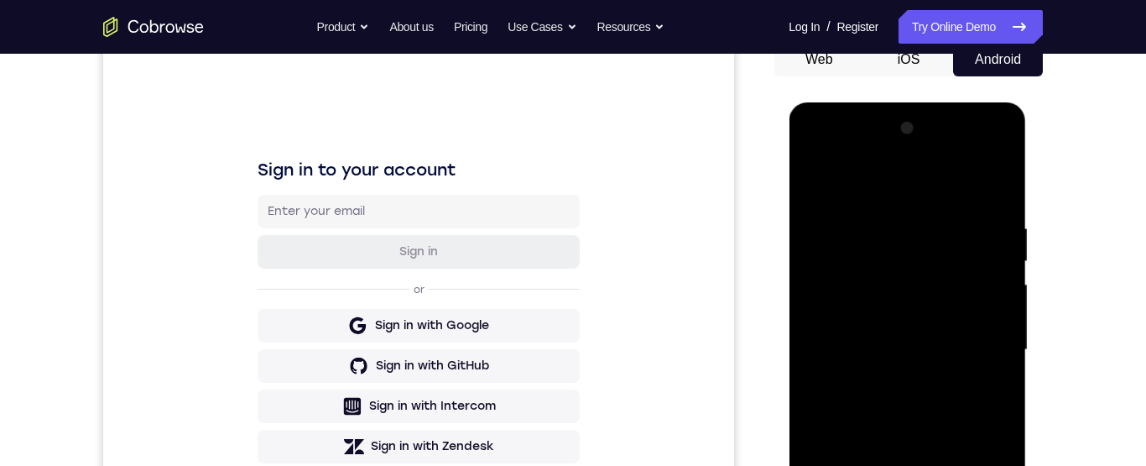
click at [822, 159] on div at bounding box center [906, 350] width 211 height 470
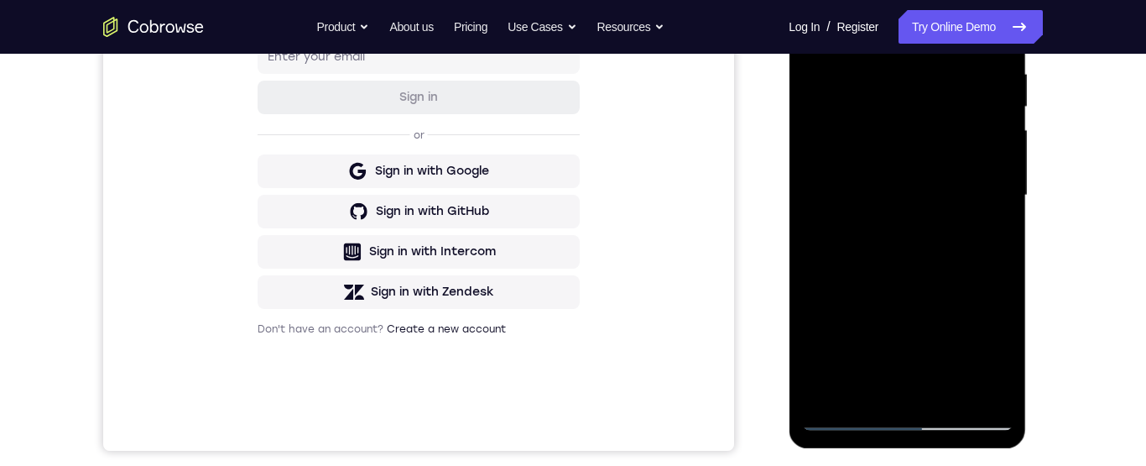
click at [852, 320] on div at bounding box center [906, 196] width 211 height 470
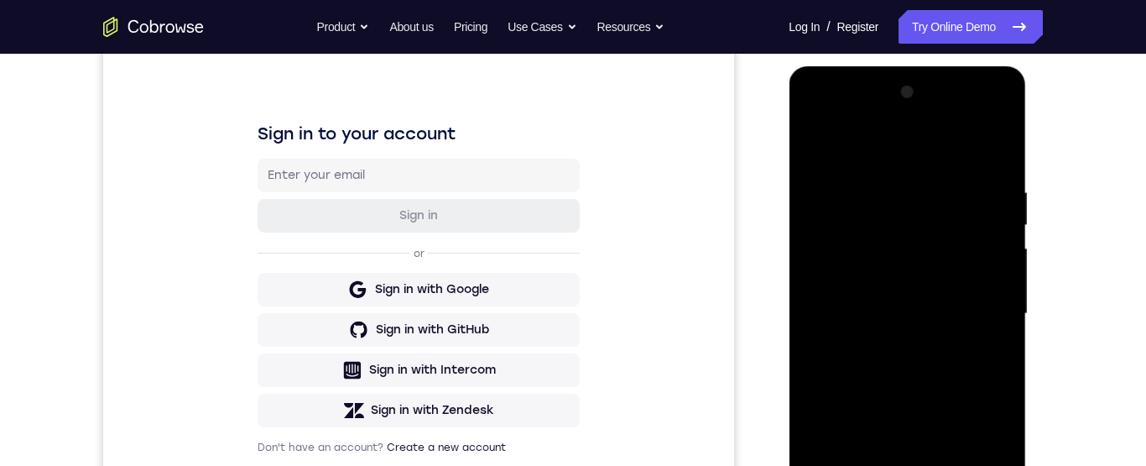
scroll to position [324, 0]
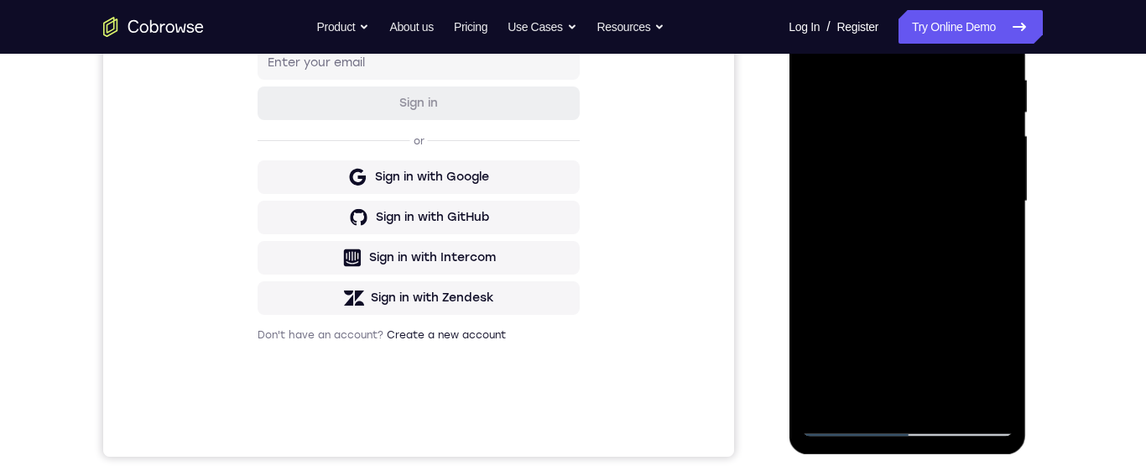
click at [972, 424] on div at bounding box center [906, 201] width 211 height 470
click at [920, 164] on div at bounding box center [906, 202] width 211 height 470
click at [940, 150] on div at bounding box center [906, 202] width 211 height 470
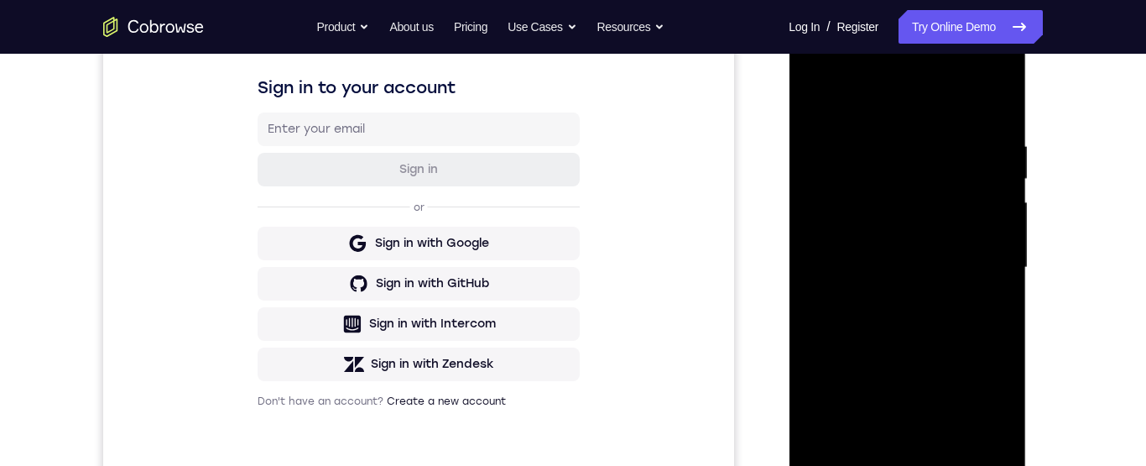
click at [924, 217] on div at bounding box center [906, 268] width 211 height 470
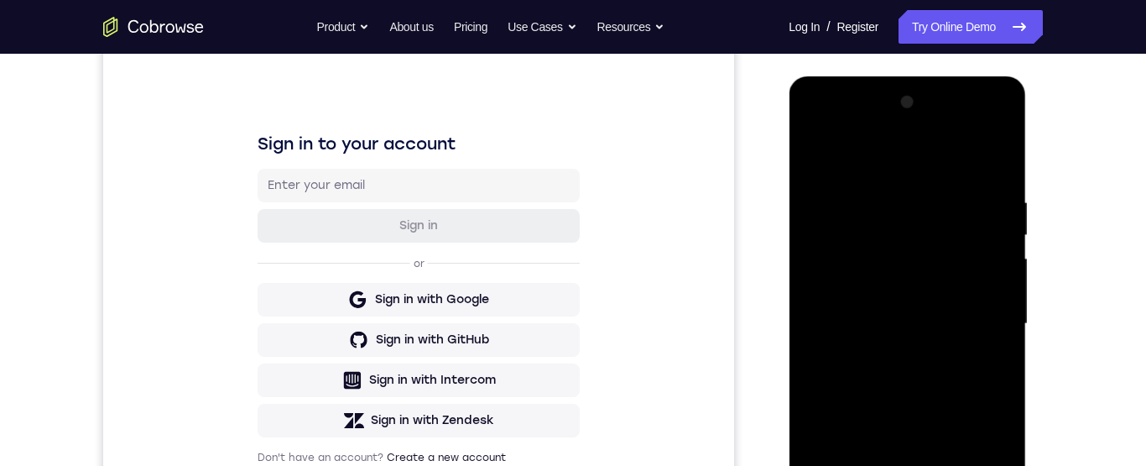
click at [922, 257] on div at bounding box center [906, 324] width 211 height 470
click at [888, 294] on div at bounding box center [906, 325] width 211 height 470
click at [956, 405] on div at bounding box center [906, 325] width 211 height 470
click at [936, 293] on div at bounding box center [906, 325] width 211 height 470
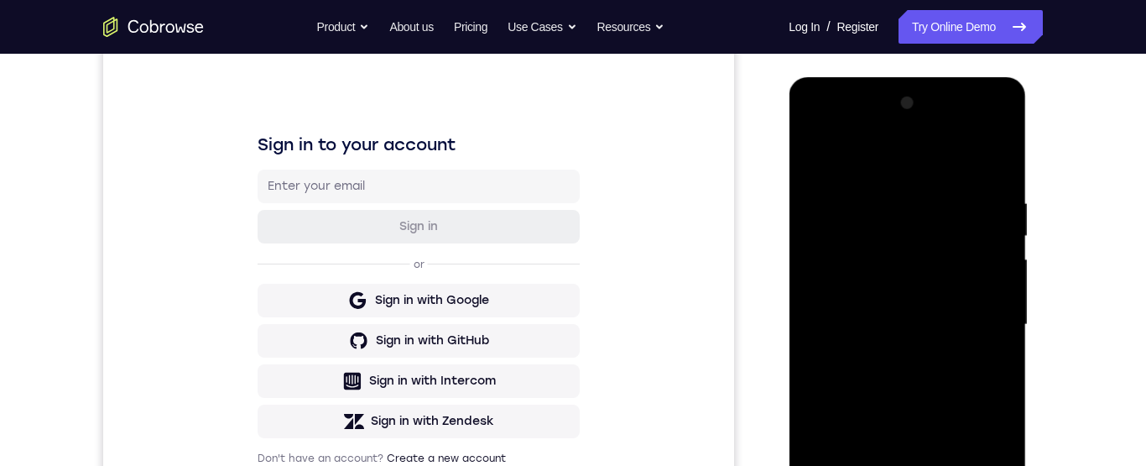
click at [936, 326] on div at bounding box center [906, 325] width 211 height 470
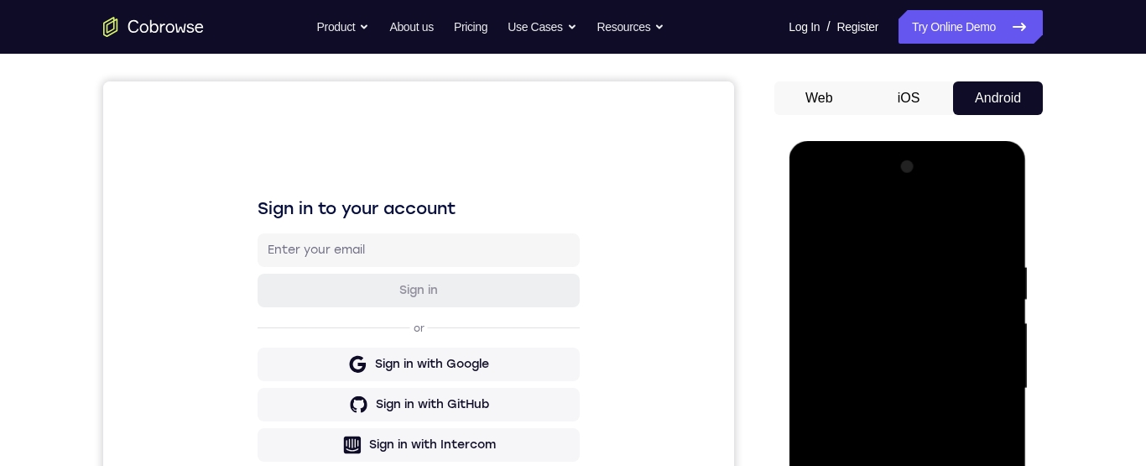
click at [927, 269] on div at bounding box center [906, 389] width 211 height 470
click at [911, 268] on div at bounding box center [906, 389] width 211 height 470
click at [946, 321] on div at bounding box center [906, 389] width 211 height 470
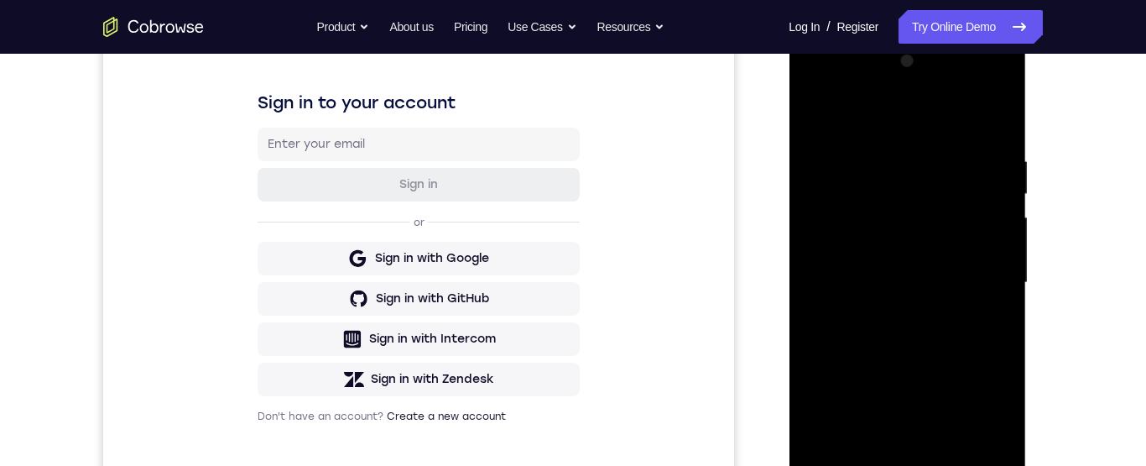
click at [921, 315] on div at bounding box center [906, 283] width 211 height 470
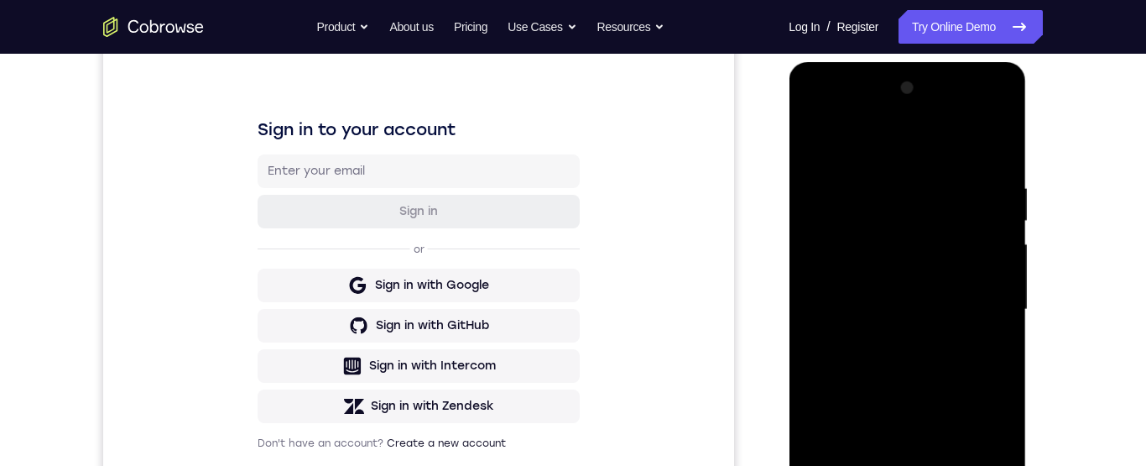
click at [924, 248] on div at bounding box center [906, 310] width 211 height 470
click at [906, 212] on div at bounding box center [906, 310] width 211 height 470
click at [926, 261] on div at bounding box center [906, 310] width 211 height 470
click at [924, 284] on div at bounding box center [906, 310] width 211 height 470
click at [933, 267] on div at bounding box center [906, 310] width 211 height 470
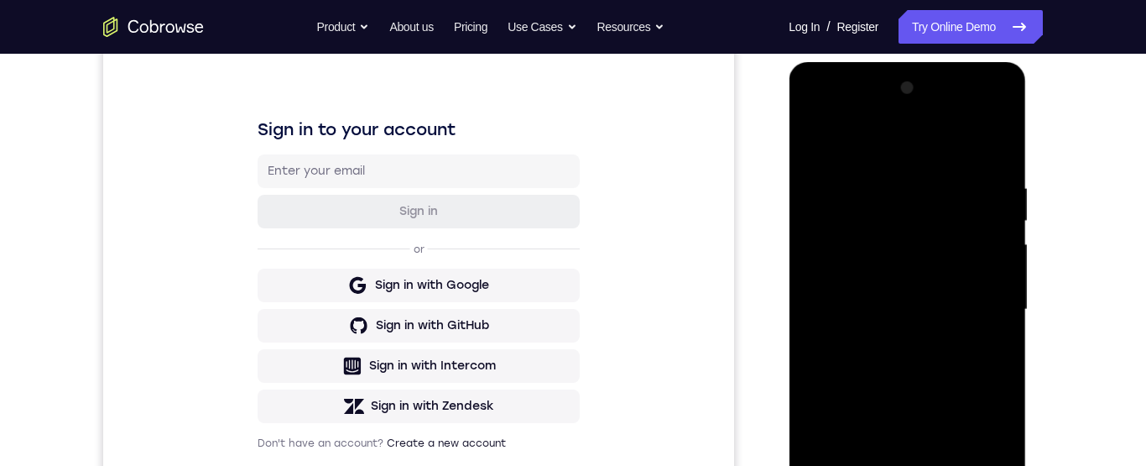
click at [983, 224] on div at bounding box center [906, 310] width 211 height 470
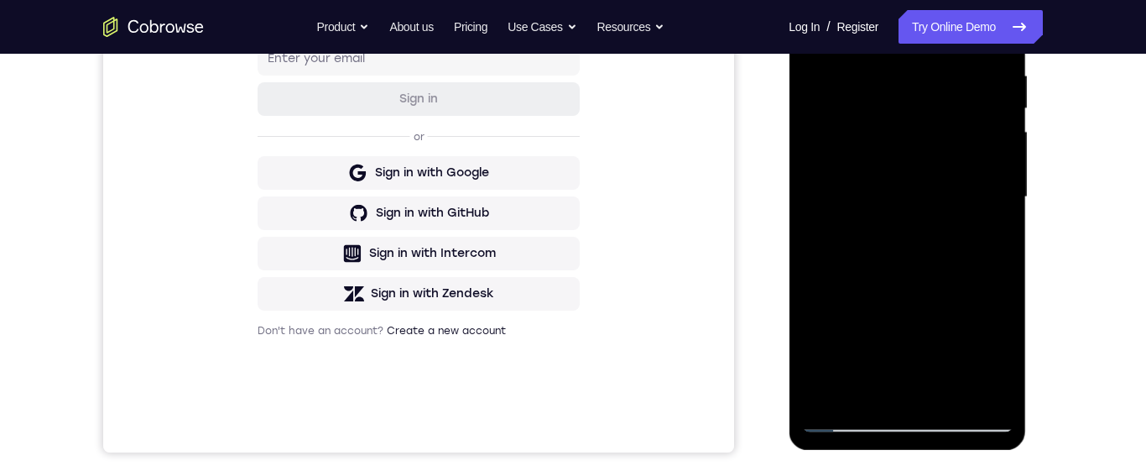
scroll to position [394, 0]
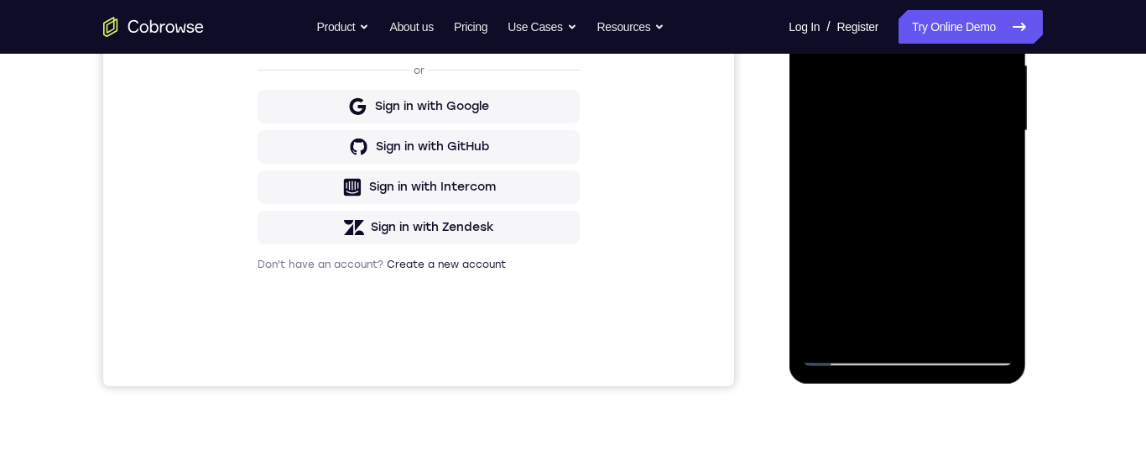
click at [906, 357] on div at bounding box center [906, 131] width 211 height 470
click at [903, 346] on div at bounding box center [906, 131] width 211 height 470
